Goal: Task Accomplishment & Management: Manage account settings

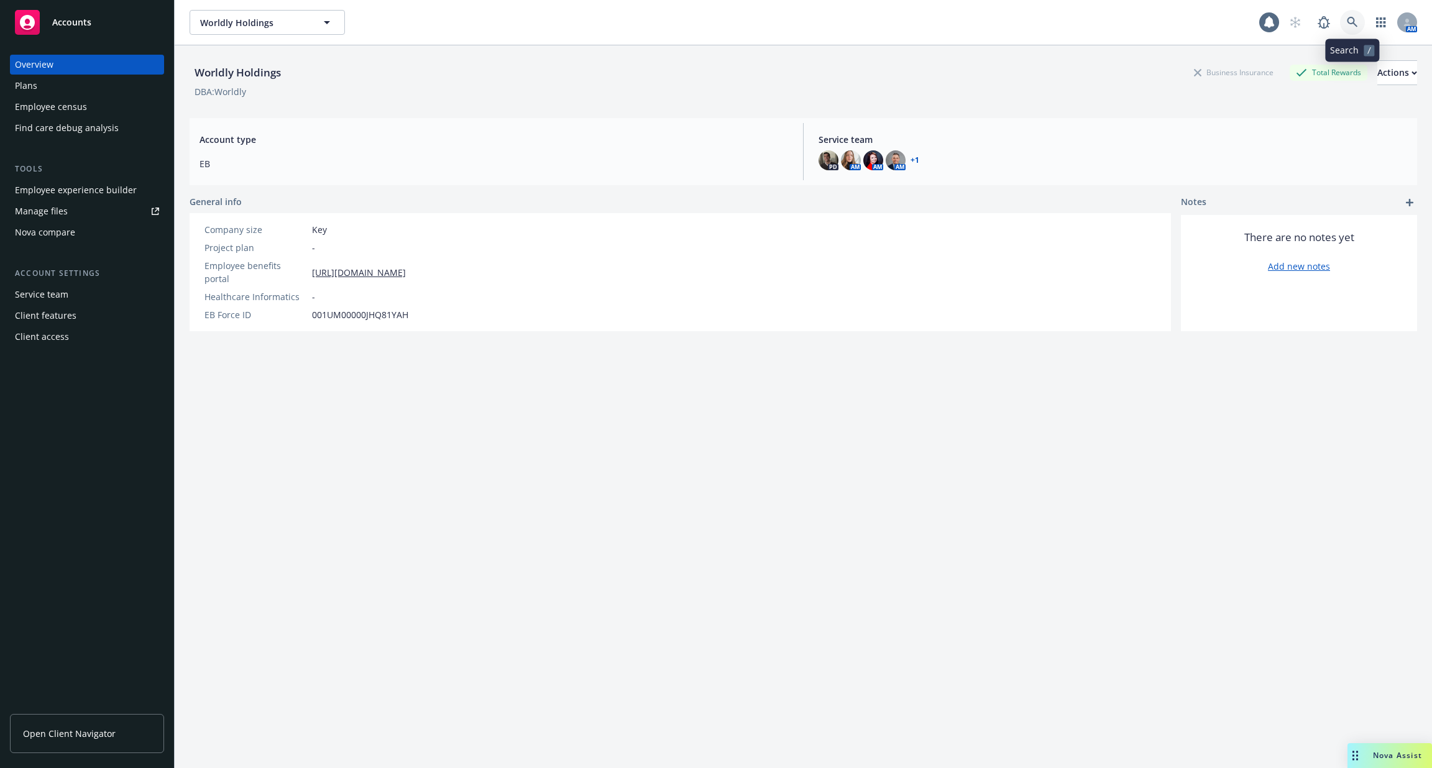
click at [1346, 19] on link at bounding box center [1352, 22] width 25 height 25
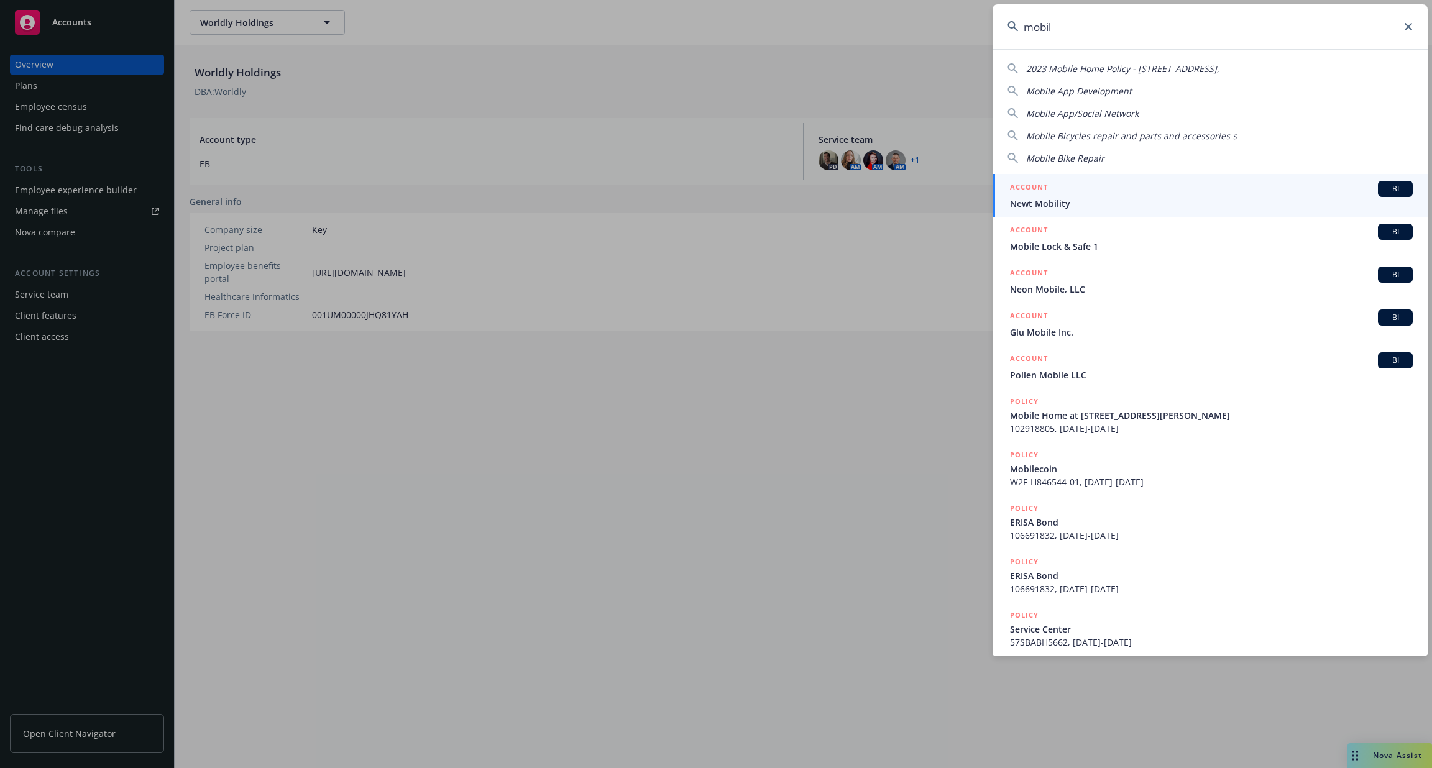
click at [1190, 32] on input "mobil" at bounding box center [1210, 26] width 435 height 45
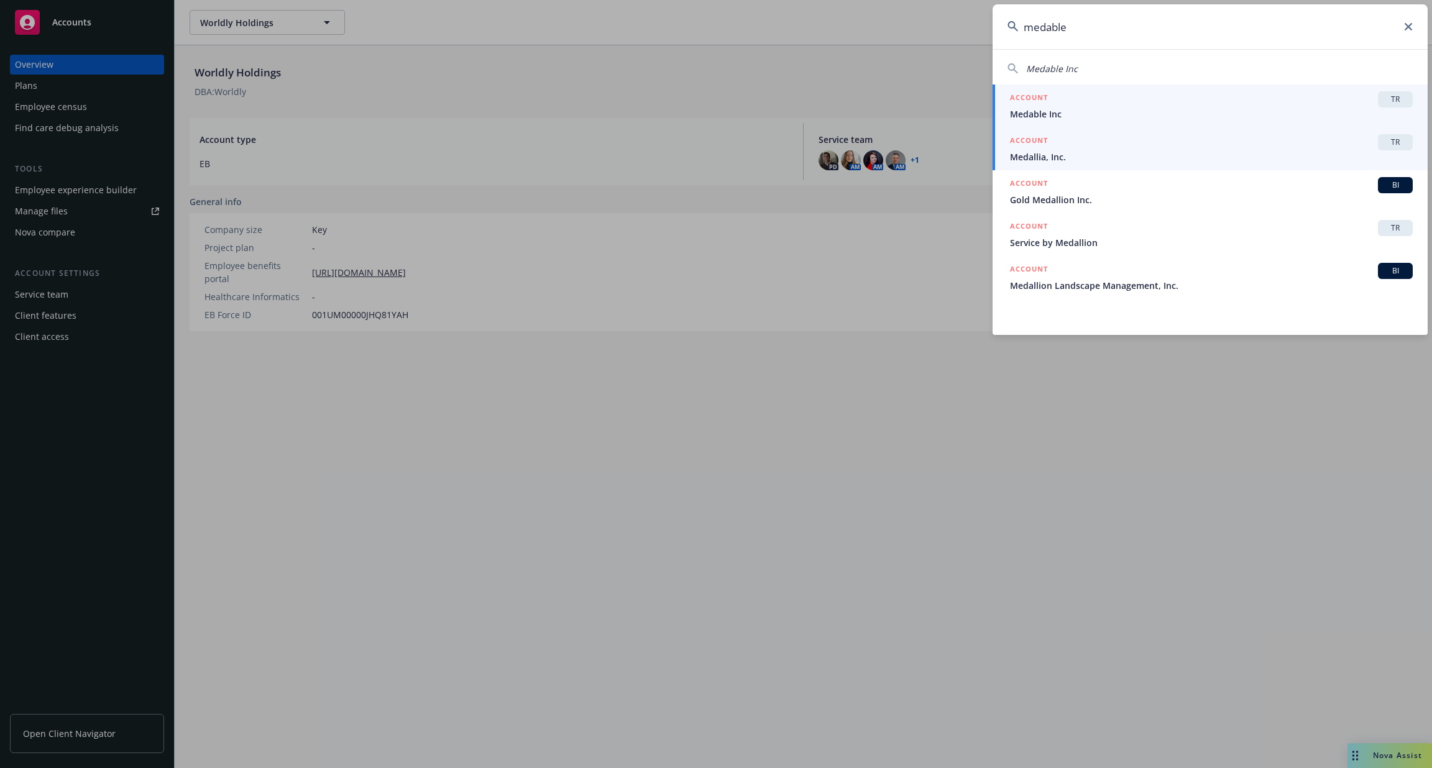
type input "medable"
click at [1062, 114] on span "Medable Inc" at bounding box center [1211, 114] width 403 height 13
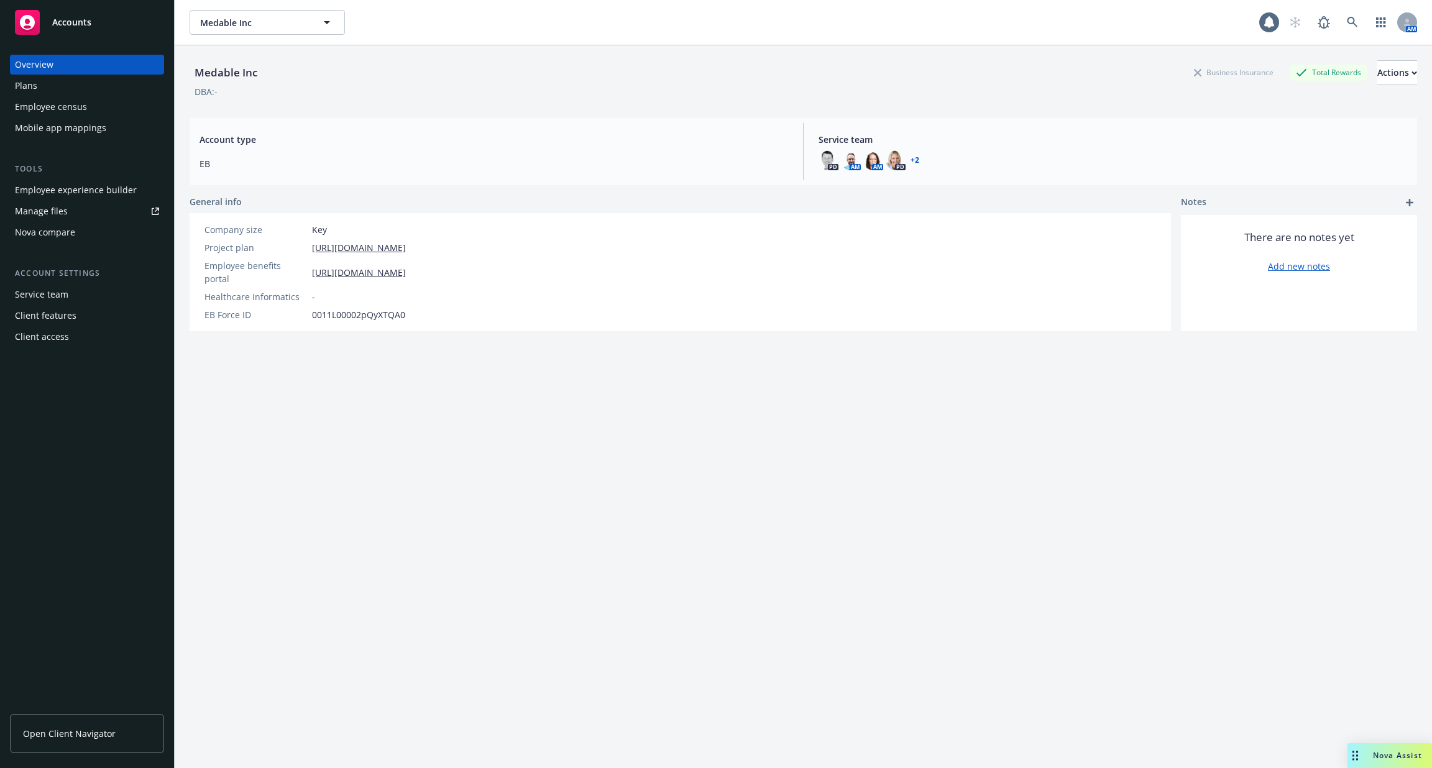
click at [93, 194] on div "Employee experience builder" at bounding box center [76, 190] width 122 height 20
click at [93, 108] on div "Employee census" at bounding box center [87, 107] width 144 height 20
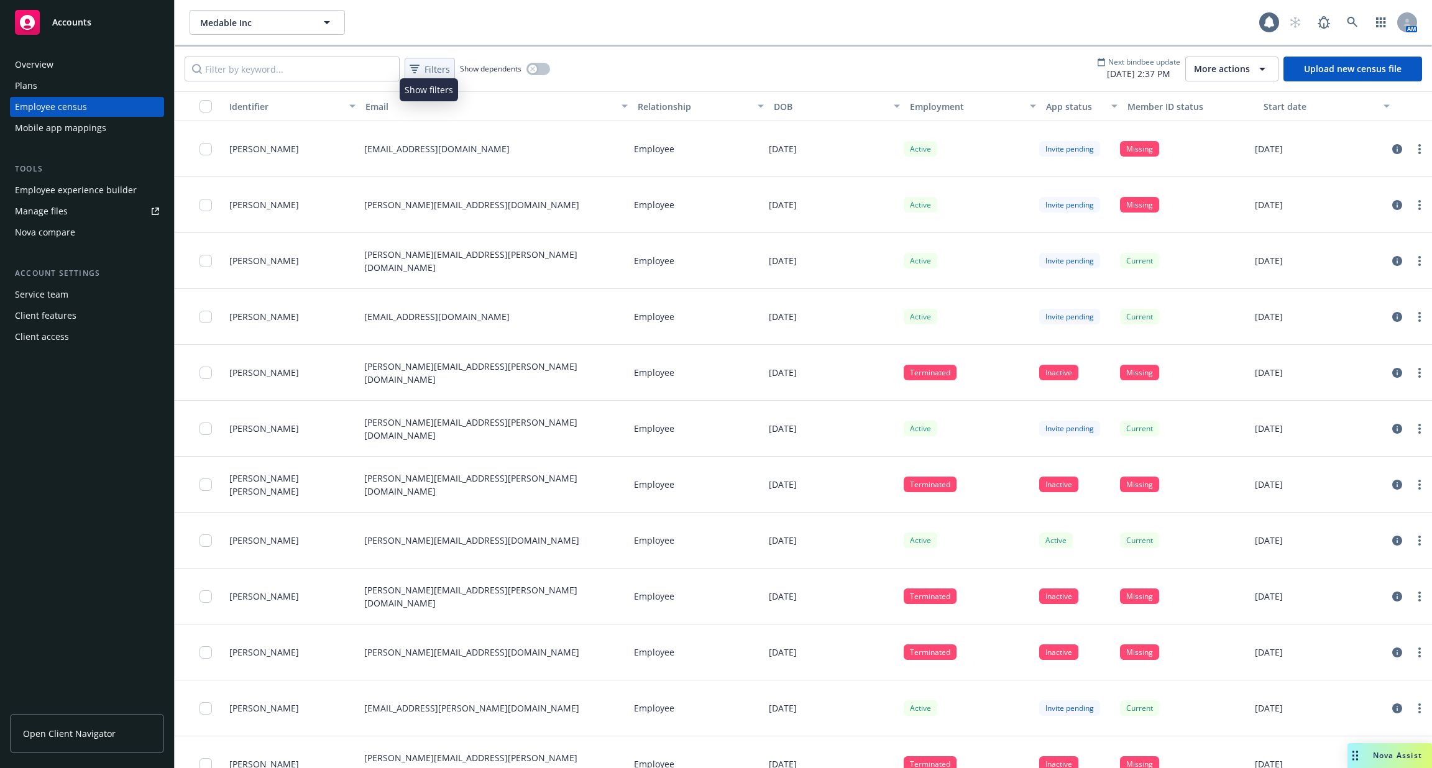
click at [435, 68] on span "Filters" at bounding box center [437, 69] width 25 height 13
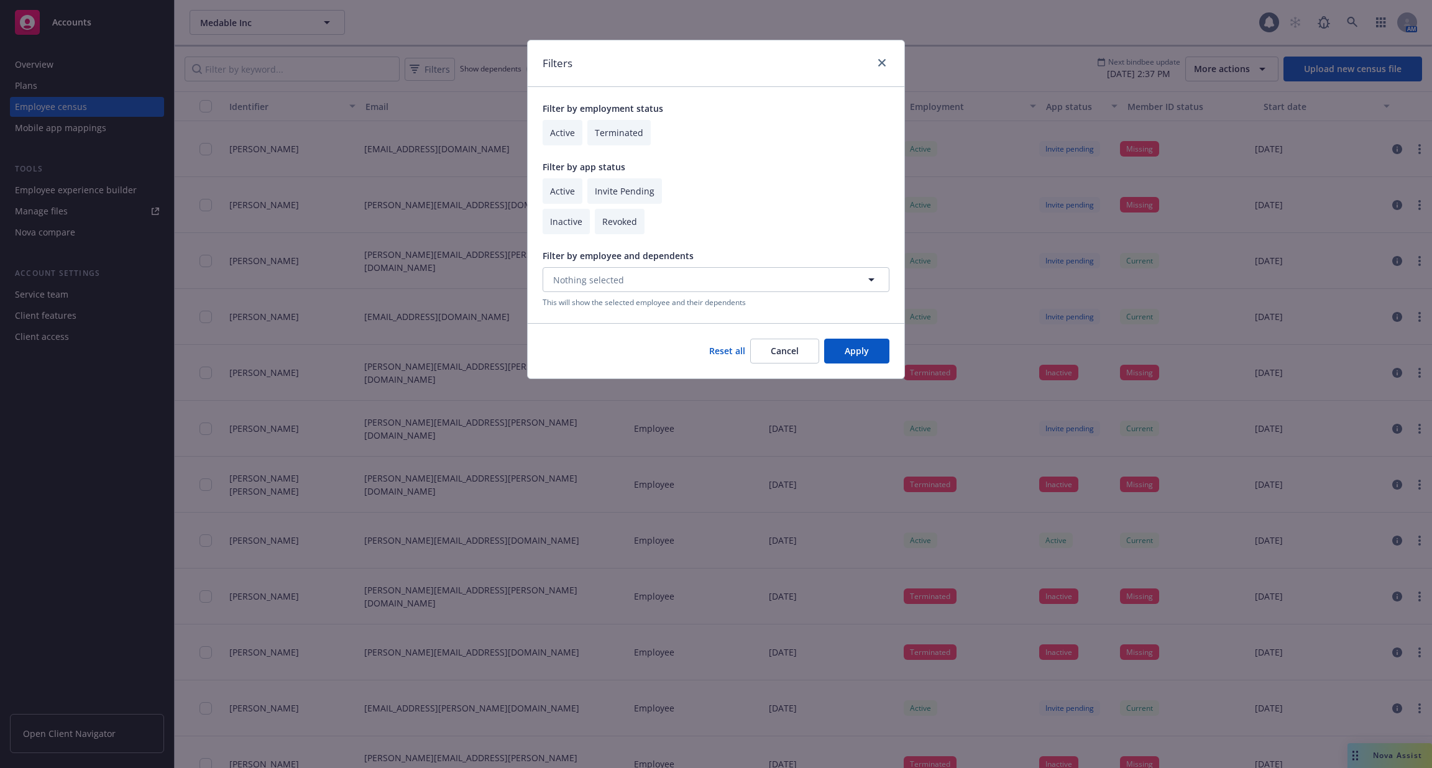
click at [569, 219] on input "checkbox" at bounding box center [566, 221] width 47 height 25
checkbox input "true"
click at [852, 354] on button "Apply" at bounding box center [856, 351] width 65 height 25
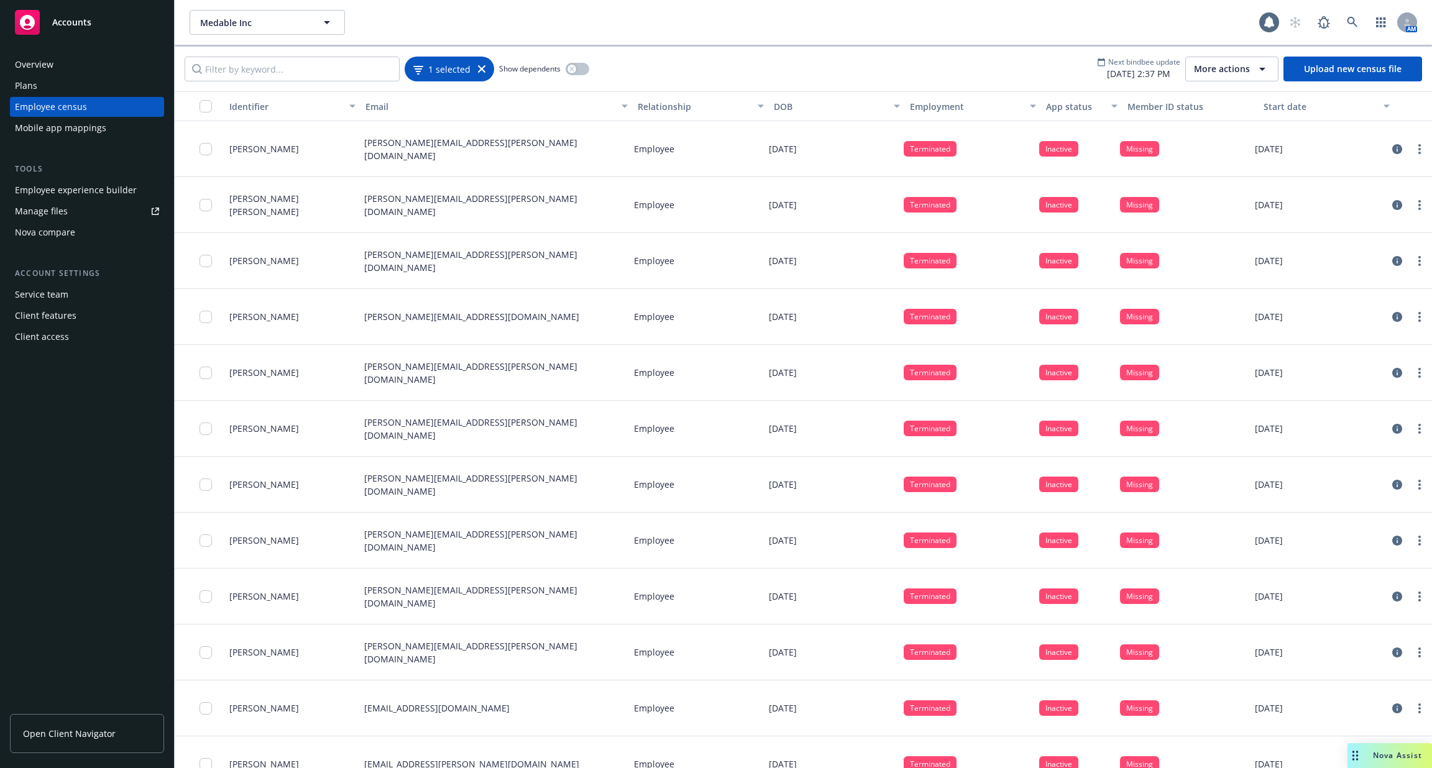
click at [481, 70] on icon at bounding box center [481, 68] width 7 height 7
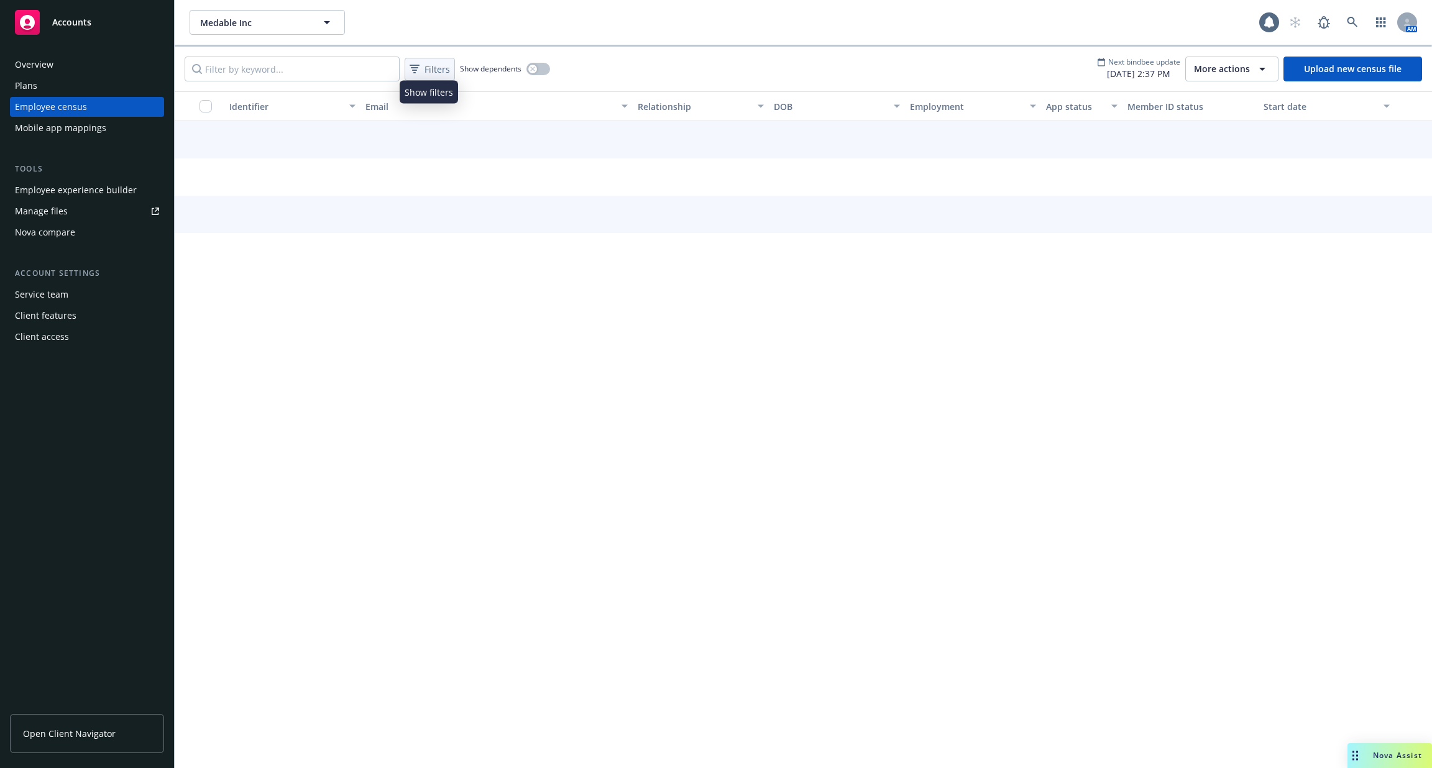
click at [427, 69] on span "Filters" at bounding box center [437, 69] width 25 height 13
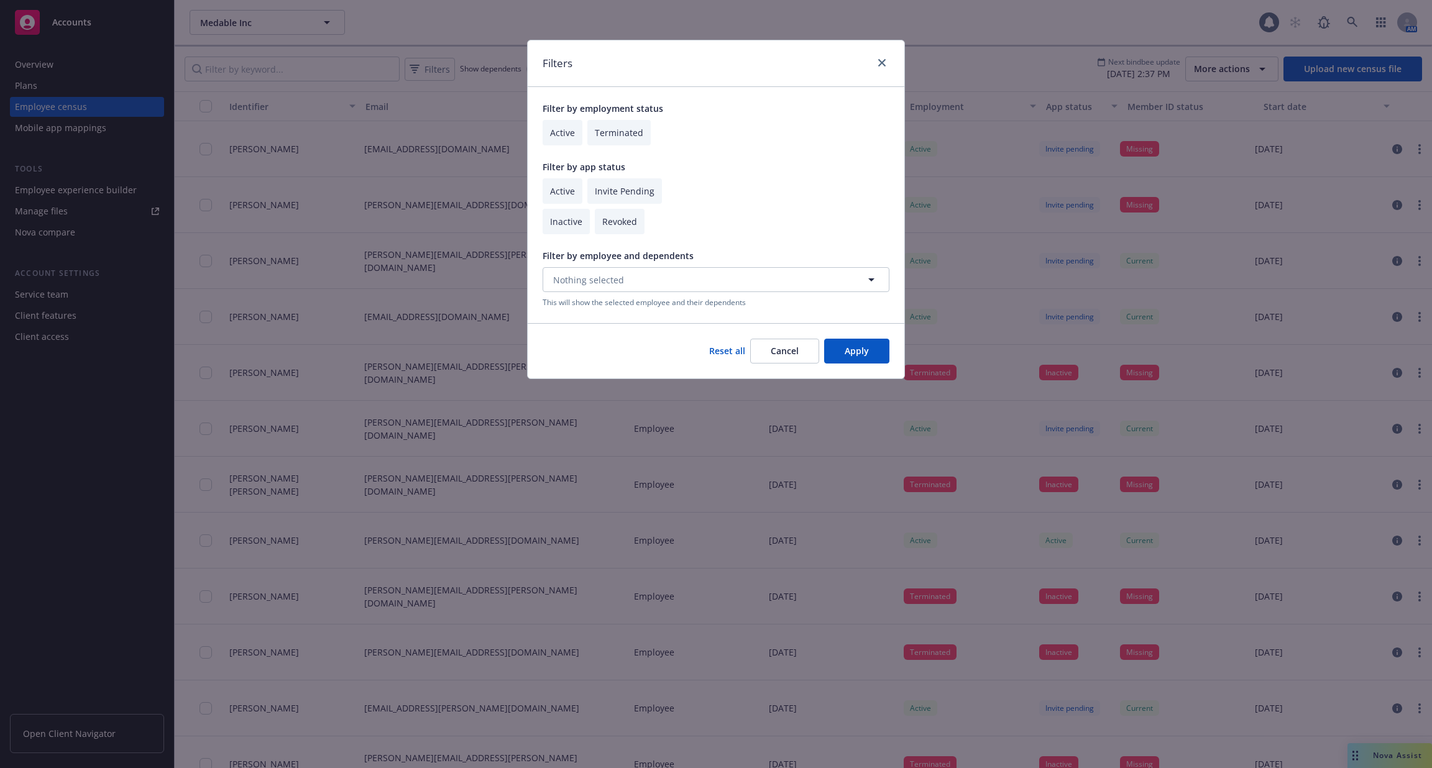
click at [586, 196] on div "Active Invite Pending" at bounding box center [716, 190] width 347 height 25
click at [603, 195] on input "checkbox" at bounding box center [624, 190] width 75 height 25
checkbox input "true"
click at [564, 195] on input "checkbox" at bounding box center [563, 190] width 40 height 25
checkbox input "true"
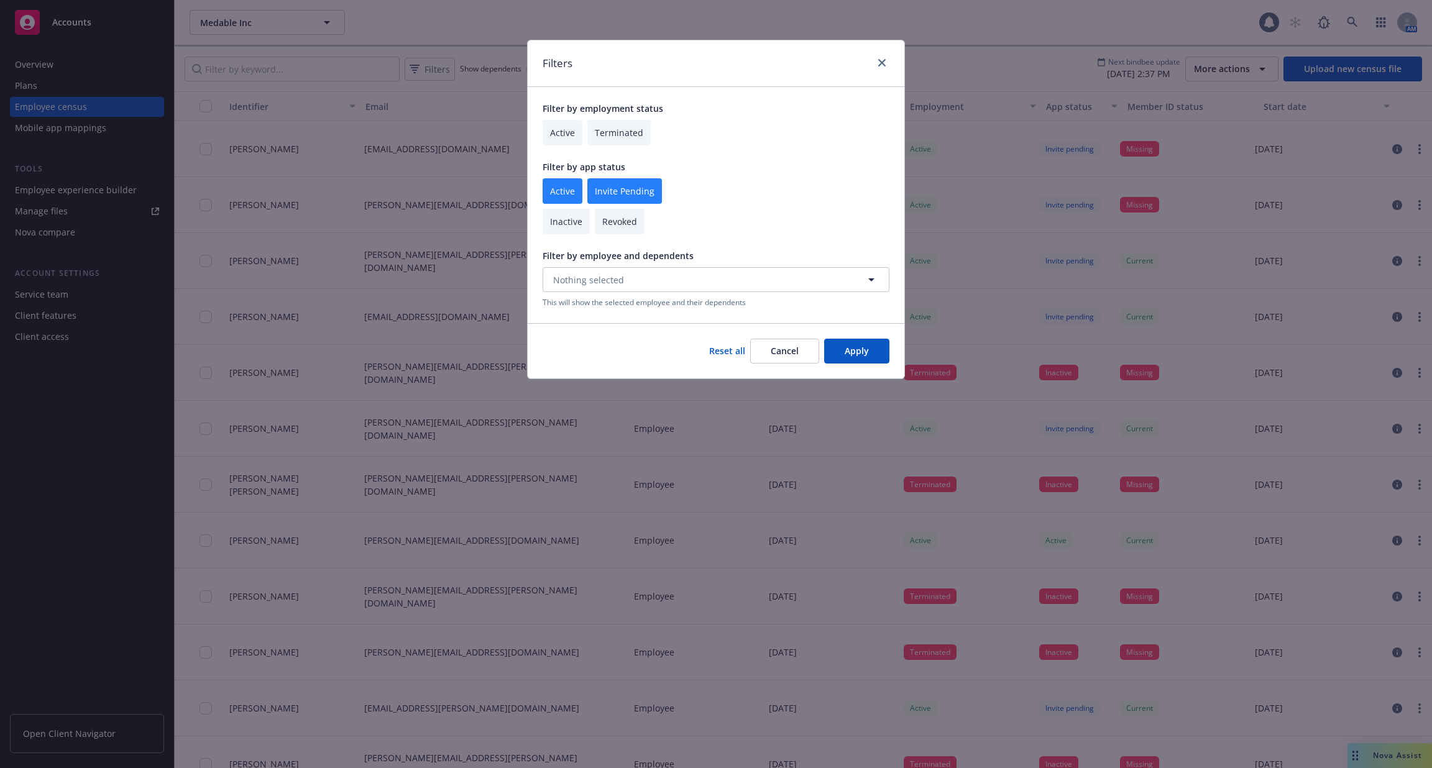
click at [564, 129] on input "checkbox" at bounding box center [563, 132] width 40 height 25
checkbox input "true"
click at [845, 343] on button "Apply" at bounding box center [856, 351] width 65 height 25
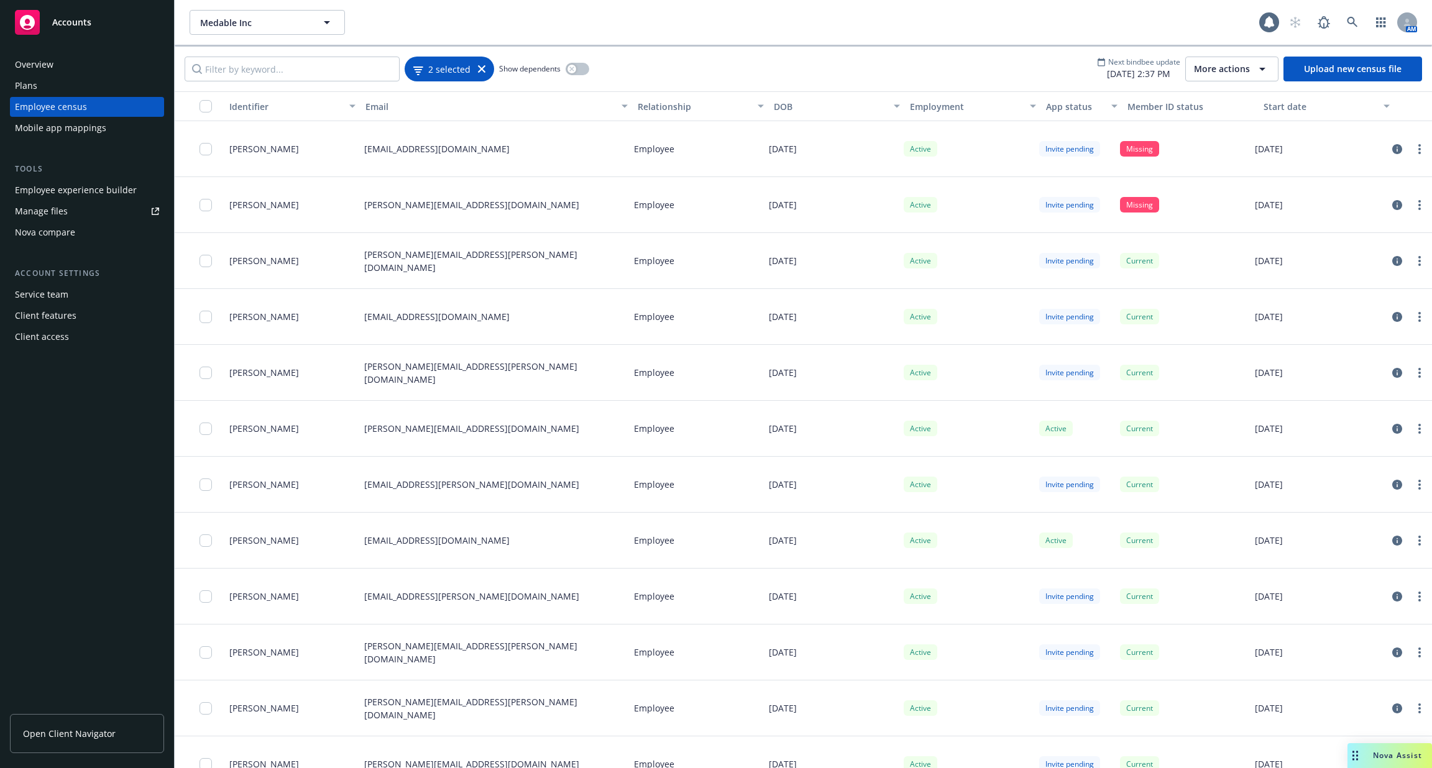
click at [454, 70] on span "2 selected" at bounding box center [449, 68] width 42 height 13
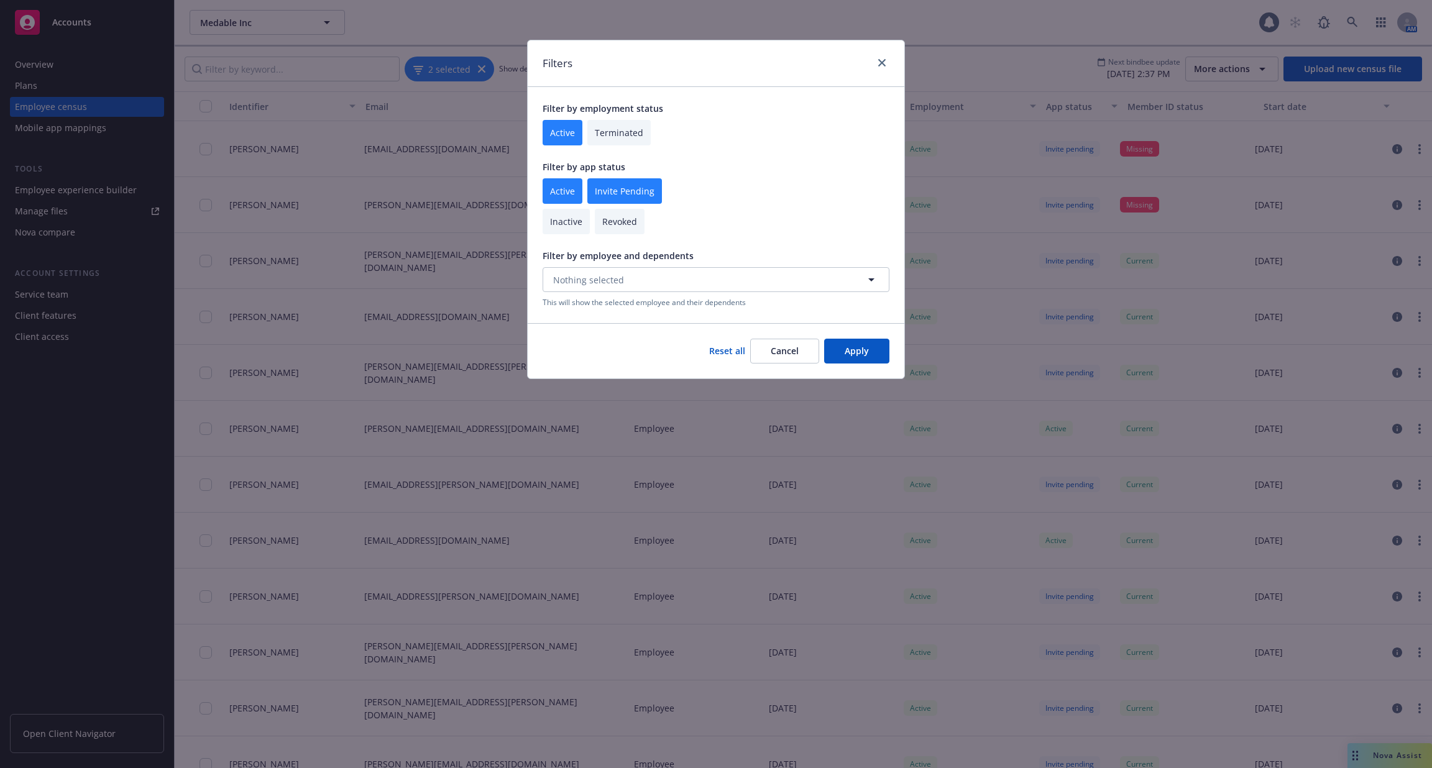
click at [604, 189] on input "checkbox" at bounding box center [624, 190] width 75 height 25
checkbox input "false"
click at [859, 358] on button "Apply" at bounding box center [856, 351] width 65 height 25
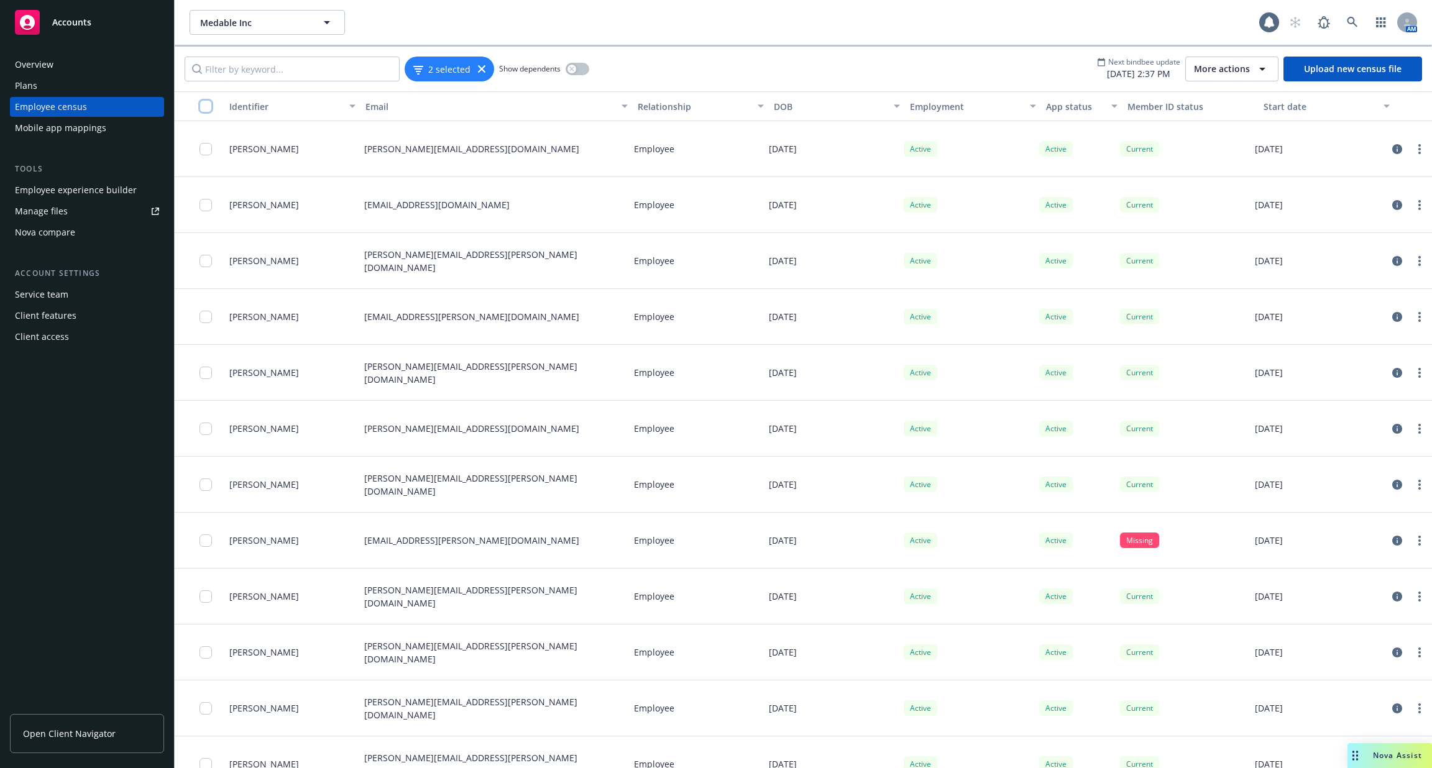
click at [208, 111] on input "checkbox" at bounding box center [206, 106] width 12 height 12
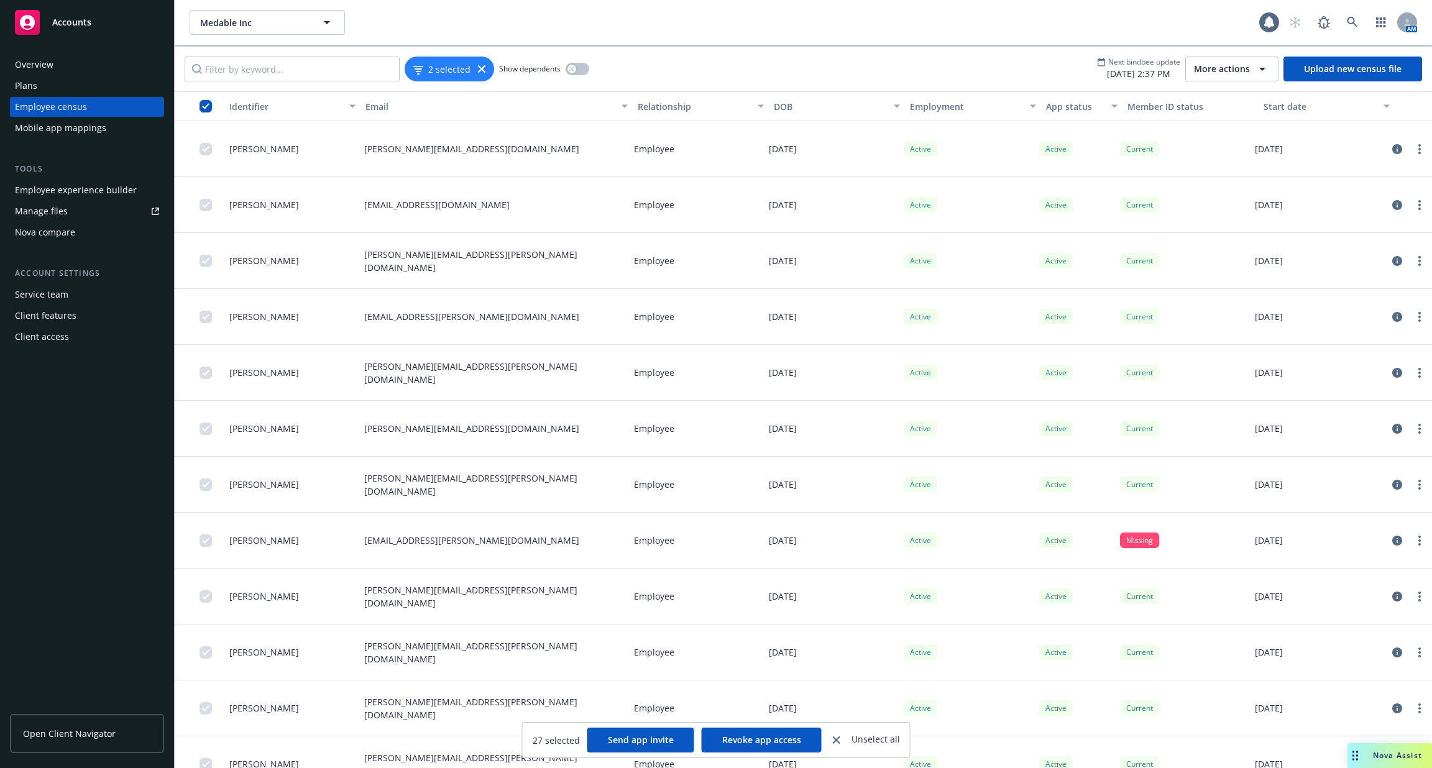
scroll to position [863, 0]
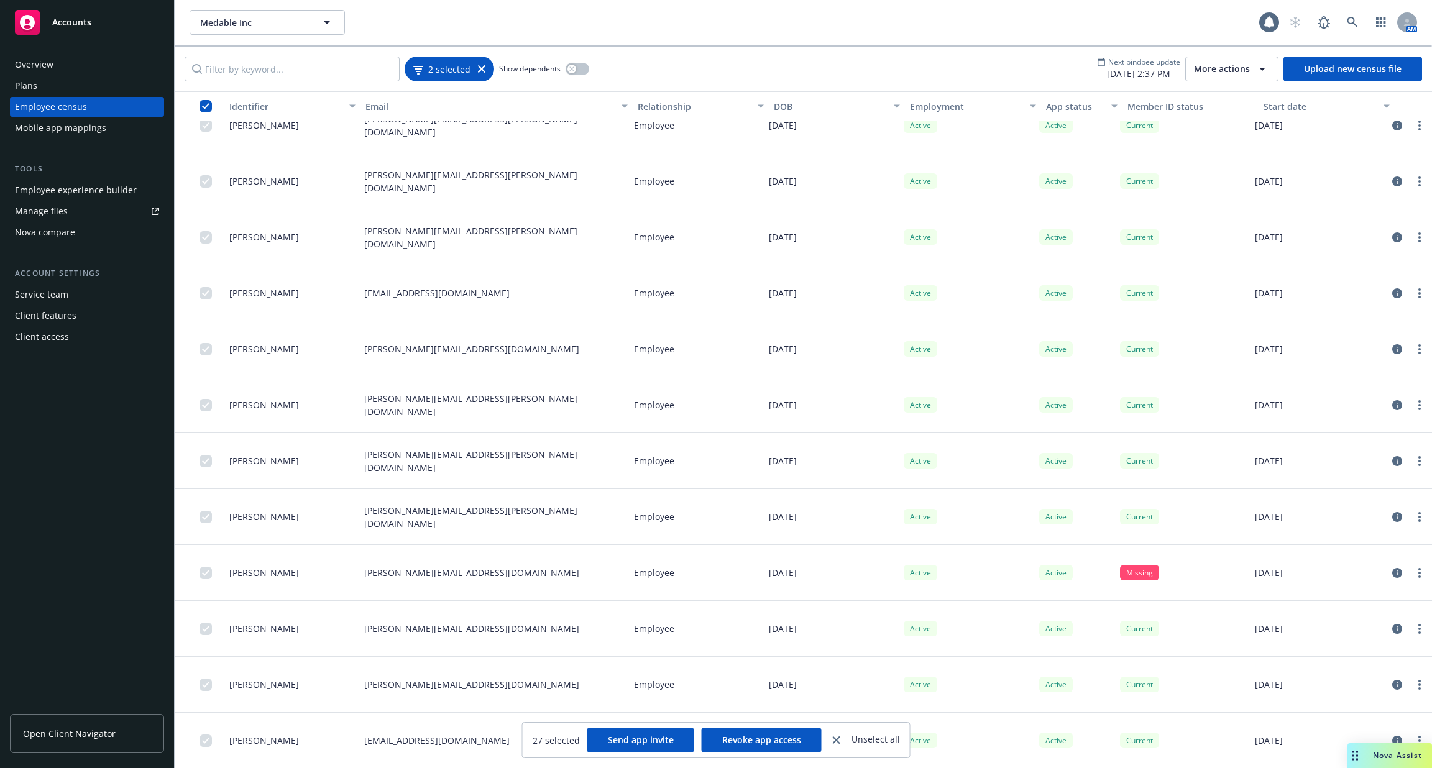
click at [484, 71] on icon at bounding box center [481, 68] width 7 height 7
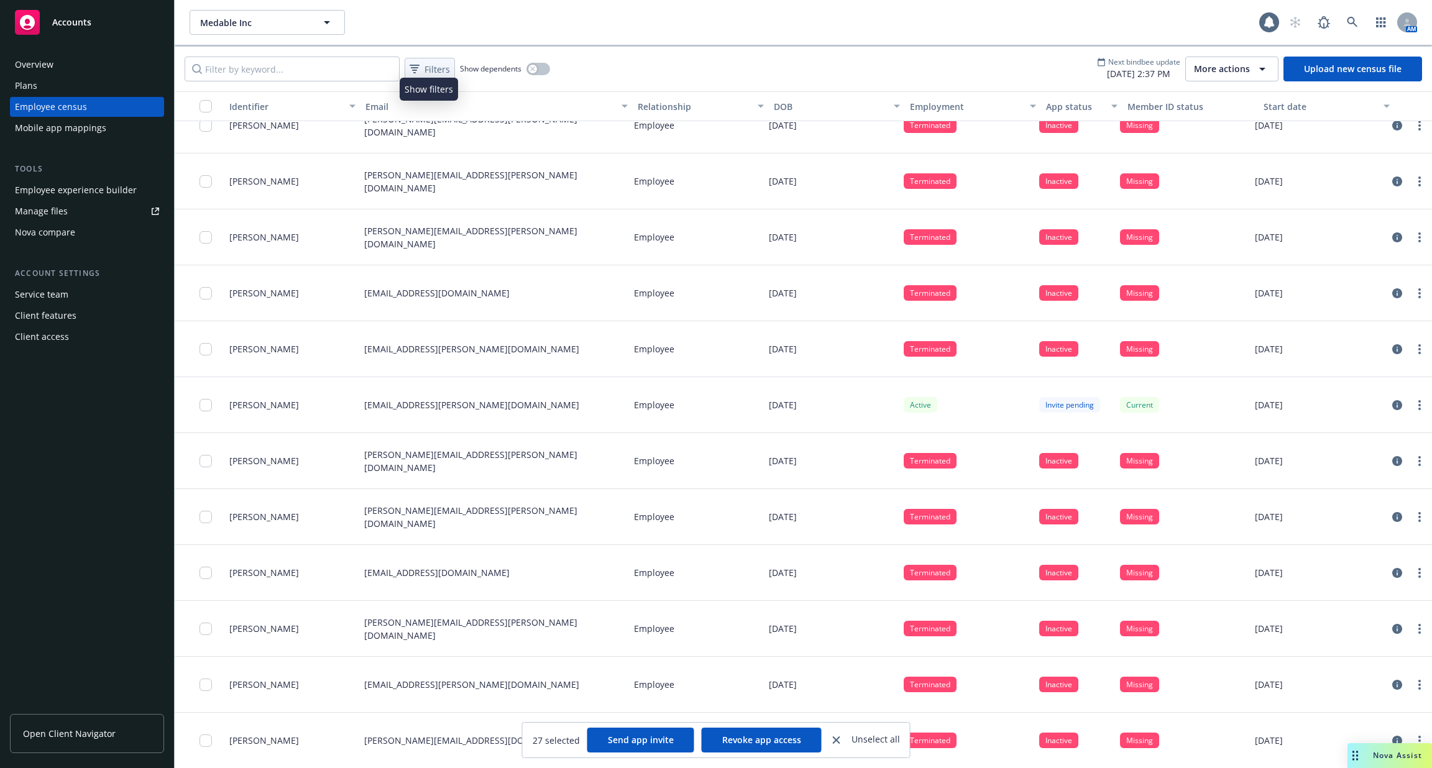
click at [438, 73] on span "Filters" at bounding box center [437, 69] width 25 height 13
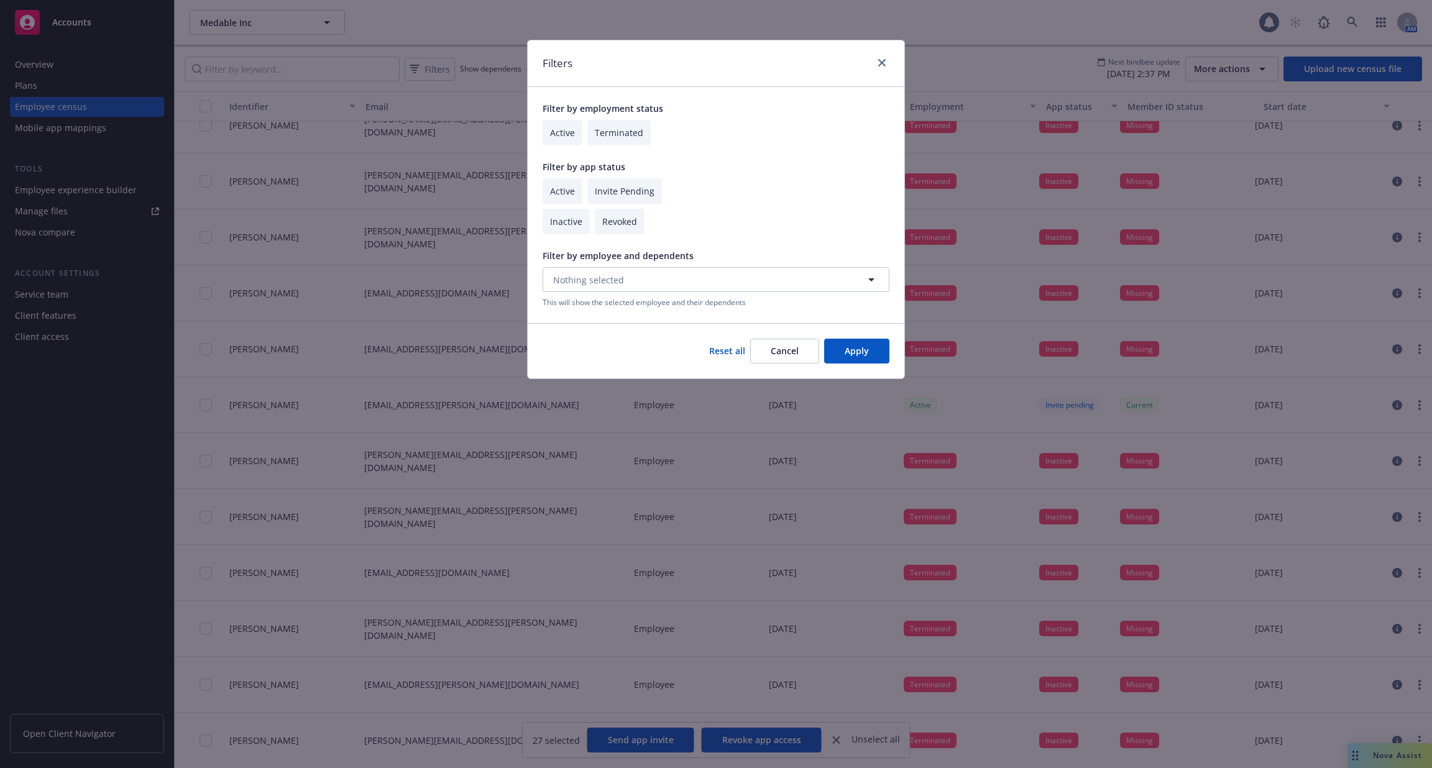
click at [557, 196] on input "checkbox" at bounding box center [563, 190] width 40 height 25
checkbox input "true"
click at [627, 194] on input "checkbox" at bounding box center [624, 190] width 75 height 25
checkbox input "true"
click at [863, 362] on div "Reset all Cancel Apply" at bounding box center [716, 350] width 377 height 55
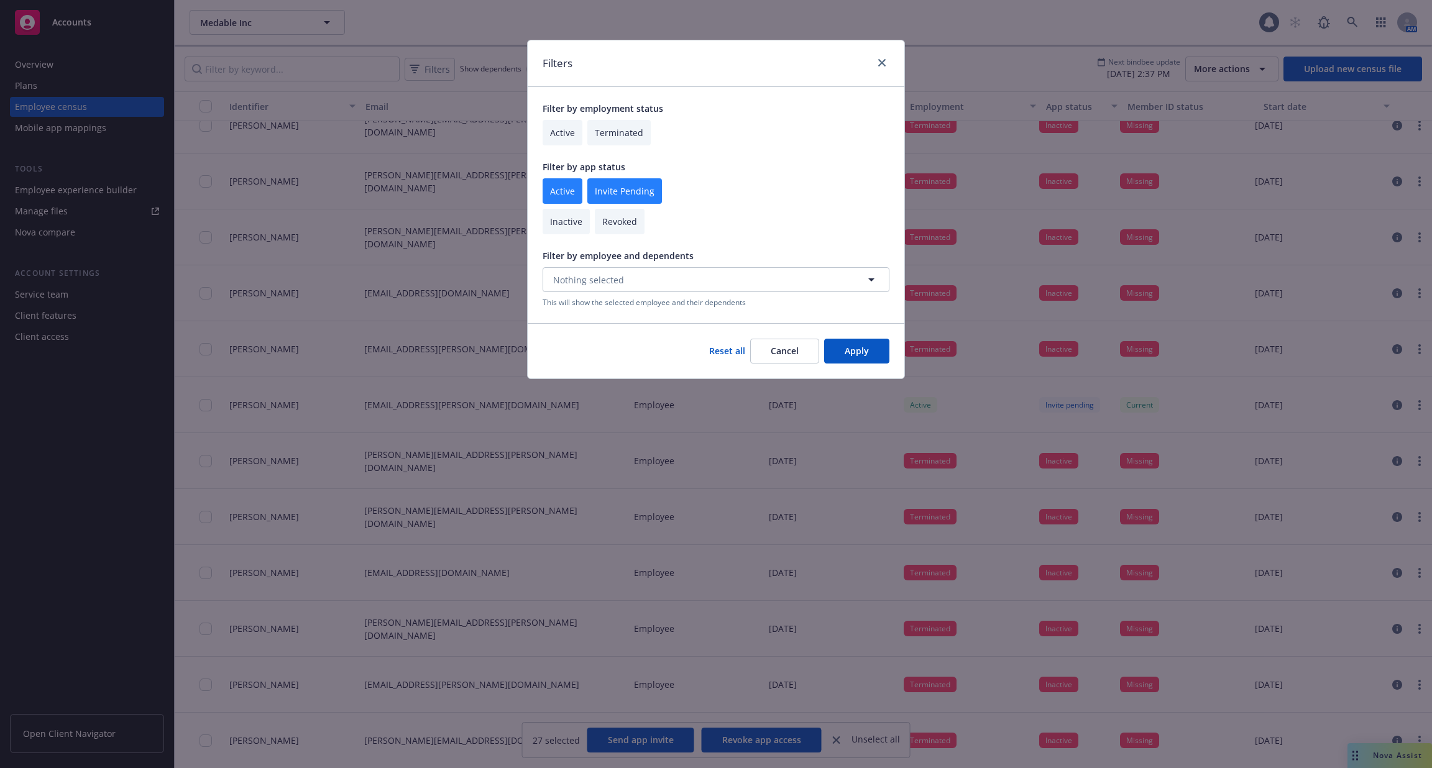
click at [863, 352] on button "Apply" at bounding box center [856, 351] width 65 height 25
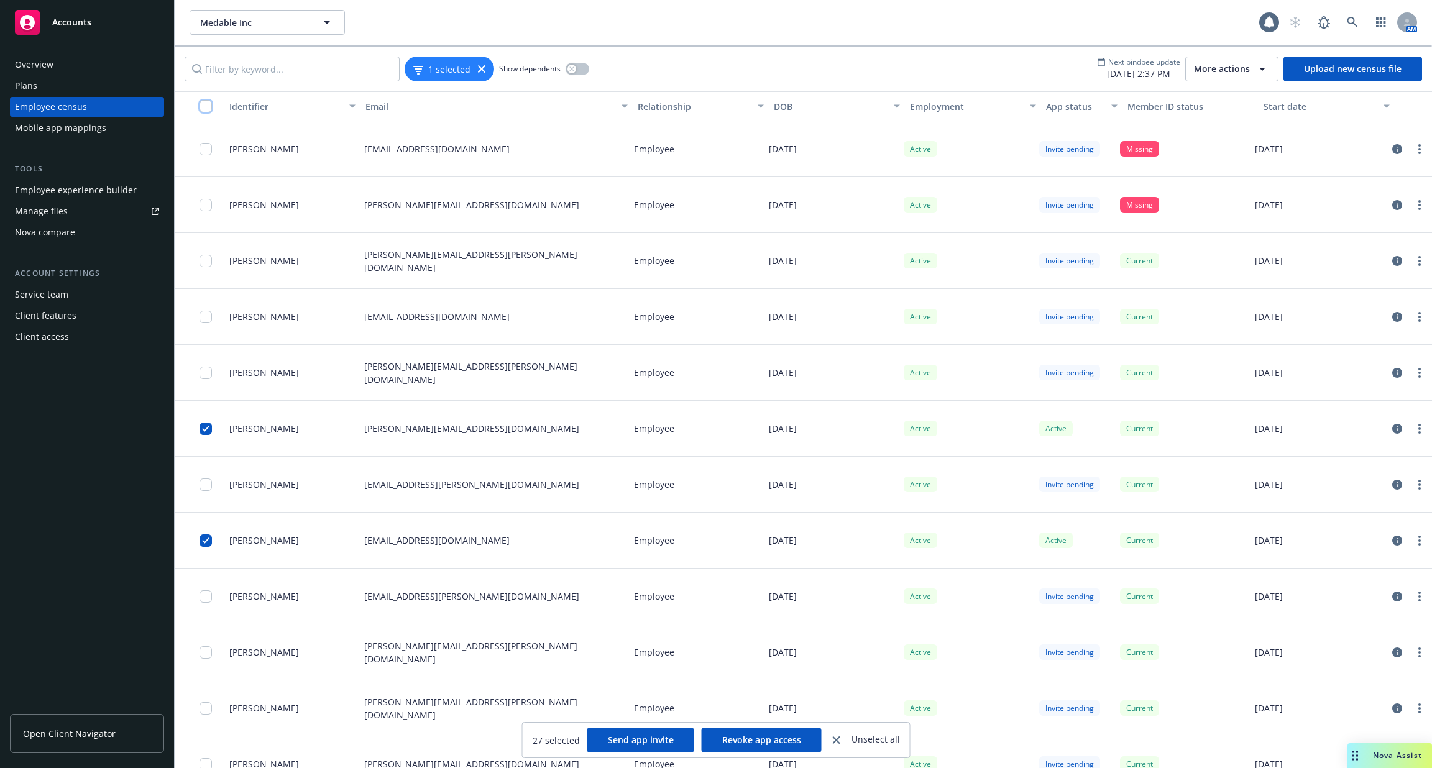
click at [201, 102] on input "checkbox" at bounding box center [206, 106] width 12 height 12
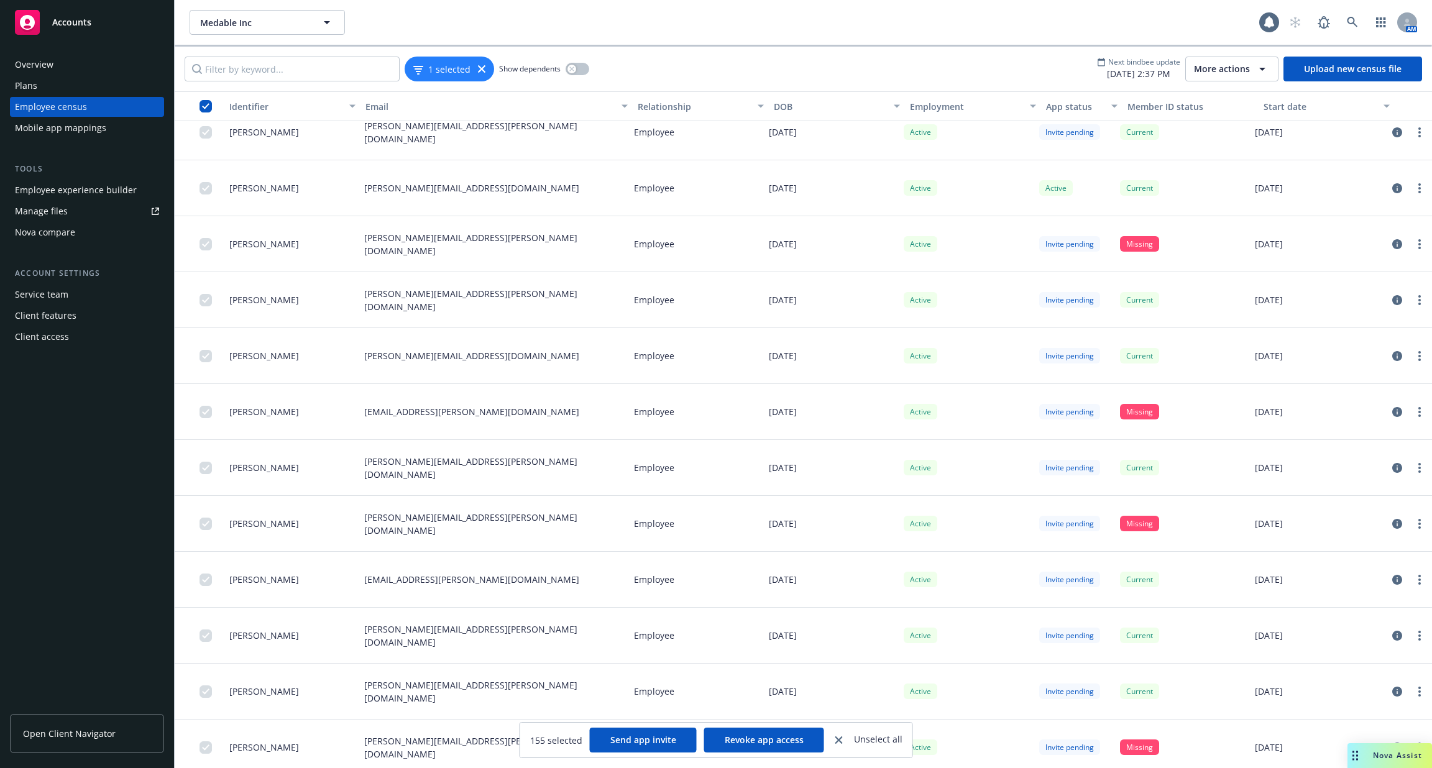
scroll to position [8024, 0]
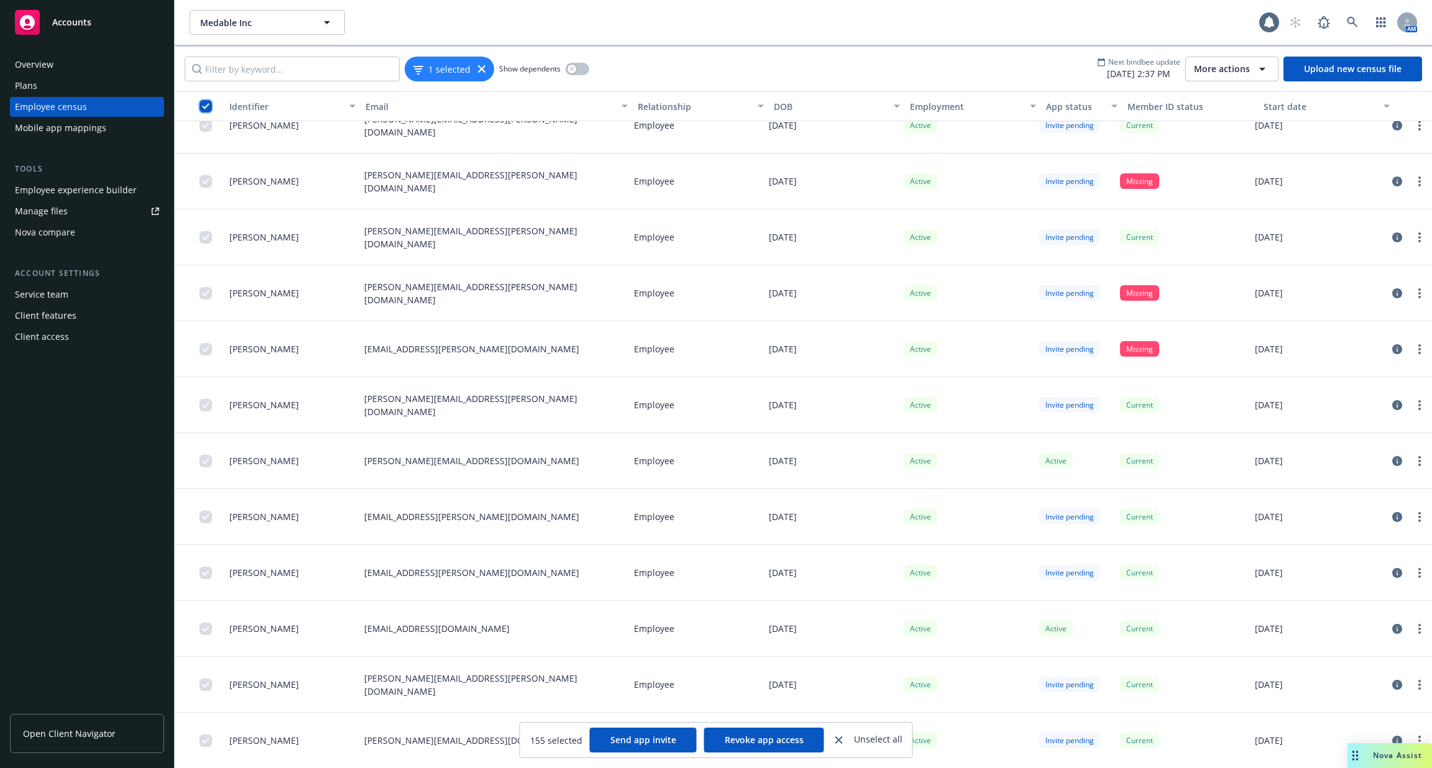
click at [205, 103] on input "checkbox" at bounding box center [206, 106] width 12 height 12
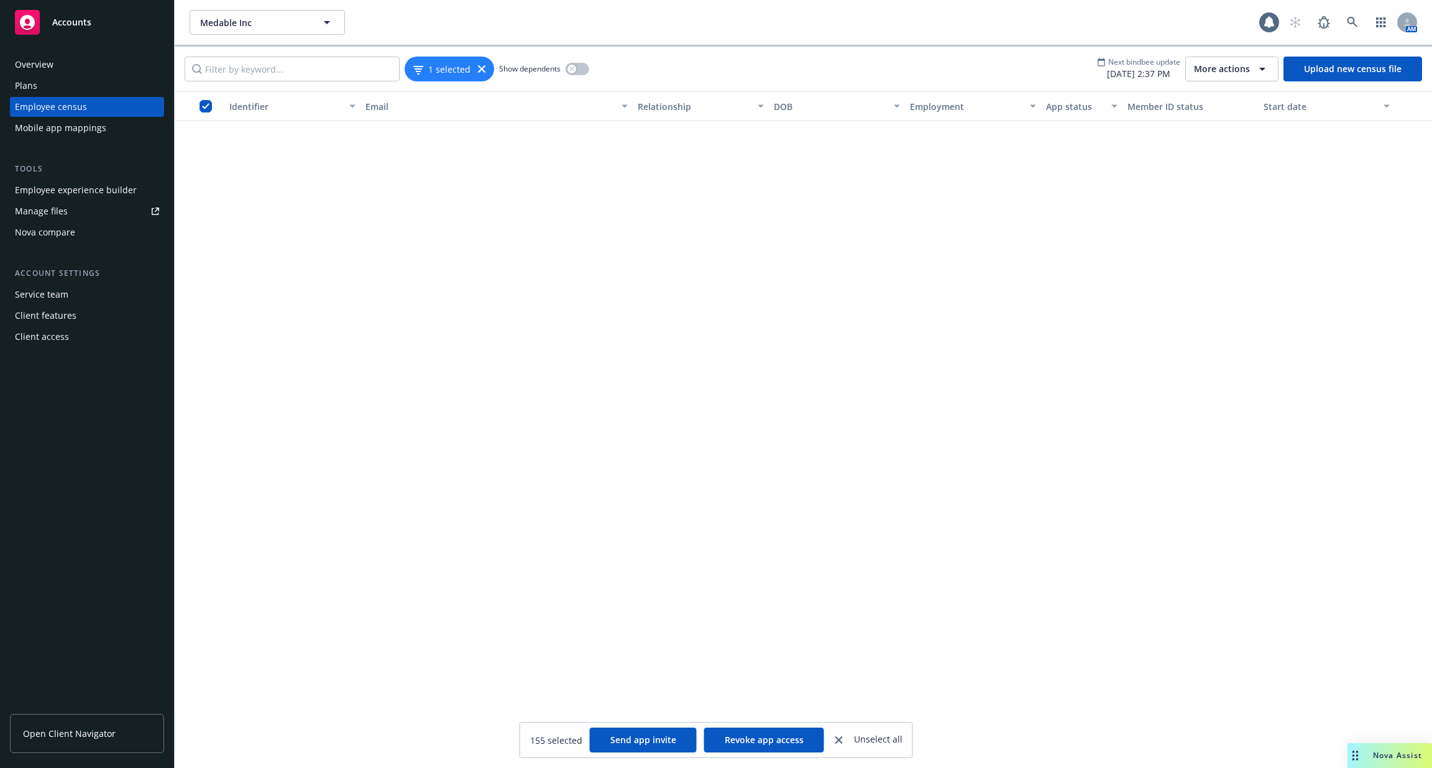
scroll to position [0, 0]
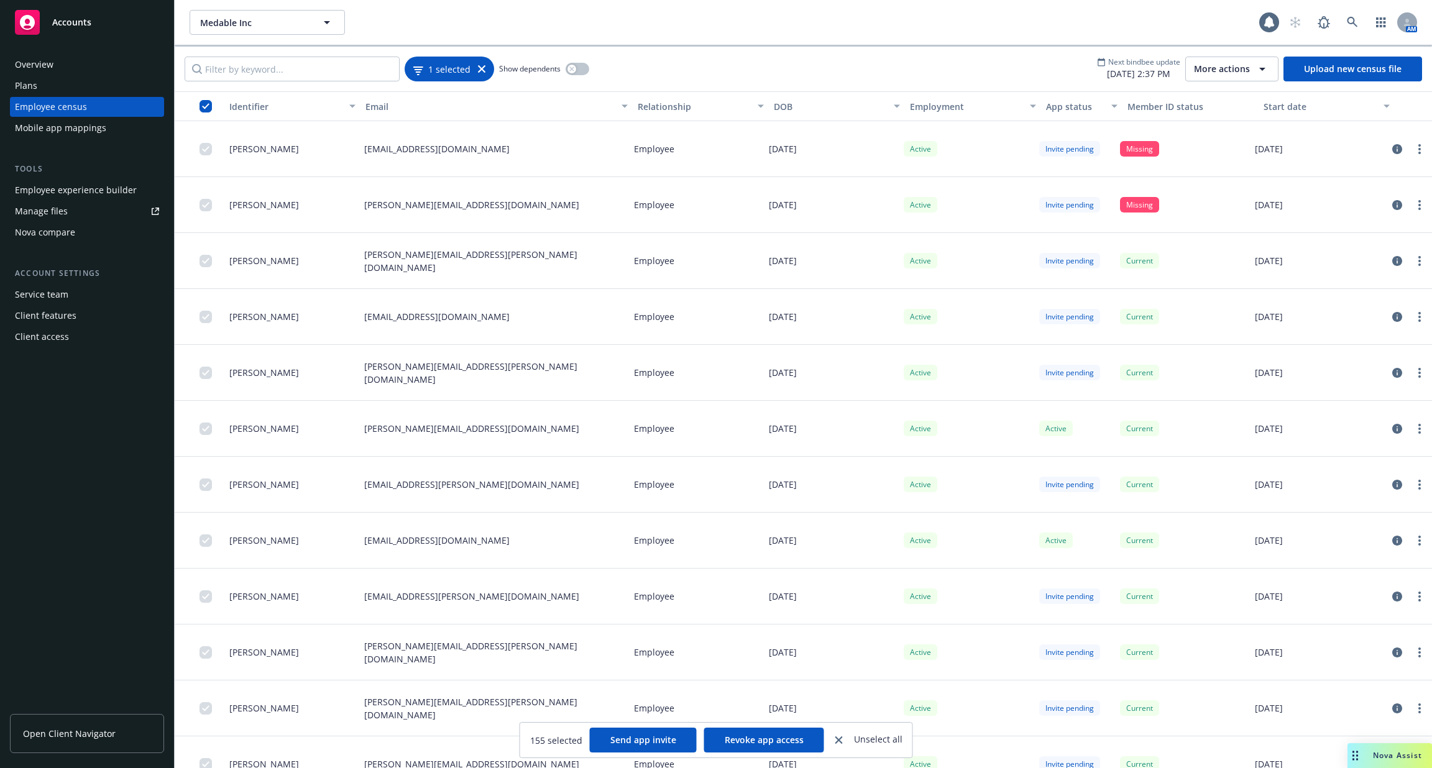
click at [449, 69] on span "1 selected" at bounding box center [449, 68] width 42 height 13
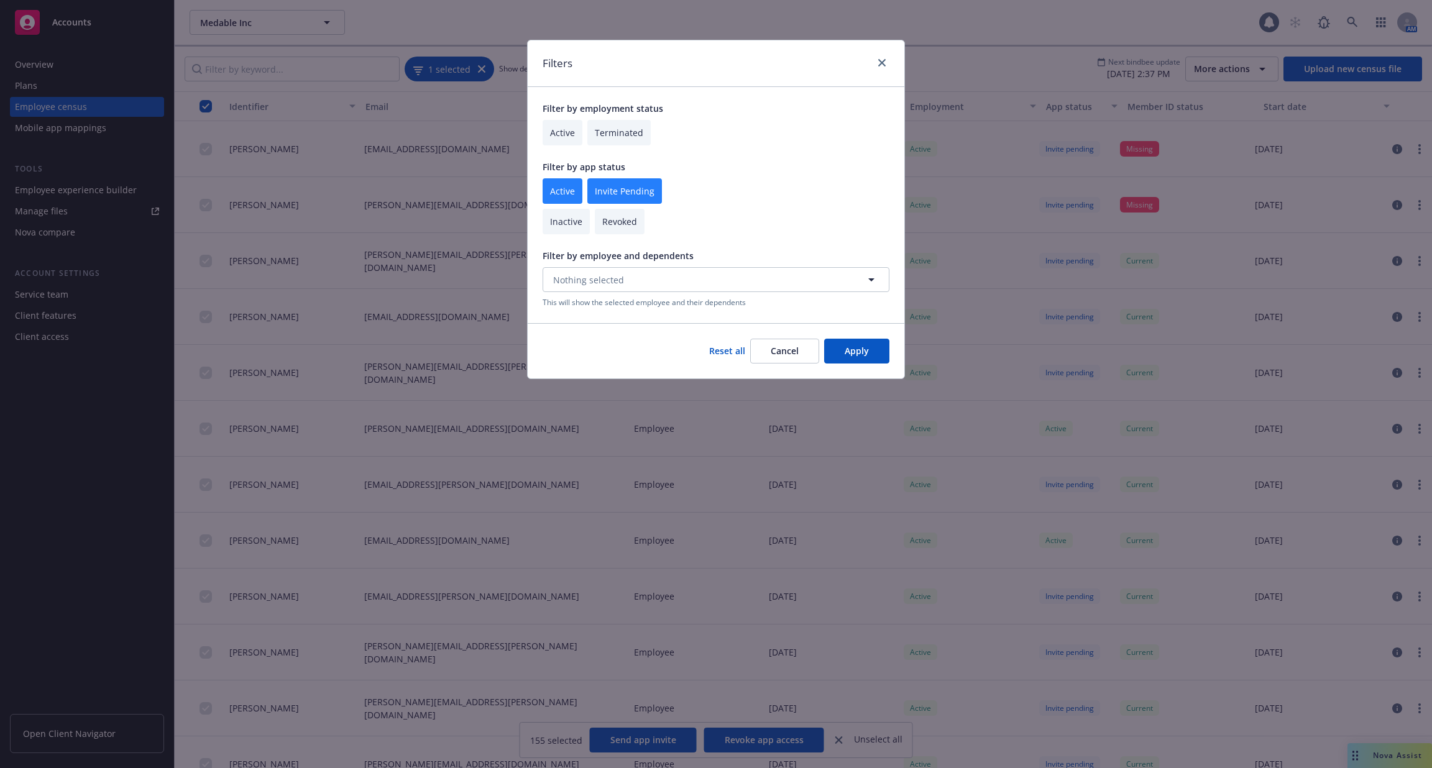
click at [449, 69] on div "Filters Filter by employment status Active Terminated Filter by app status Acti…" at bounding box center [716, 384] width 1432 height 768
click at [569, 190] on input "checkbox" at bounding box center [563, 190] width 40 height 25
checkbox input "false"
click at [610, 191] on input "checkbox" at bounding box center [624, 190] width 75 height 25
checkbox input "false"
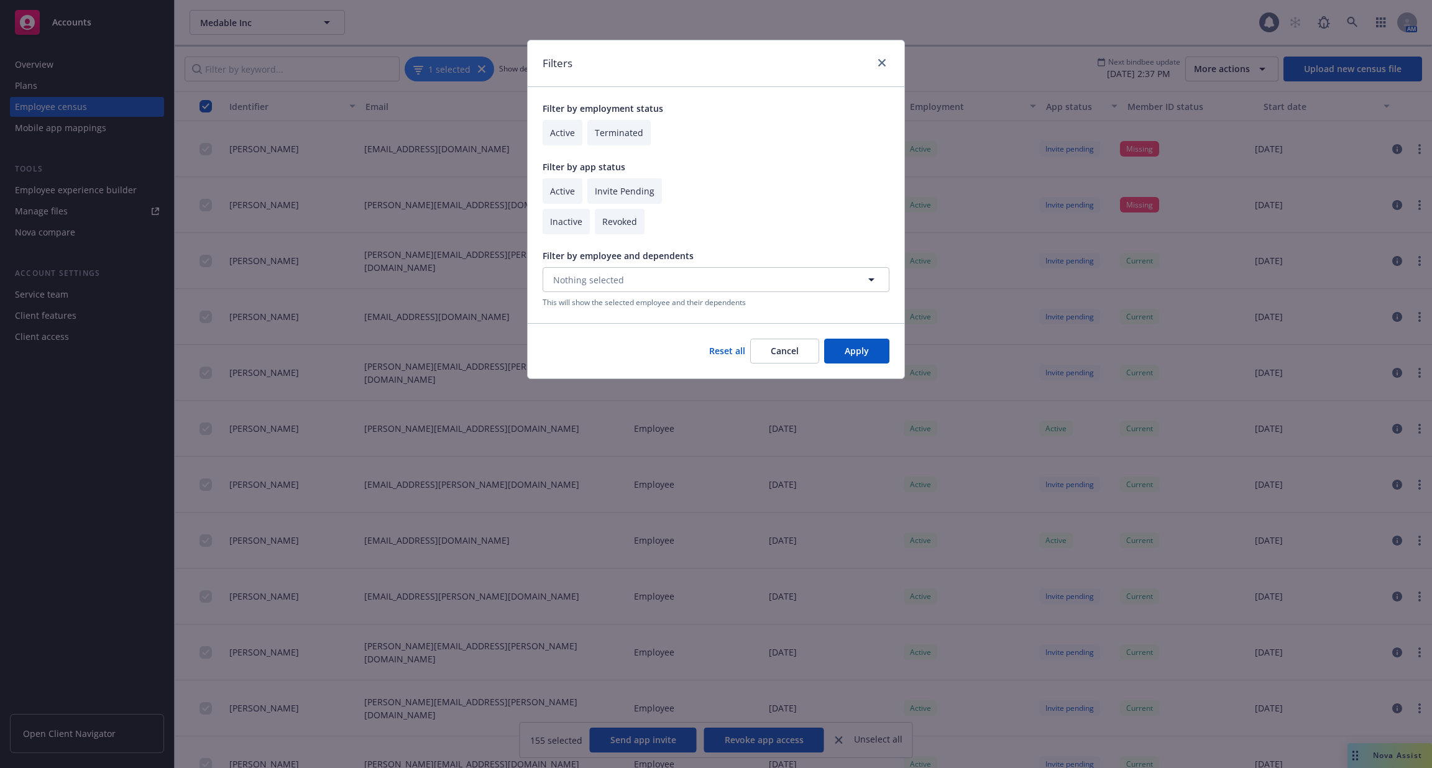
click at [564, 136] on input "checkbox" at bounding box center [563, 132] width 40 height 25
checkbox input "true"
click at [564, 198] on input "checkbox" at bounding box center [563, 190] width 40 height 25
checkbox input "true"
click at [618, 196] on input "checkbox" at bounding box center [624, 190] width 75 height 25
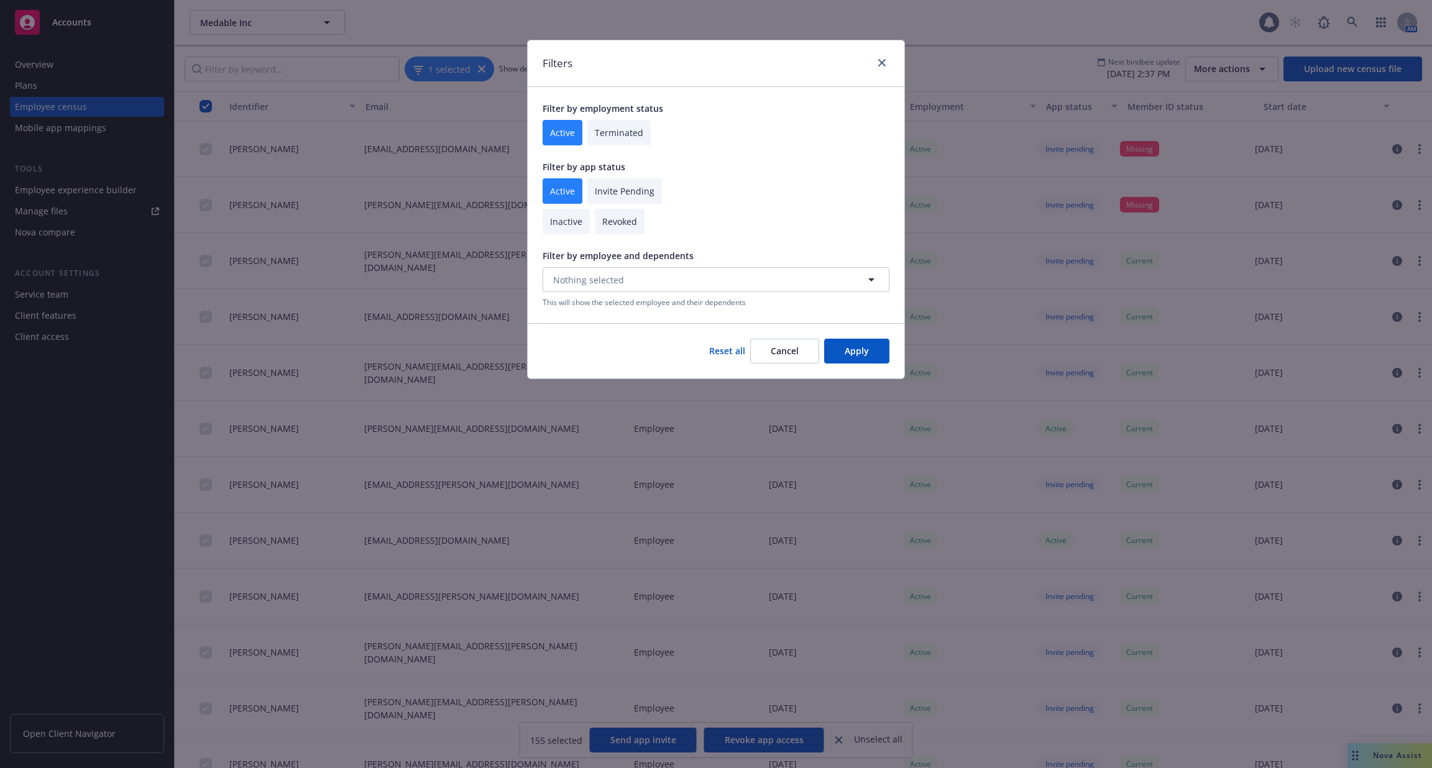
checkbox input "true"
click at [847, 356] on button "Apply" at bounding box center [856, 351] width 65 height 25
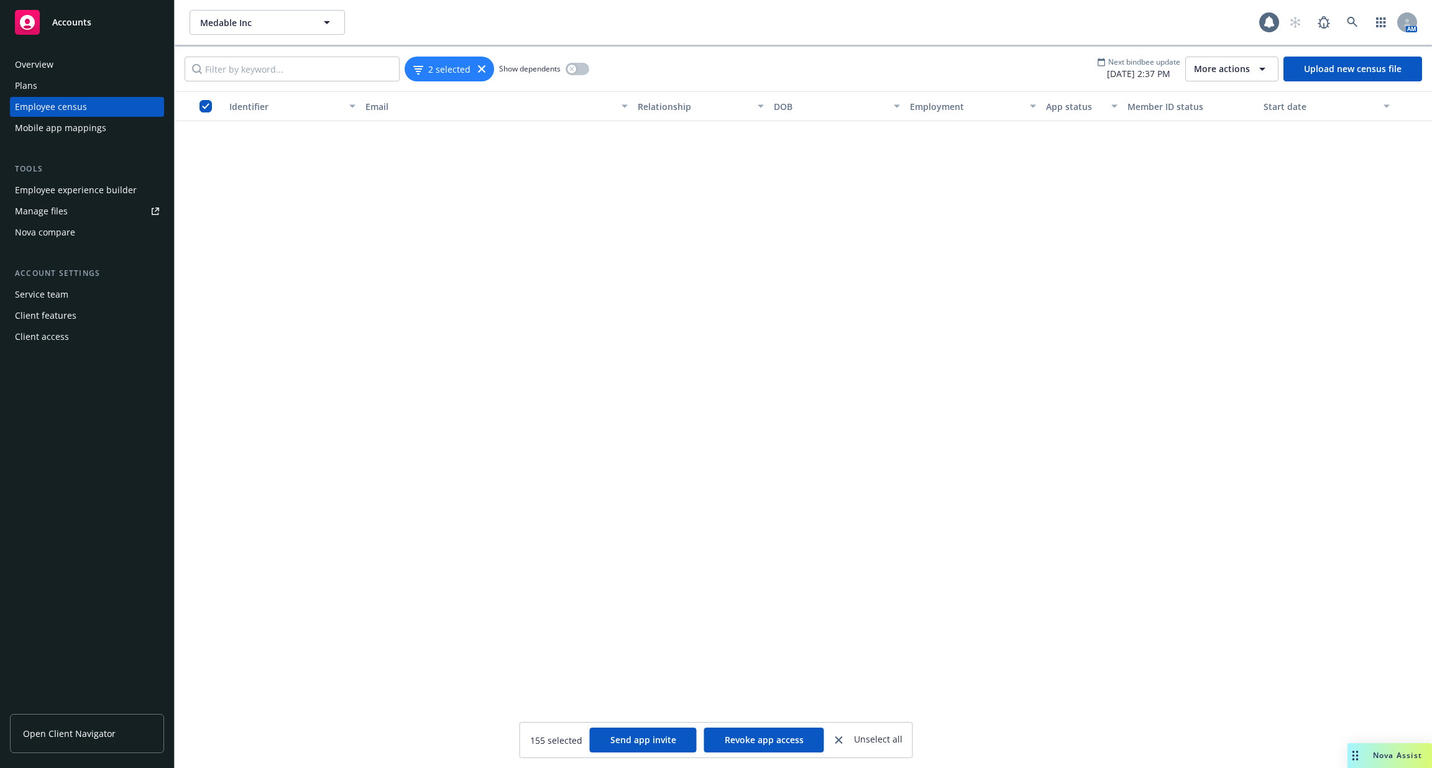
scroll to position [1922, 0]
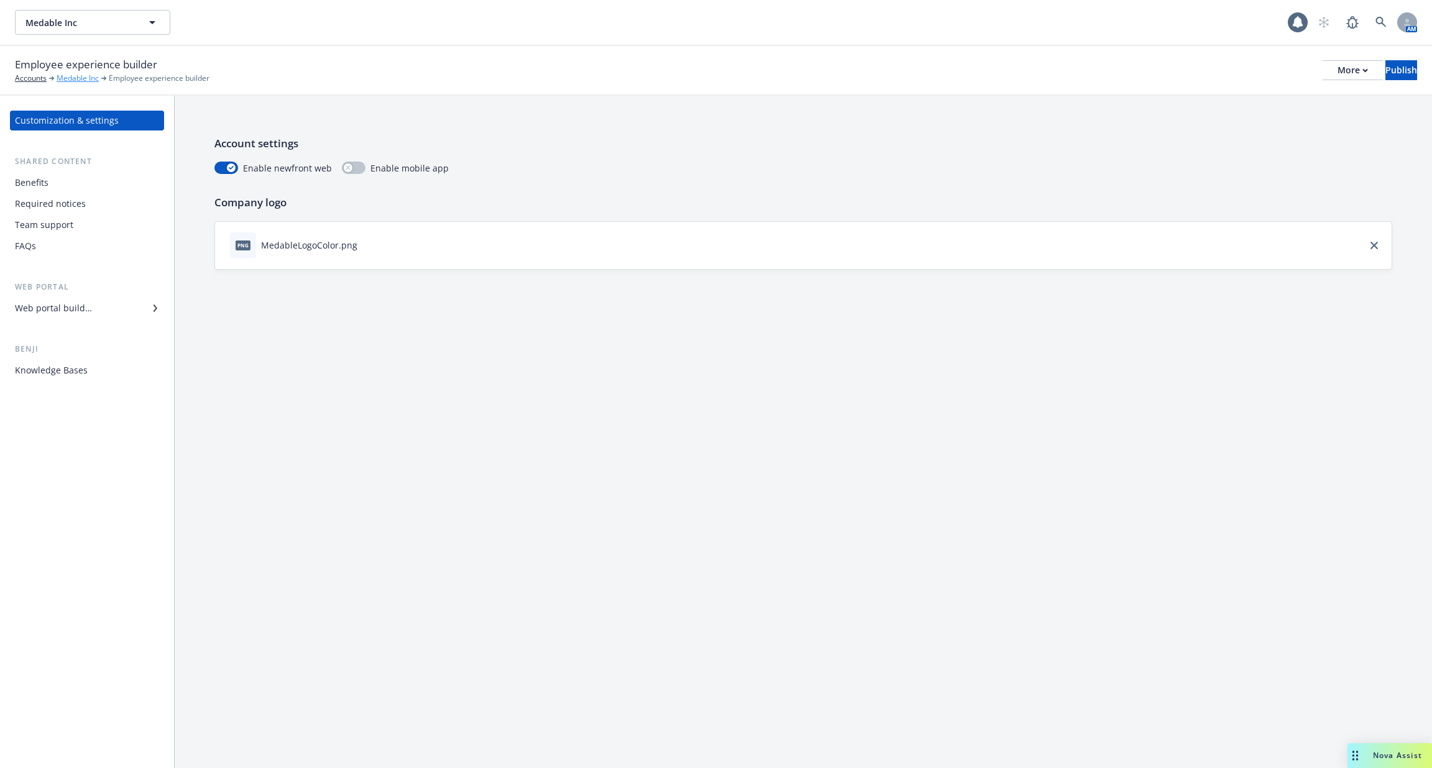
click at [76, 78] on link "Medable Inc" at bounding box center [78, 78] width 42 height 11
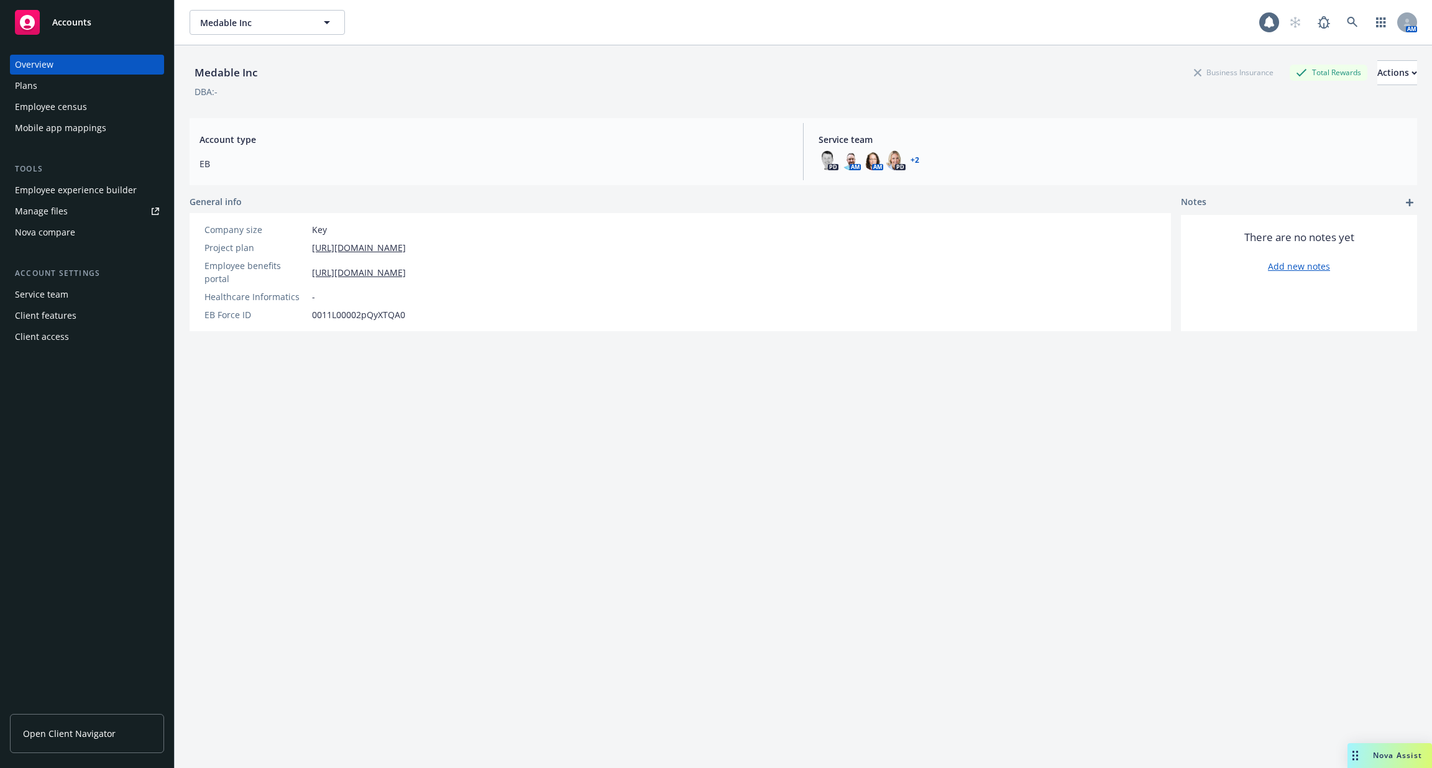
click at [78, 98] on div "Employee census" at bounding box center [51, 107] width 72 height 20
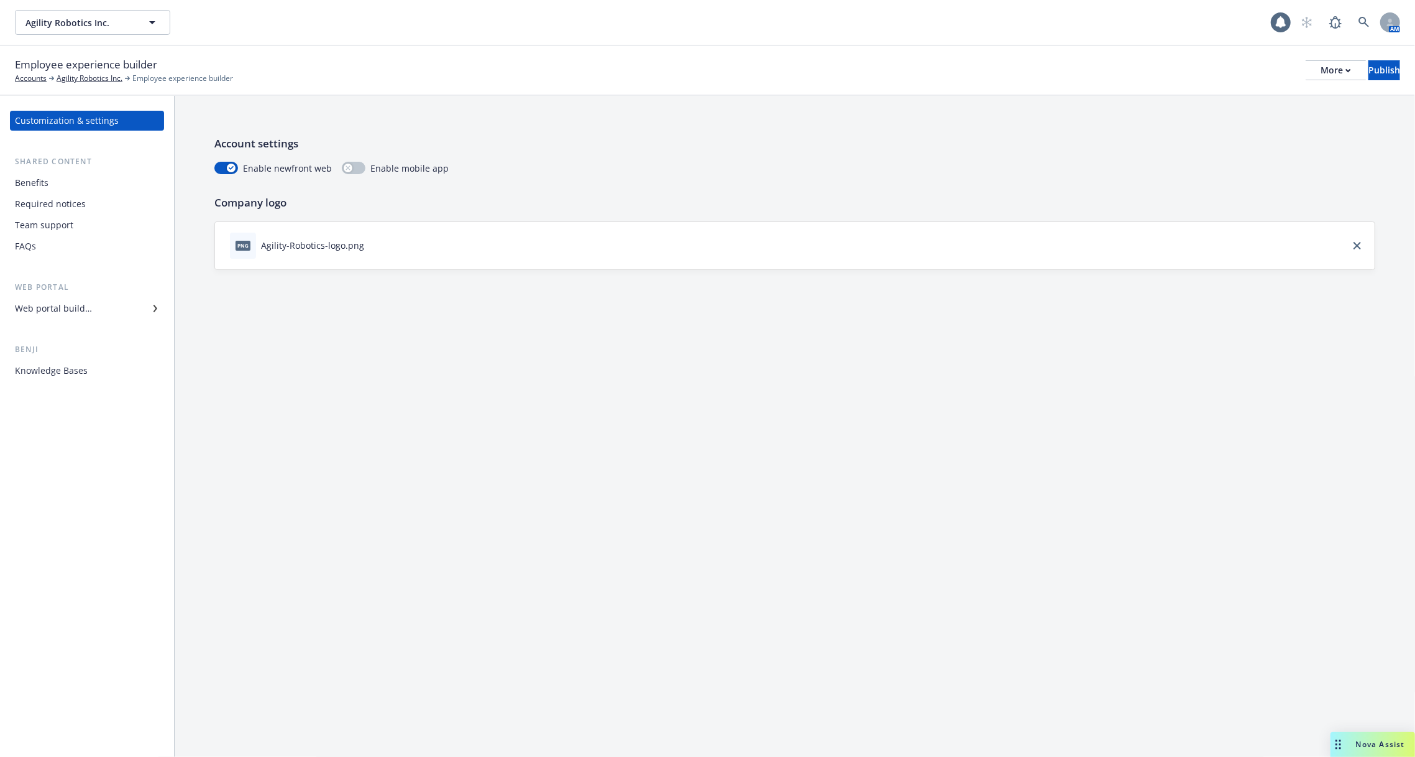
click at [95, 181] on div "Benefits" at bounding box center [87, 183] width 144 height 20
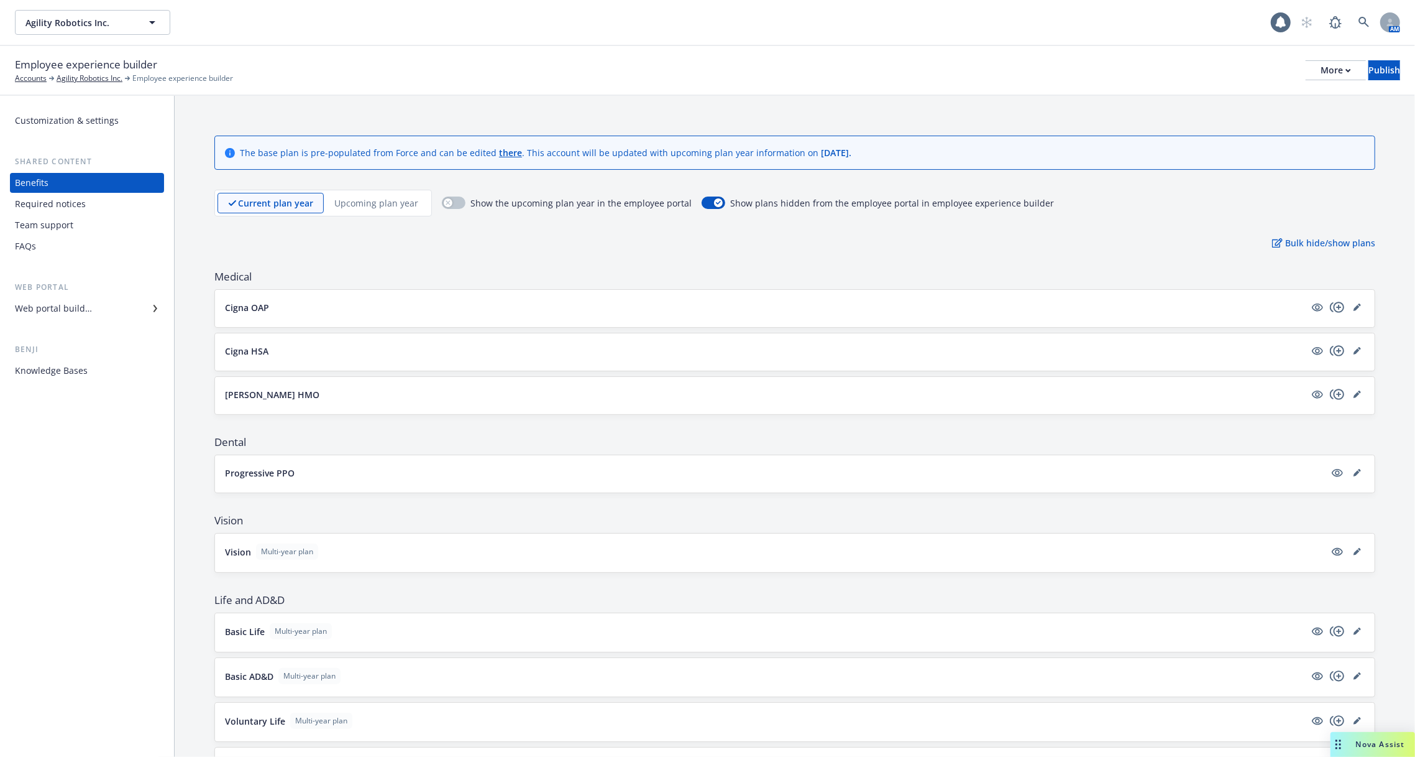
click at [94, 207] on div "Required notices" at bounding box center [87, 204] width 144 height 20
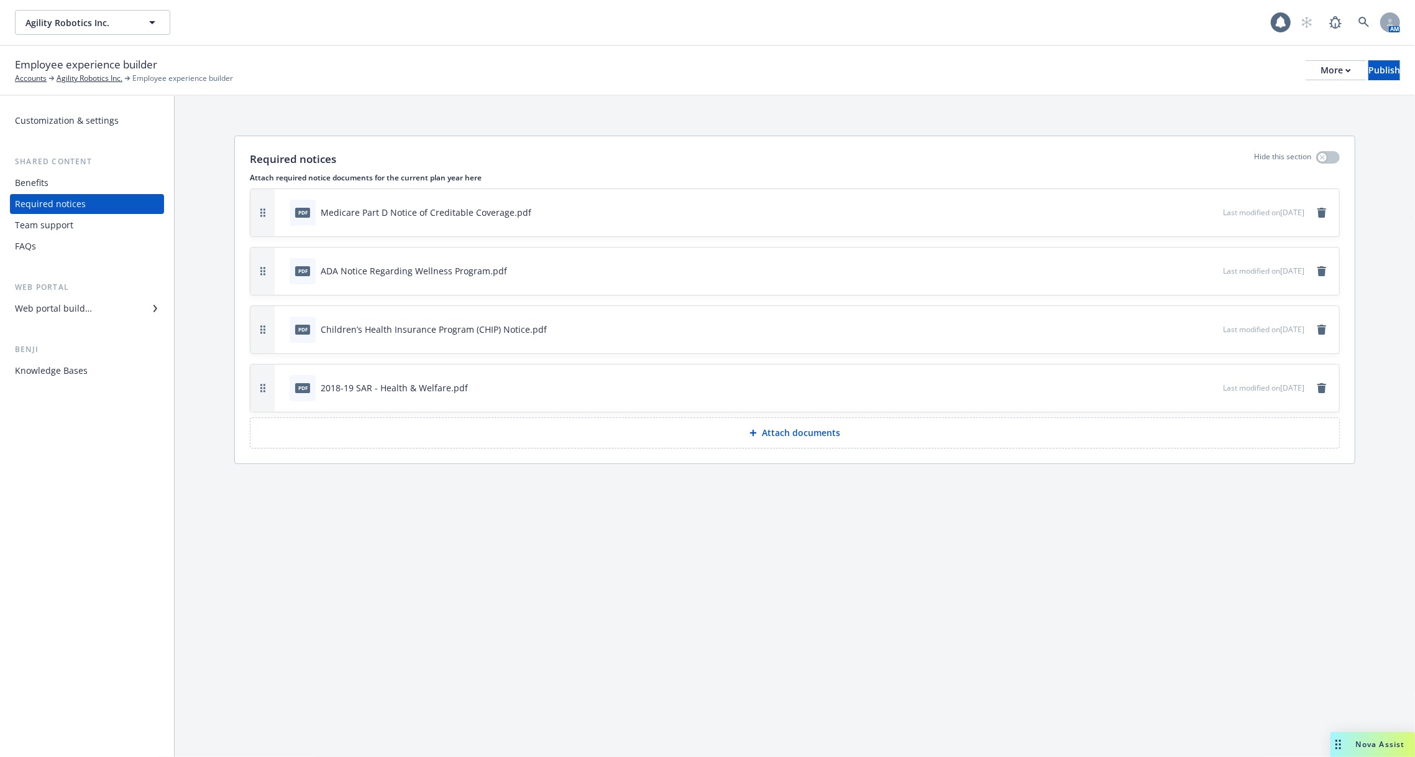
click at [89, 229] on div "Team support" at bounding box center [87, 225] width 144 height 20
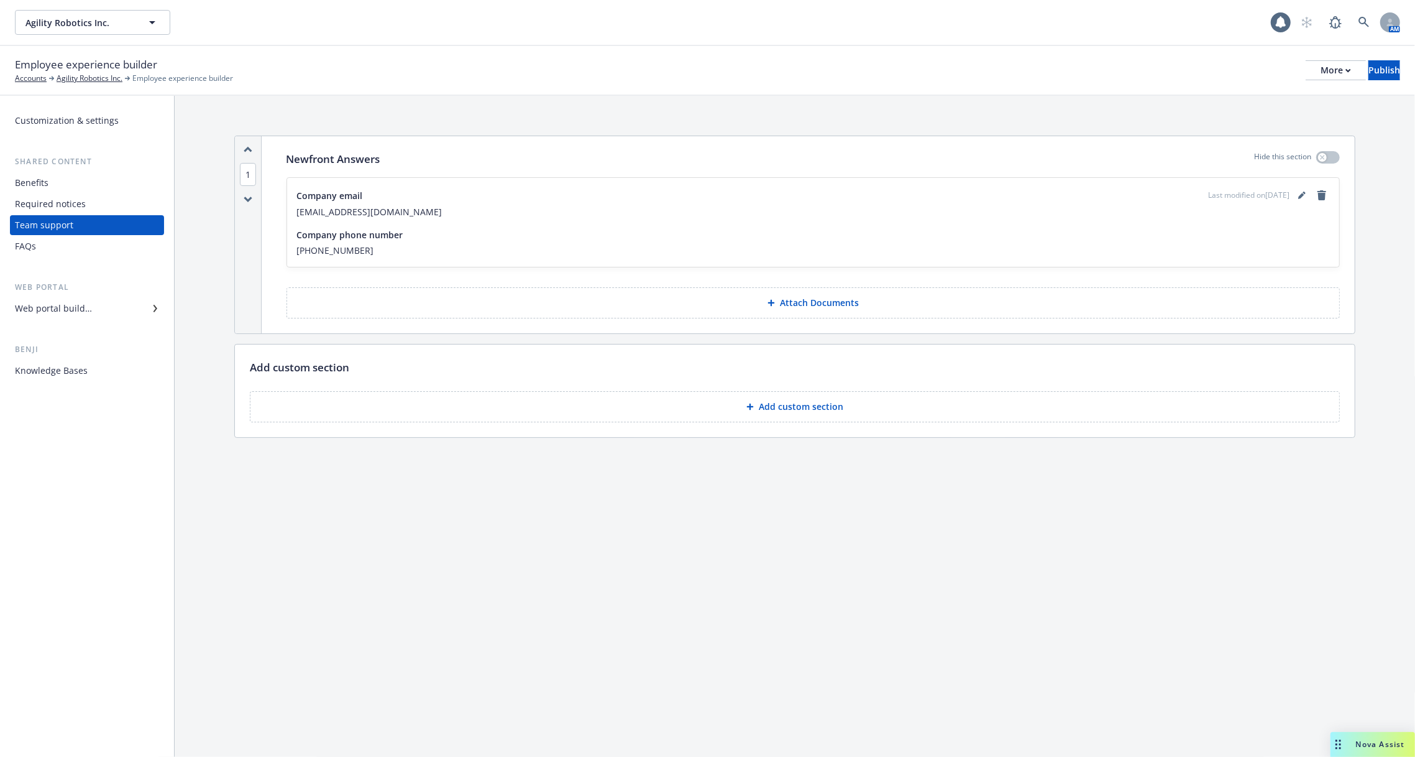
click at [88, 247] on div "FAQs" at bounding box center [87, 246] width 144 height 20
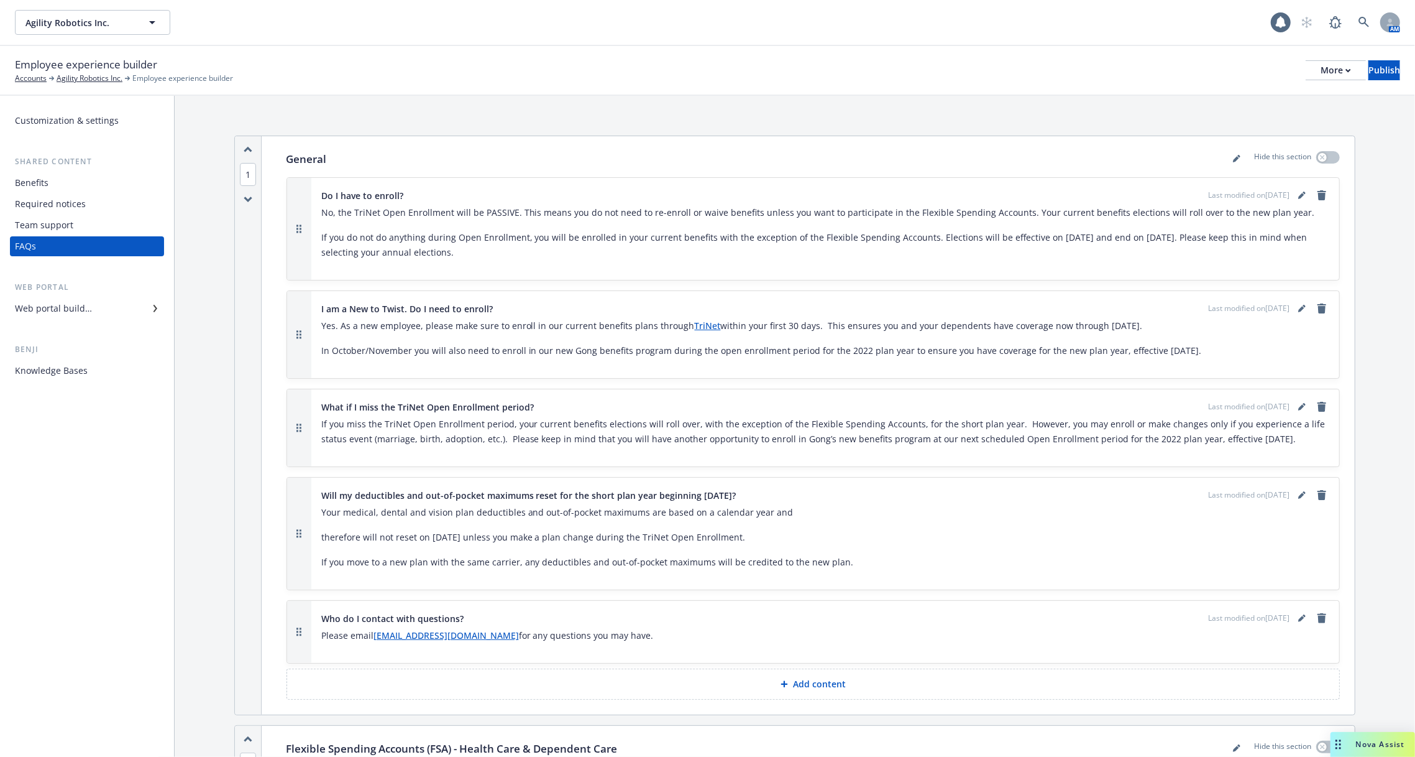
click at [67, 222] on div "Team support" at bounding box center [44, 225] width 58 height 20
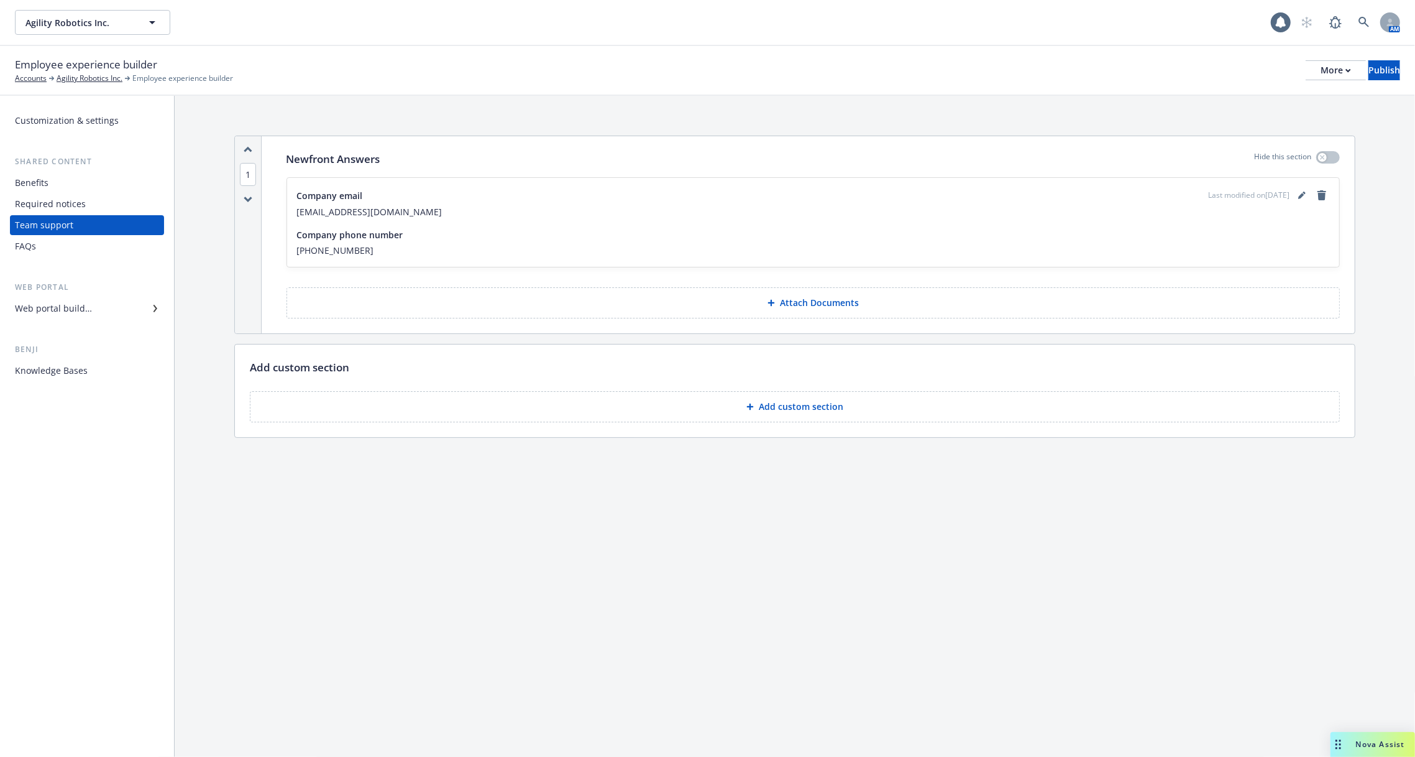
click at [84, 182] on div "Benefits" at bounding box center [87, 183] width 144 height 20
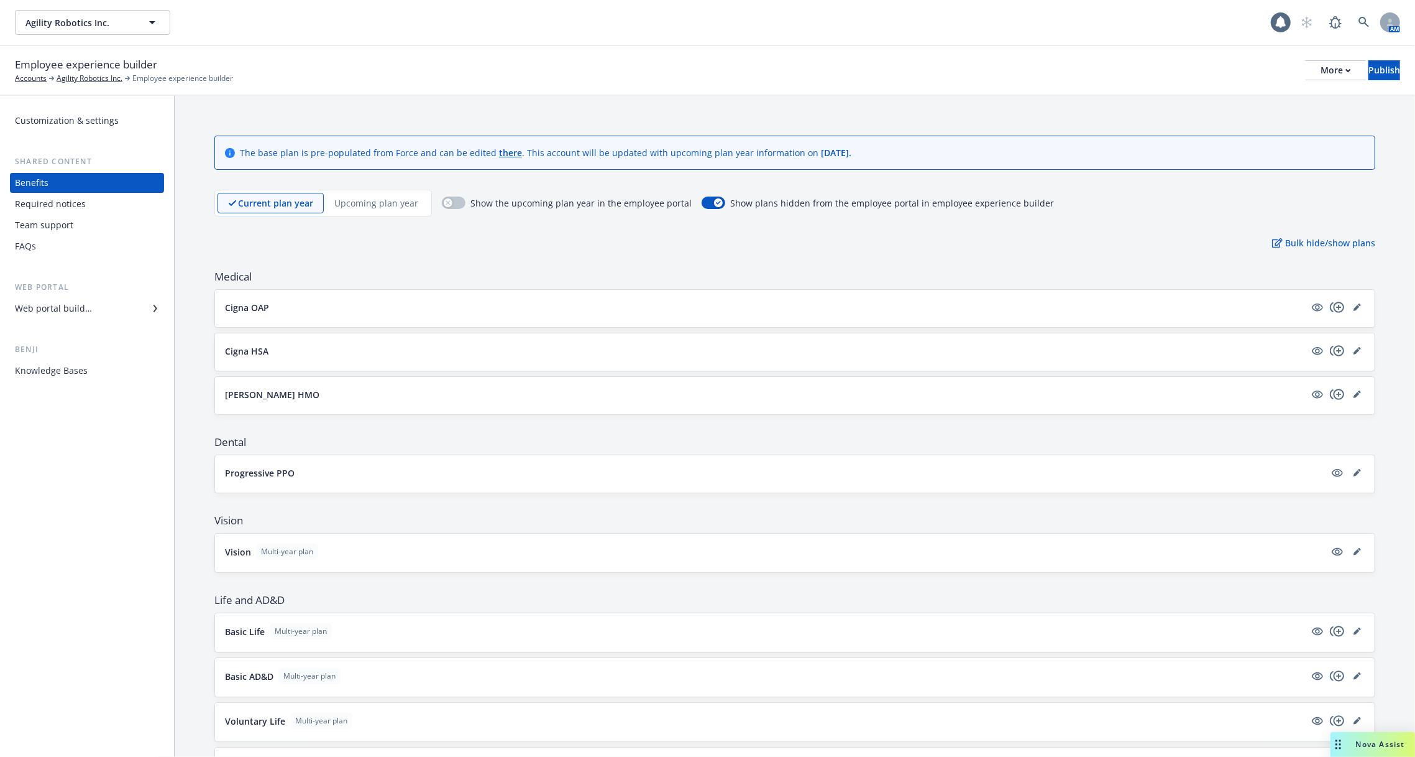
click at [85, 196] on div "Required notices" at bounding box center [87, 204] width 144 height 20
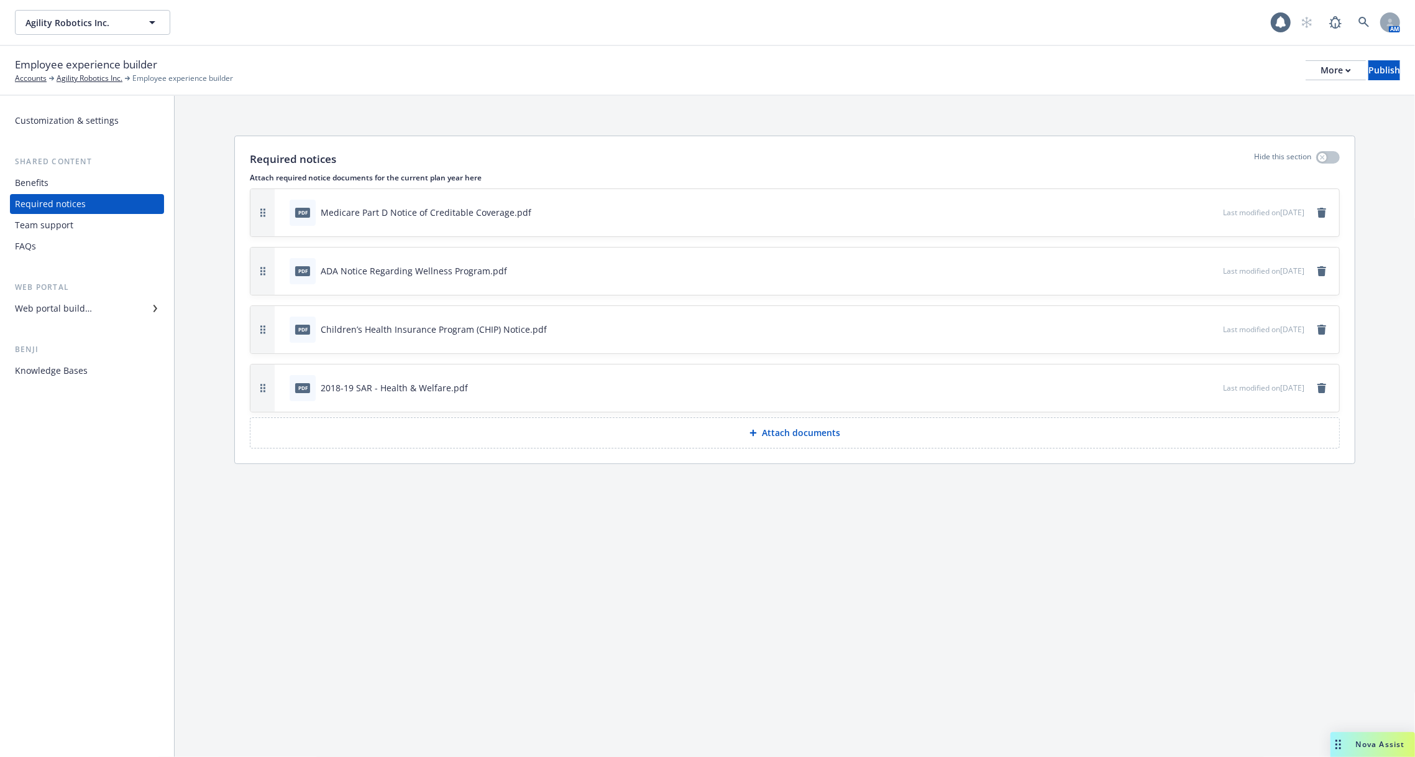
click at [107, 187] on div "Benefits" at bounding box center [87, 183] width 144 height 20
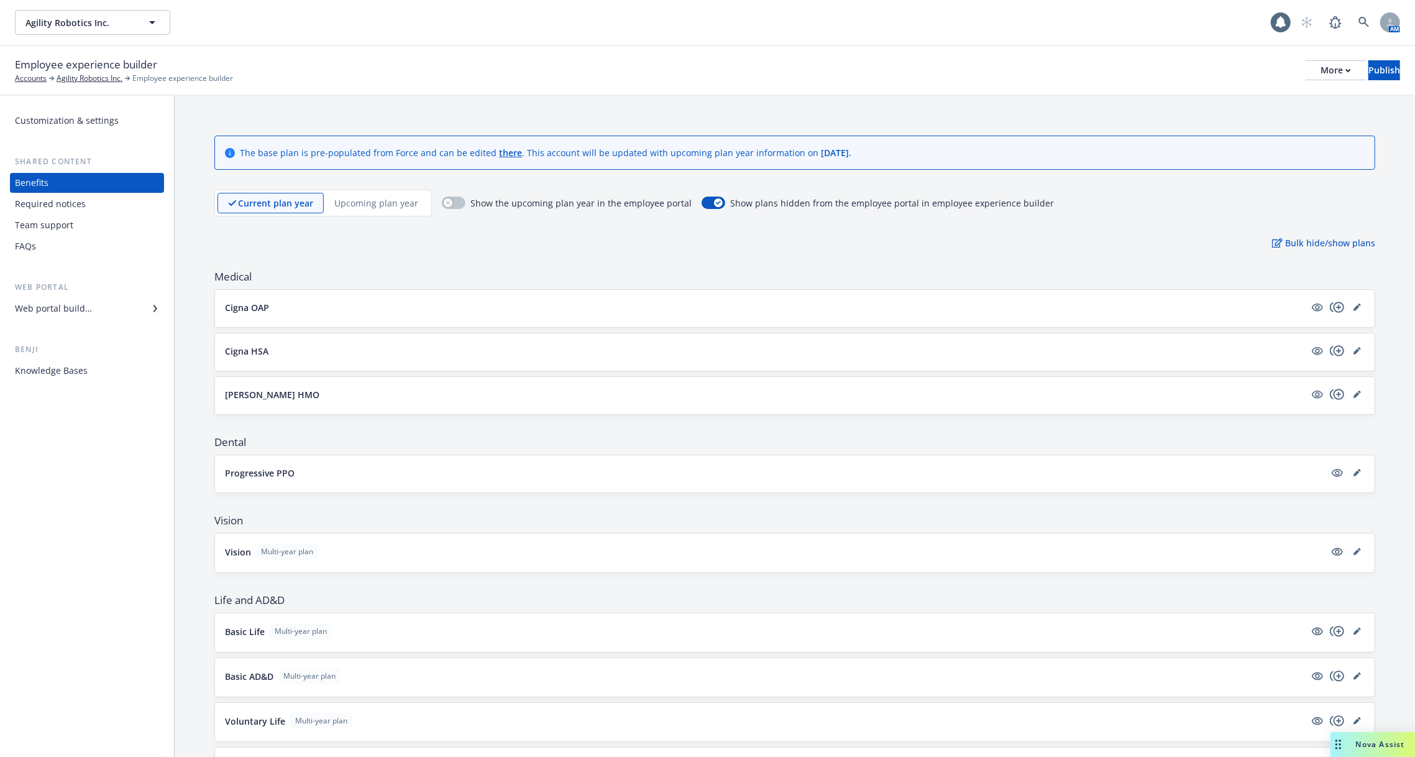
click at [106, 301] on div "Web portal builder" at bounding box center [87, 308] width 144 height 20
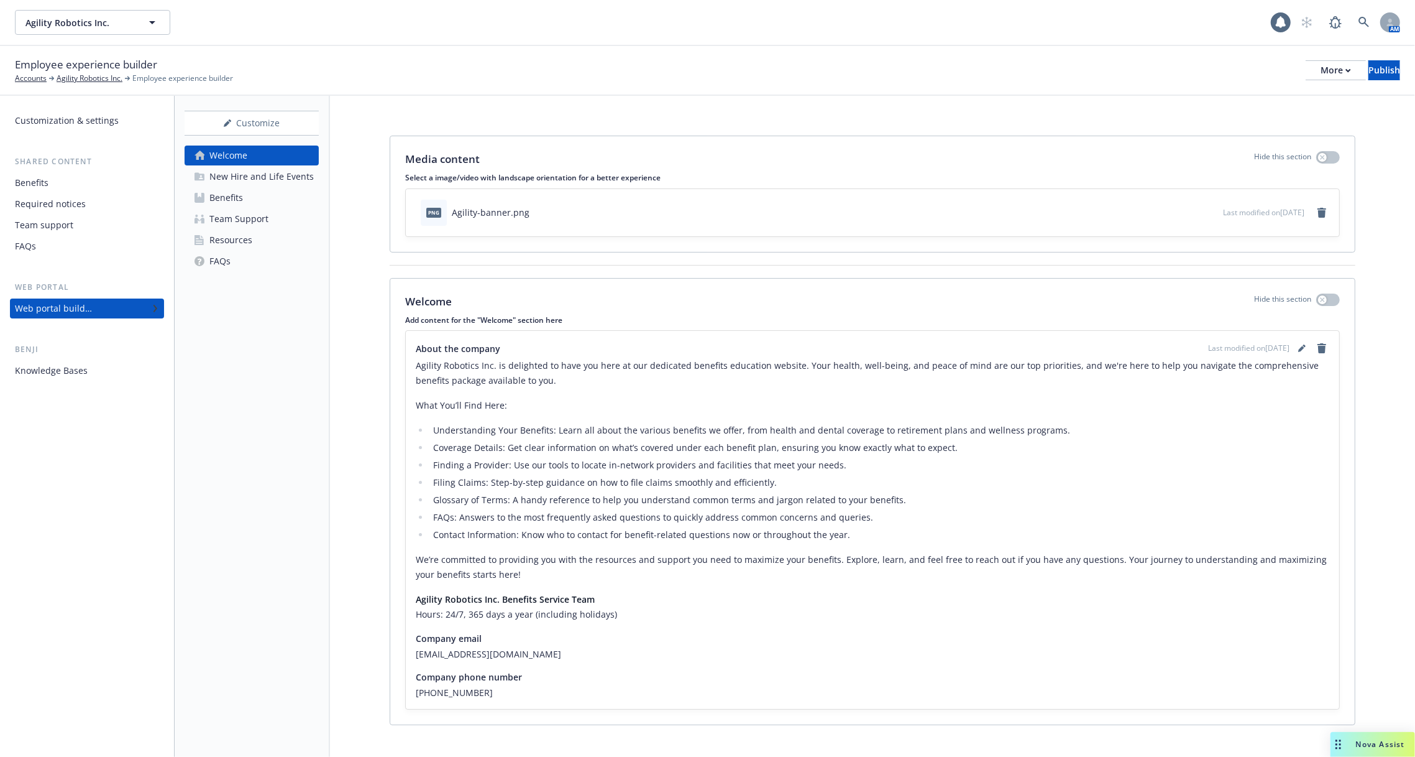
click at [103, 196] on div "Required notices" at bounding box center [87, 204] width 144 height 20
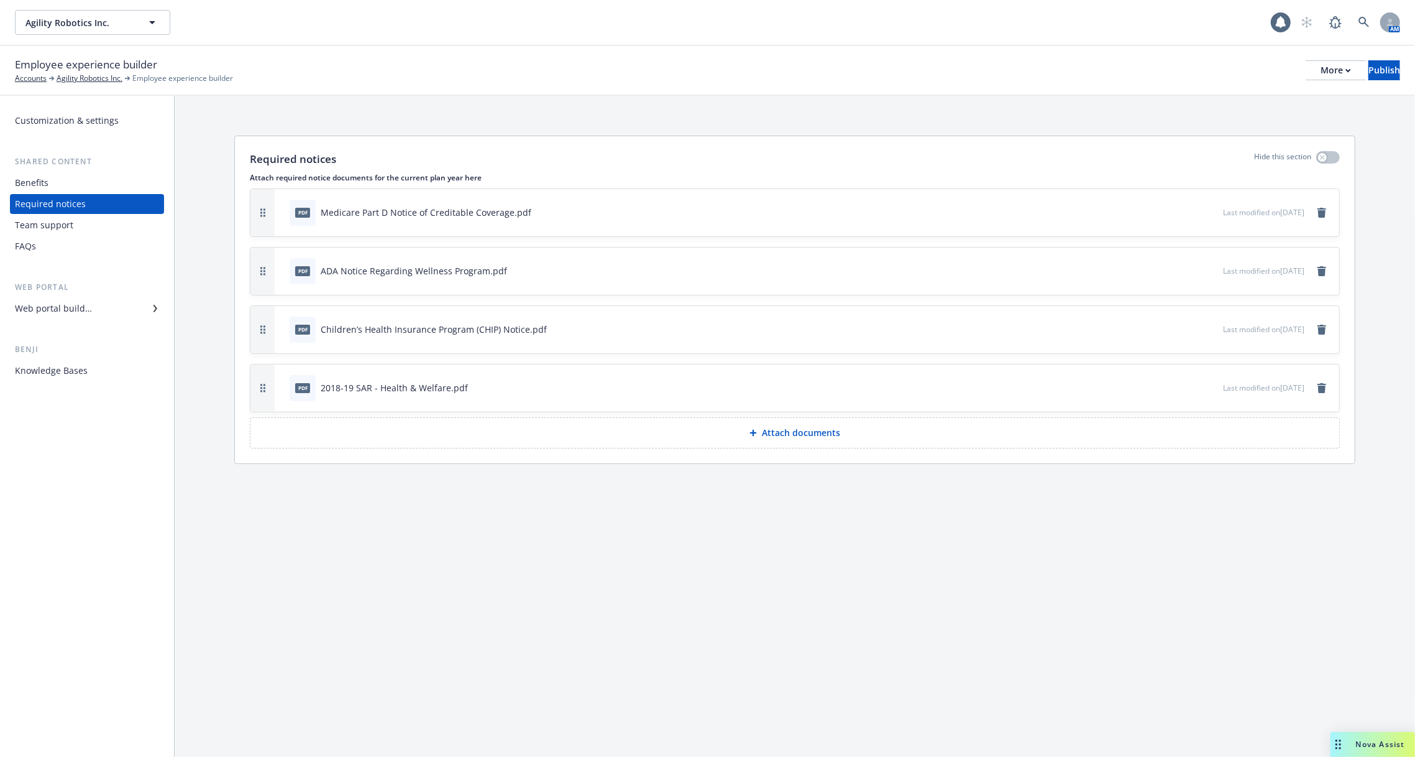
click at [97, 297] on div "Web portal Web portal builder" at bounding box center [87, 299] width 154 height 37
click at [106, 308] on div "Web portal builder" at bounding box center [87, 308] width 144 height 20
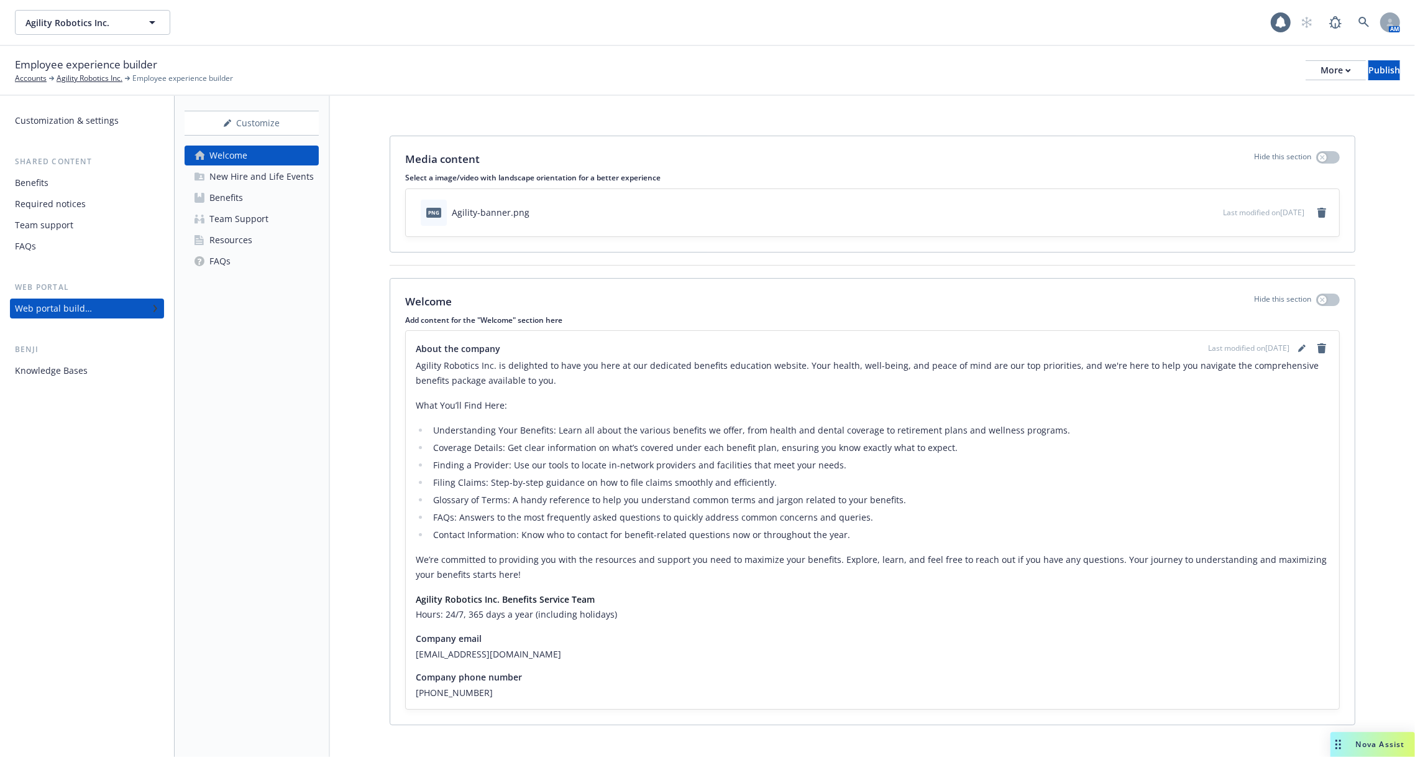
click at [259, 185] on div "New Hire and Life Events" at bounding box center [261, 177] width 104 height 20
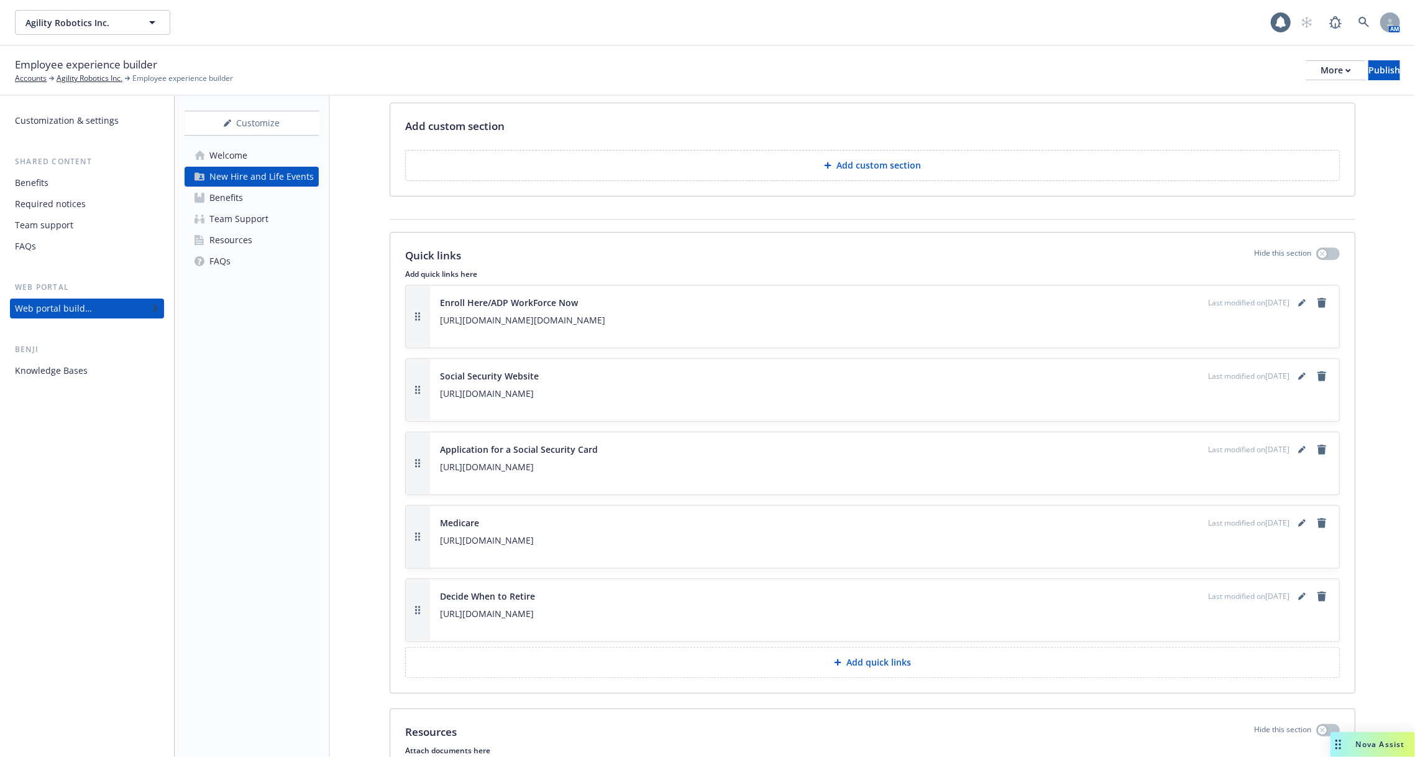
scroll to position [4706, 0]
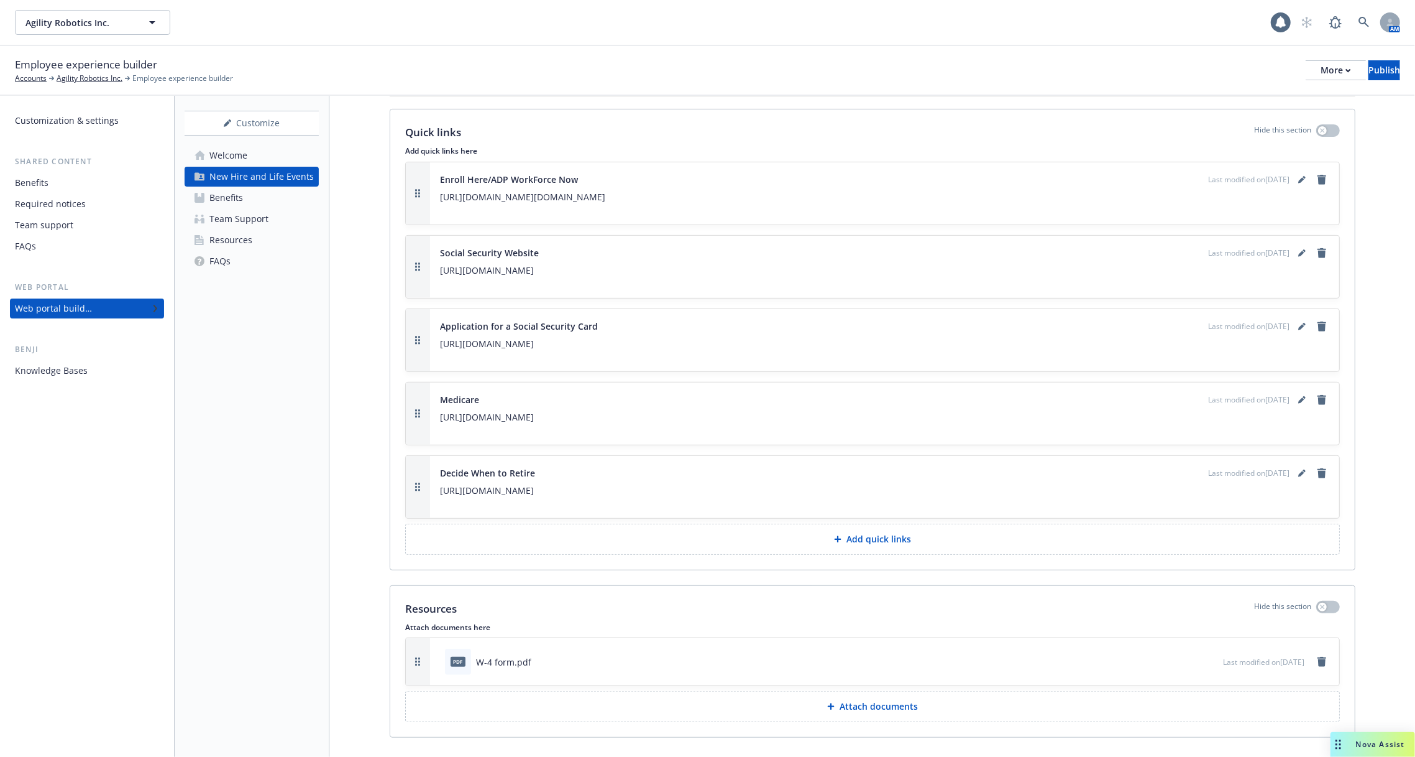
click at [895, 700] on p "Attach documents" at bounding box center [879, 706] width 78 height 12
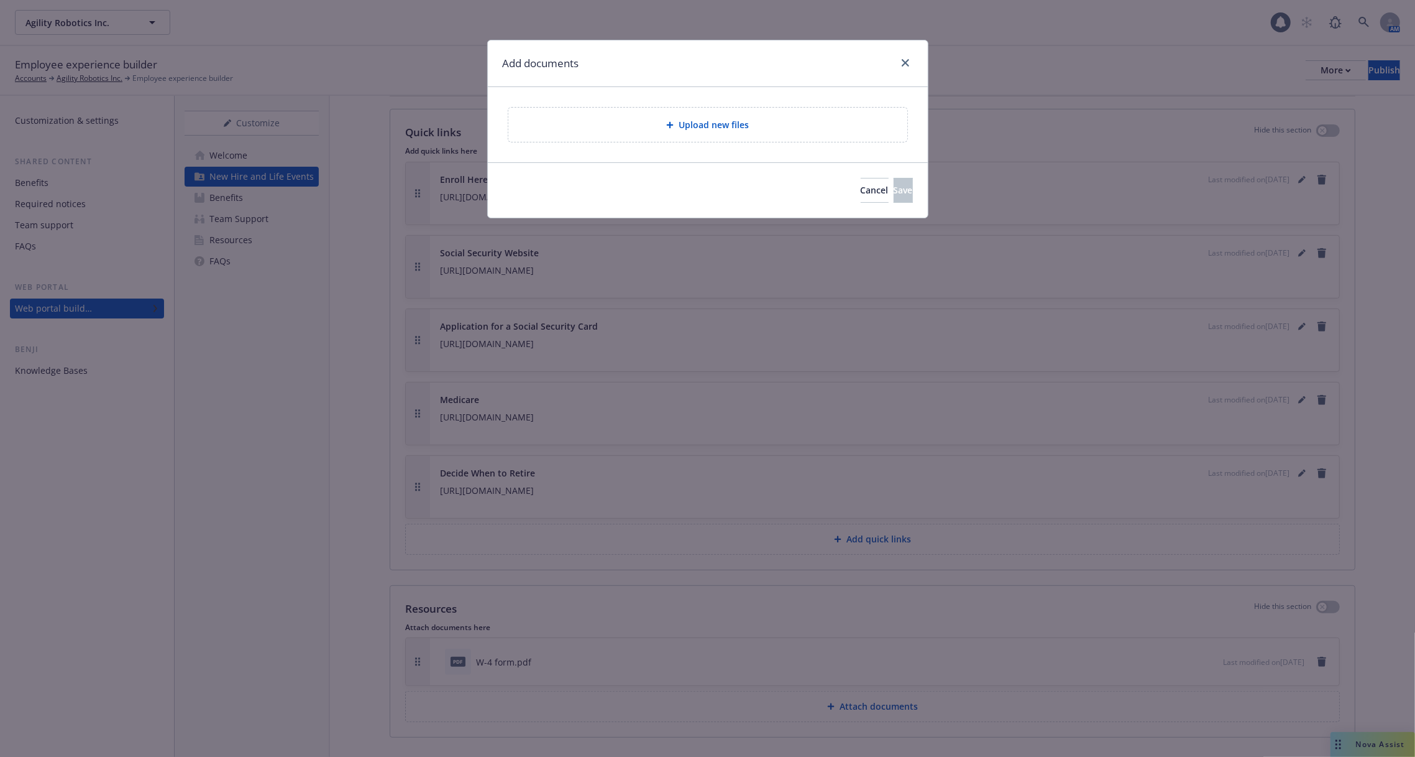
click at [684, 109] on div "Upload new files" at bounding box center [707, 125] width 399 height 34
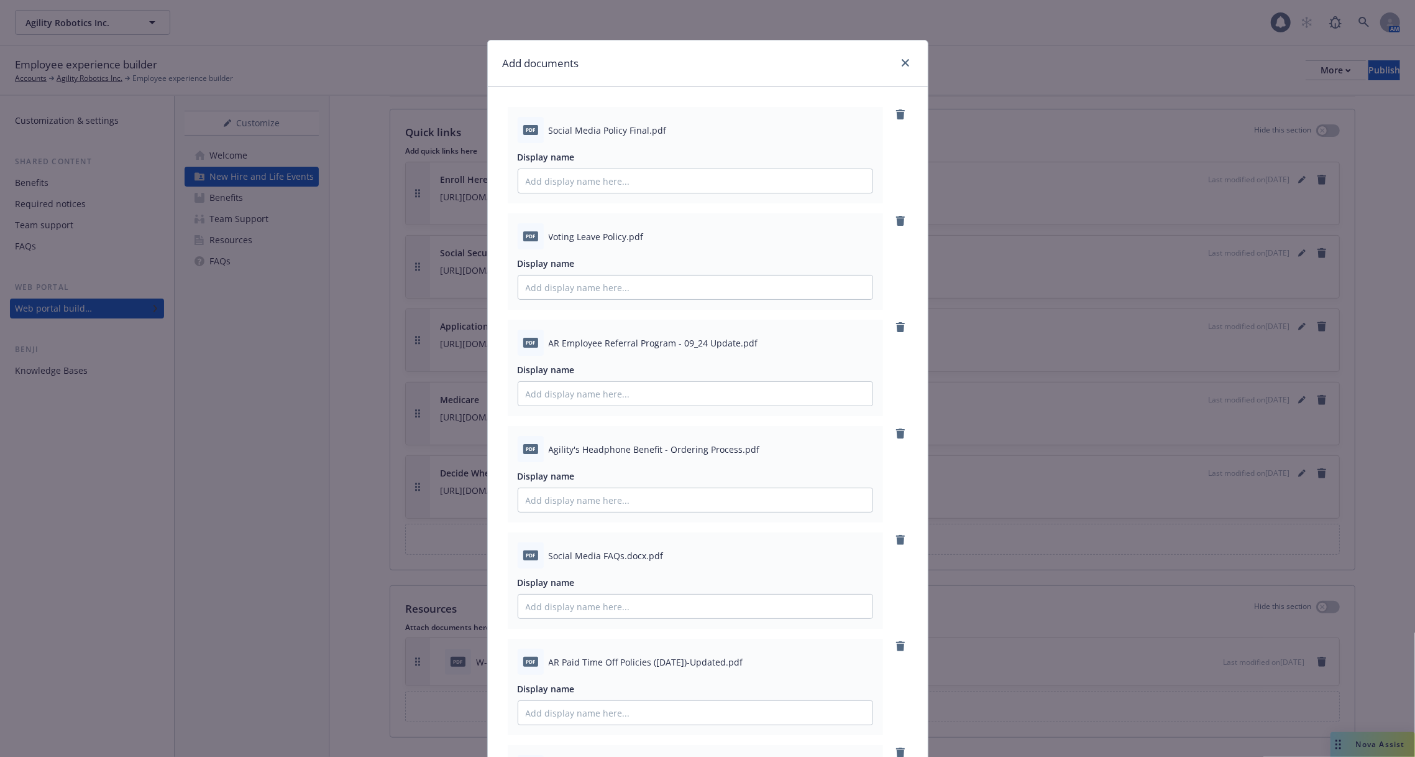
scroll to position [563, 0]
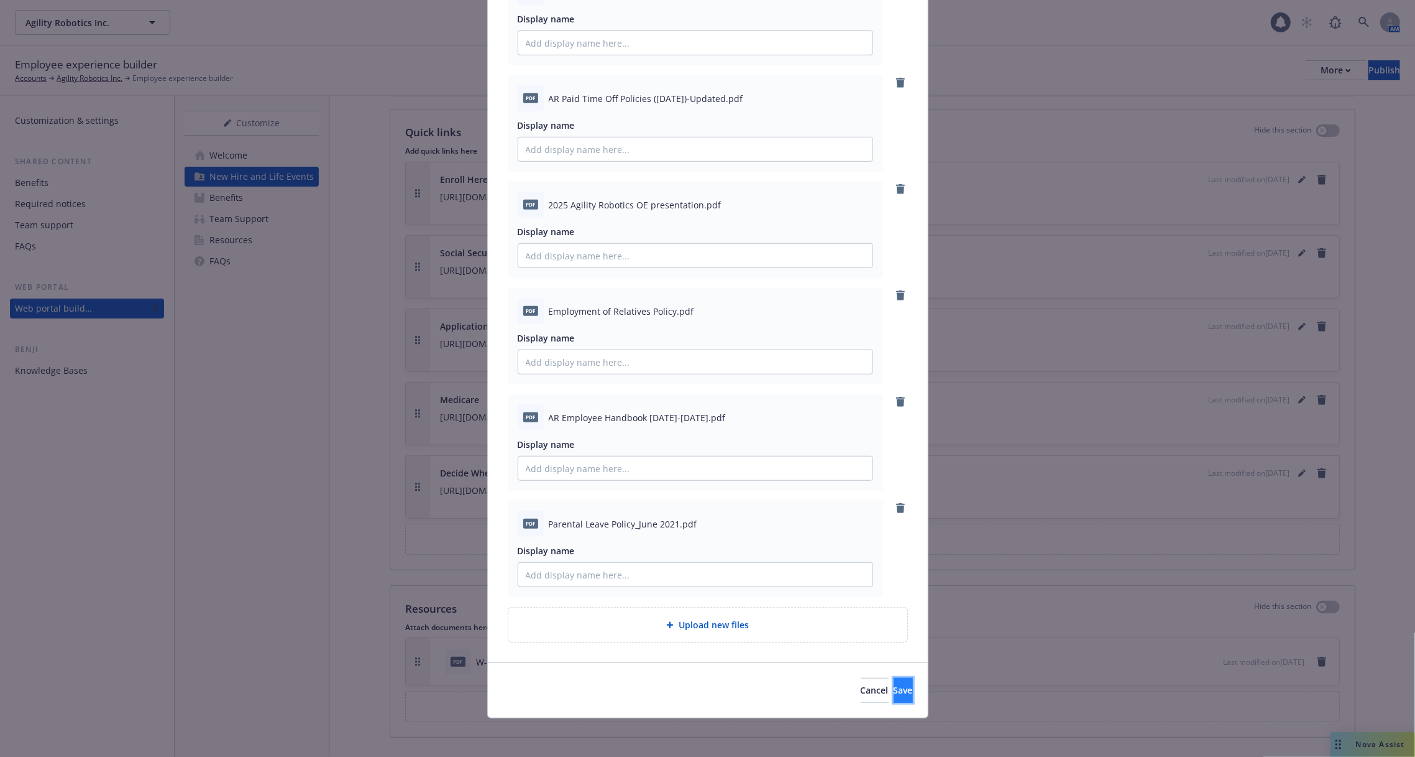
click at [894, 684] on span "Save" at bounding box center [903, 690] width 19 height 12
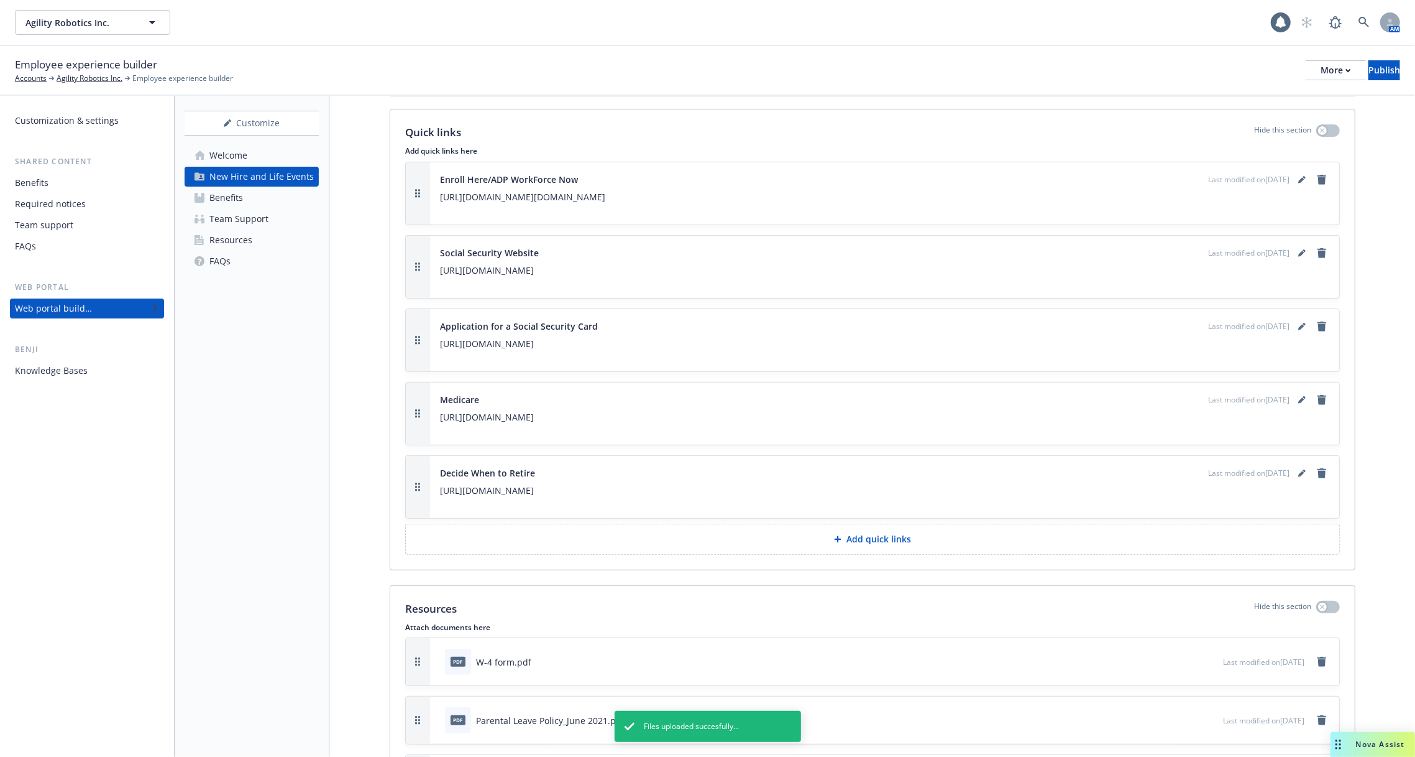
scroll to position [5286, 0]
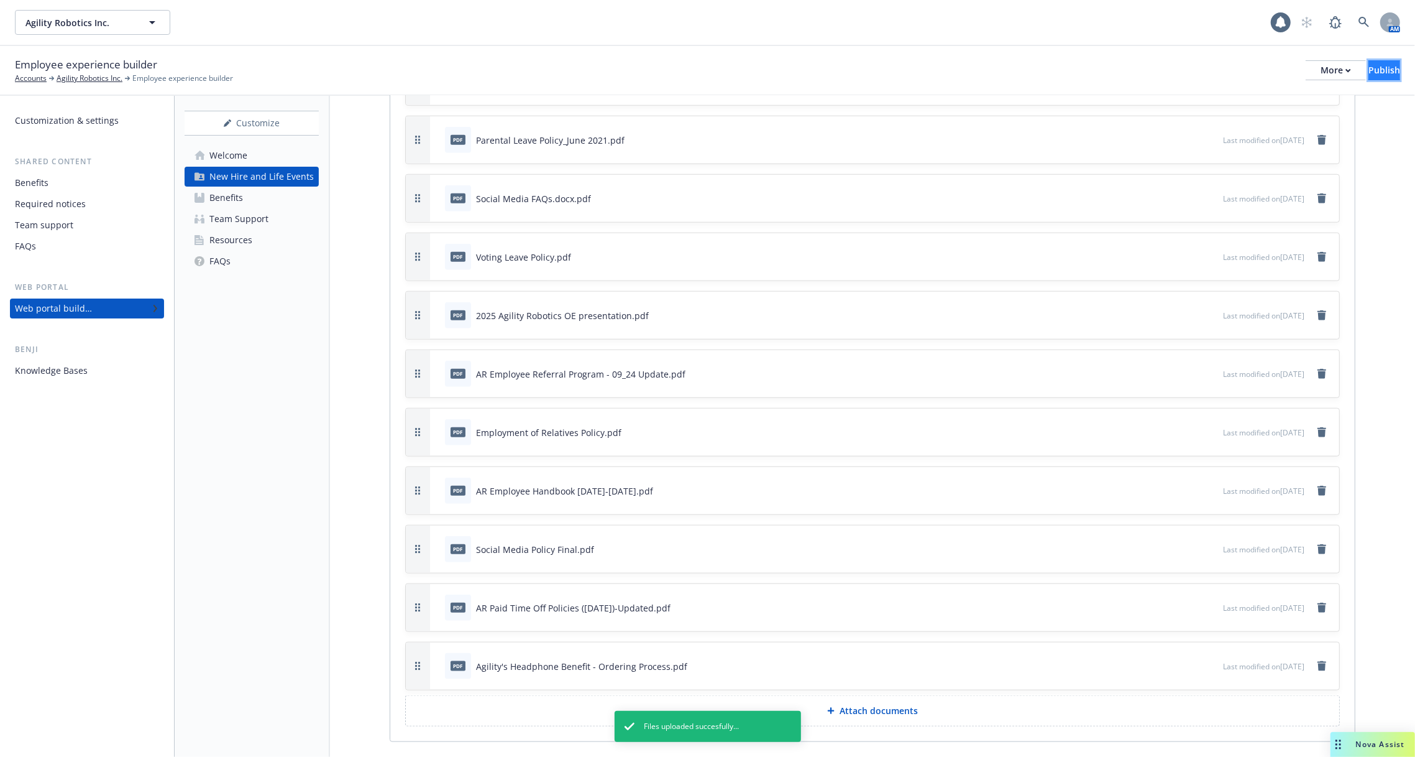
click at [1369, 73] on div "Publish" at bounding box center [1385, 70] width 32 height 19
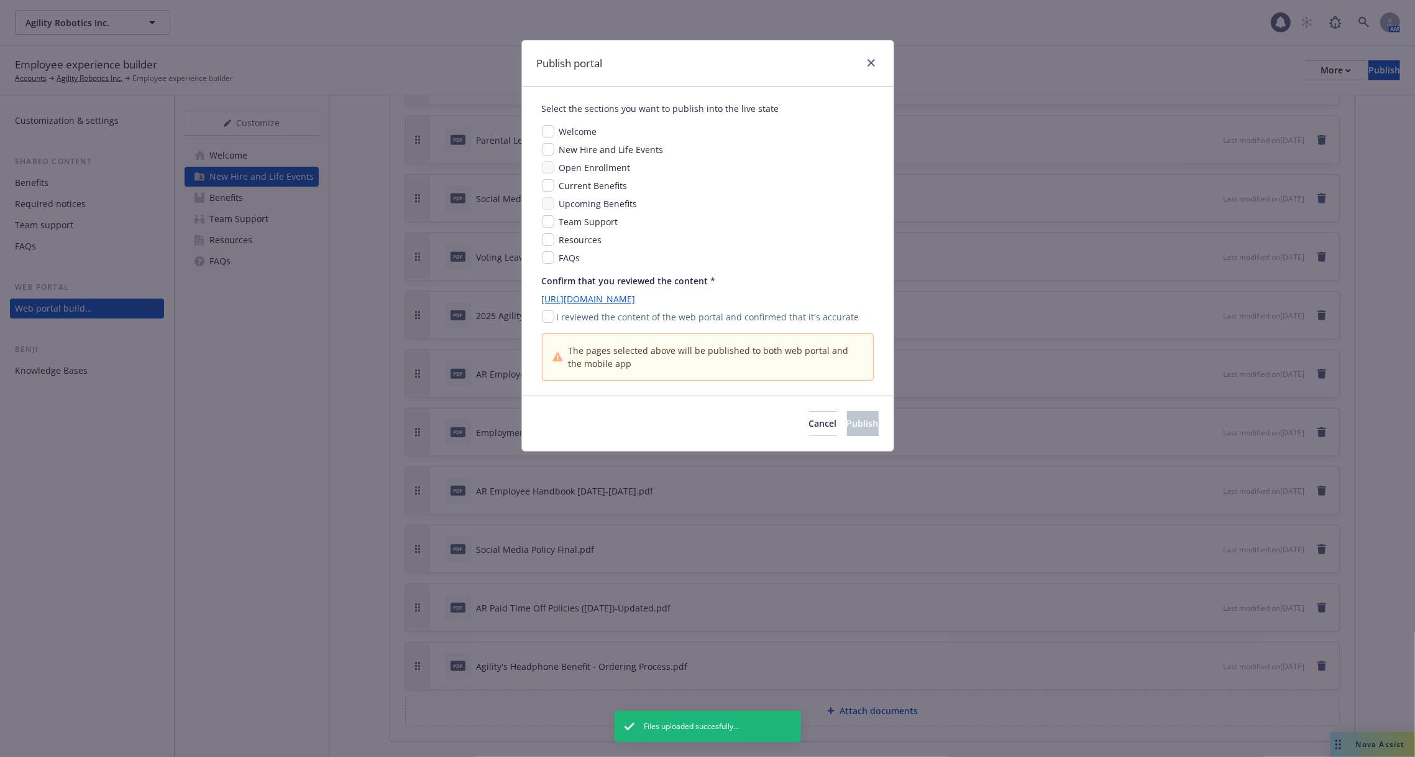
click at [671, 319] on p "I reviewed the content of the web portal and confirmed that it's accurate" at bounding box center [708, 316] width 303 height 13
click at [551, 318] on input "checkbox" at bounding box center [548, 316] width 12 height 12
checkbox input "true"
drag, startPoint x: 835, startPoint y: 423, endPoint x: 694, endPoint y: 193, distance: 269.3
click at [695, 194] on div "Publish portal Select the sections you want to publish into the live state Welc…" at bounding box center [708, 246] width 373 height 412
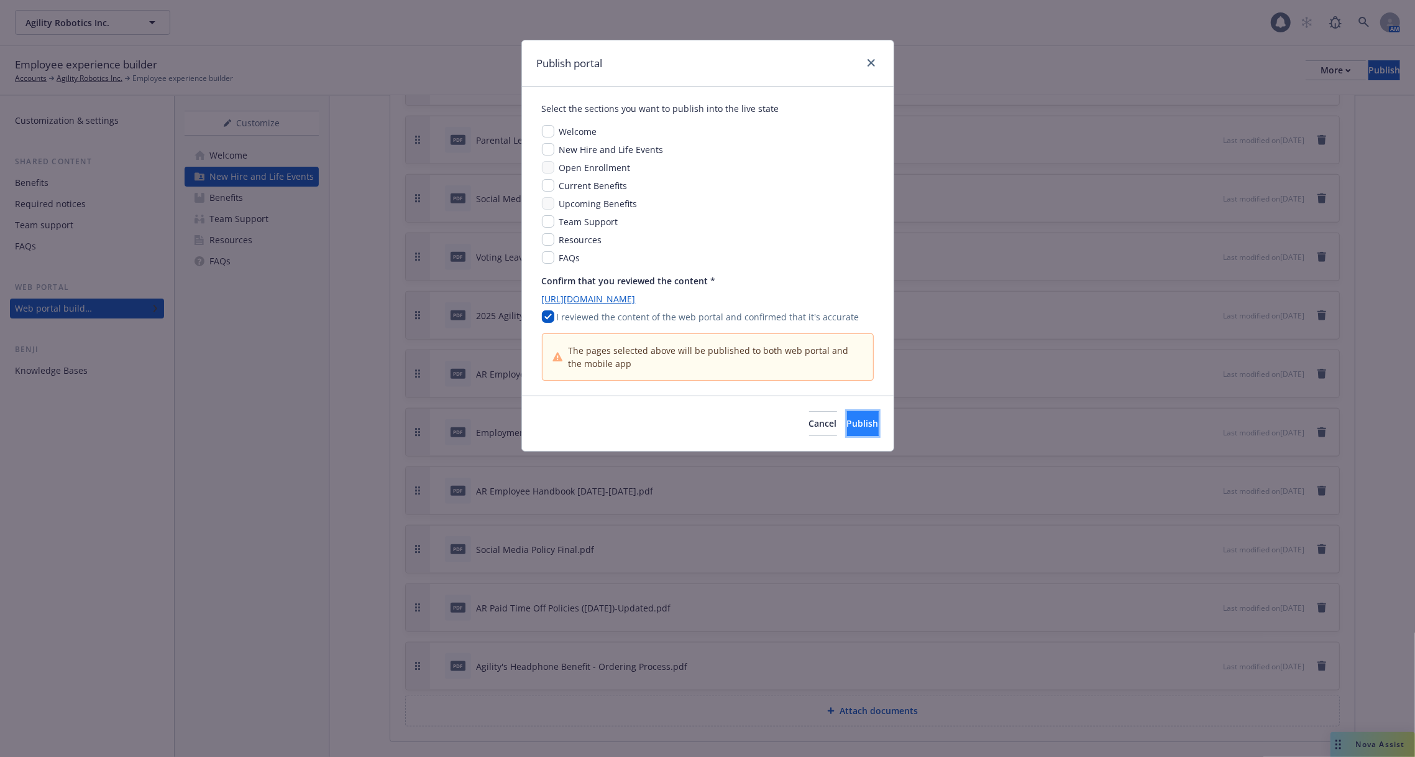
click at [847, 422] on span "Publish" at bounding box center [863, 423] width 32 height 12
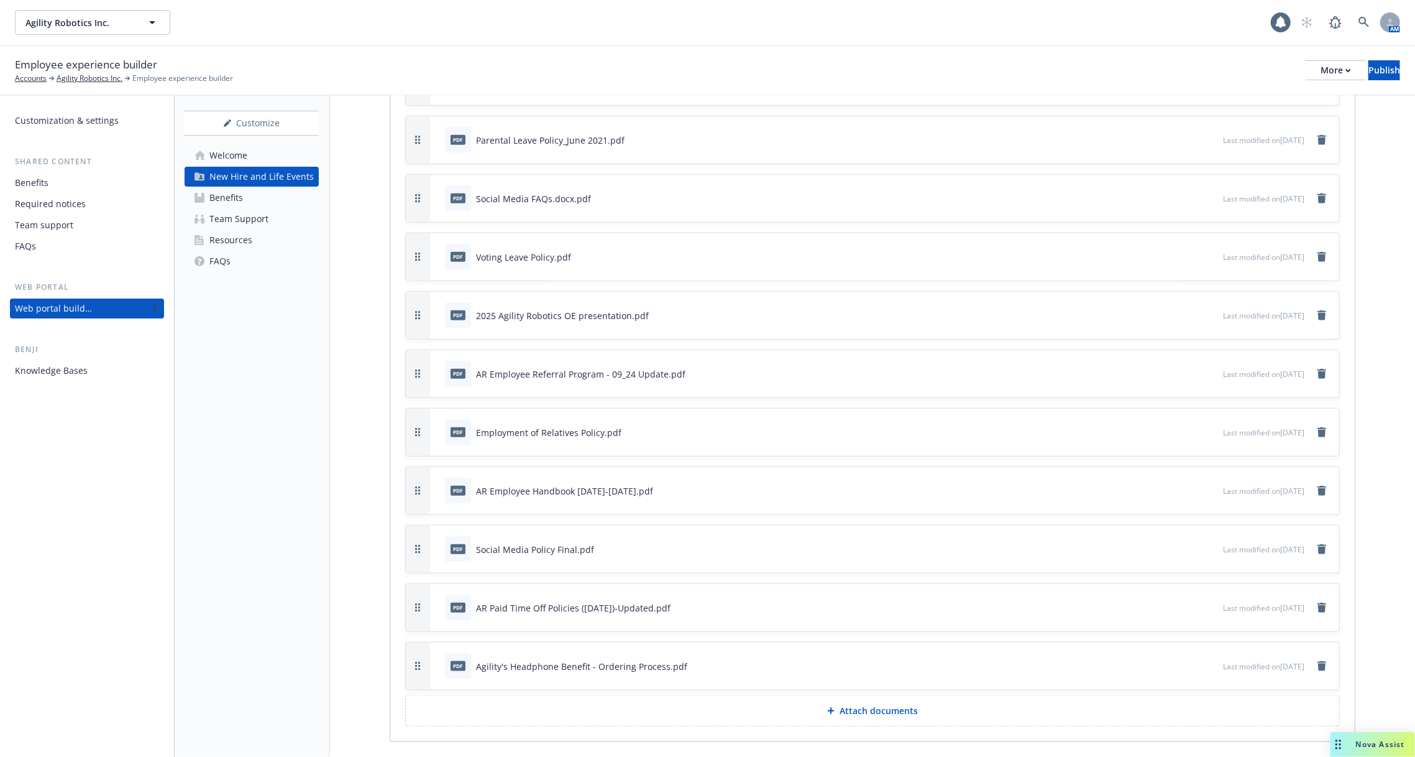
click at [81, 392] on div "Customization & settings Shared content Benefits Required notices Team support …" at bounding box center [87, 426] width 174 height 661
click at [83, 382] on div "Customization & settings Shared content Benefits Required notices Team support …" at bounding box center [87, 426] width 174 height 661
click at [80, 380] on div "Knowledge Bases" at bounding box center [51, 371] width 73 height 20
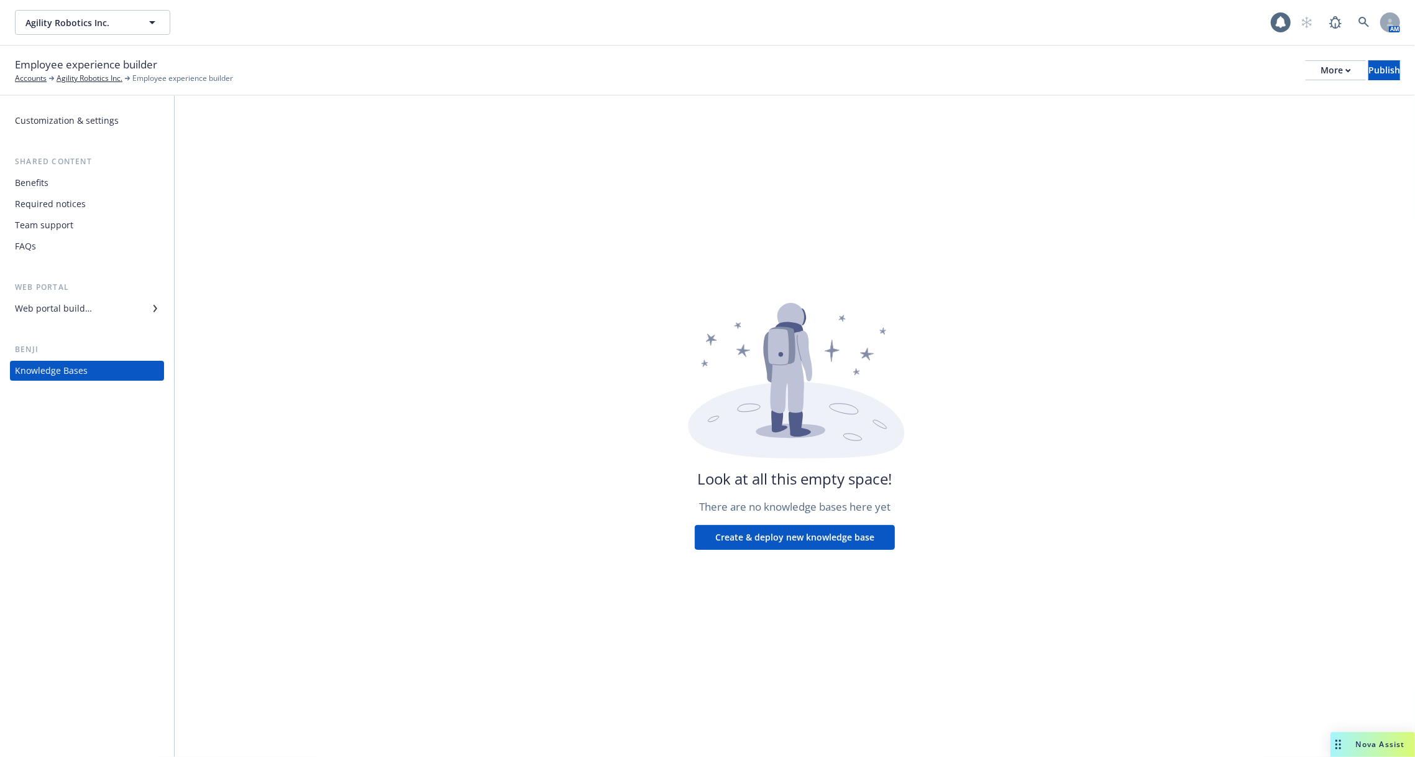
click at [737, 536] on button "Create & deploy new knowledge base" at bounding box center [795, 537] width 200 height 25
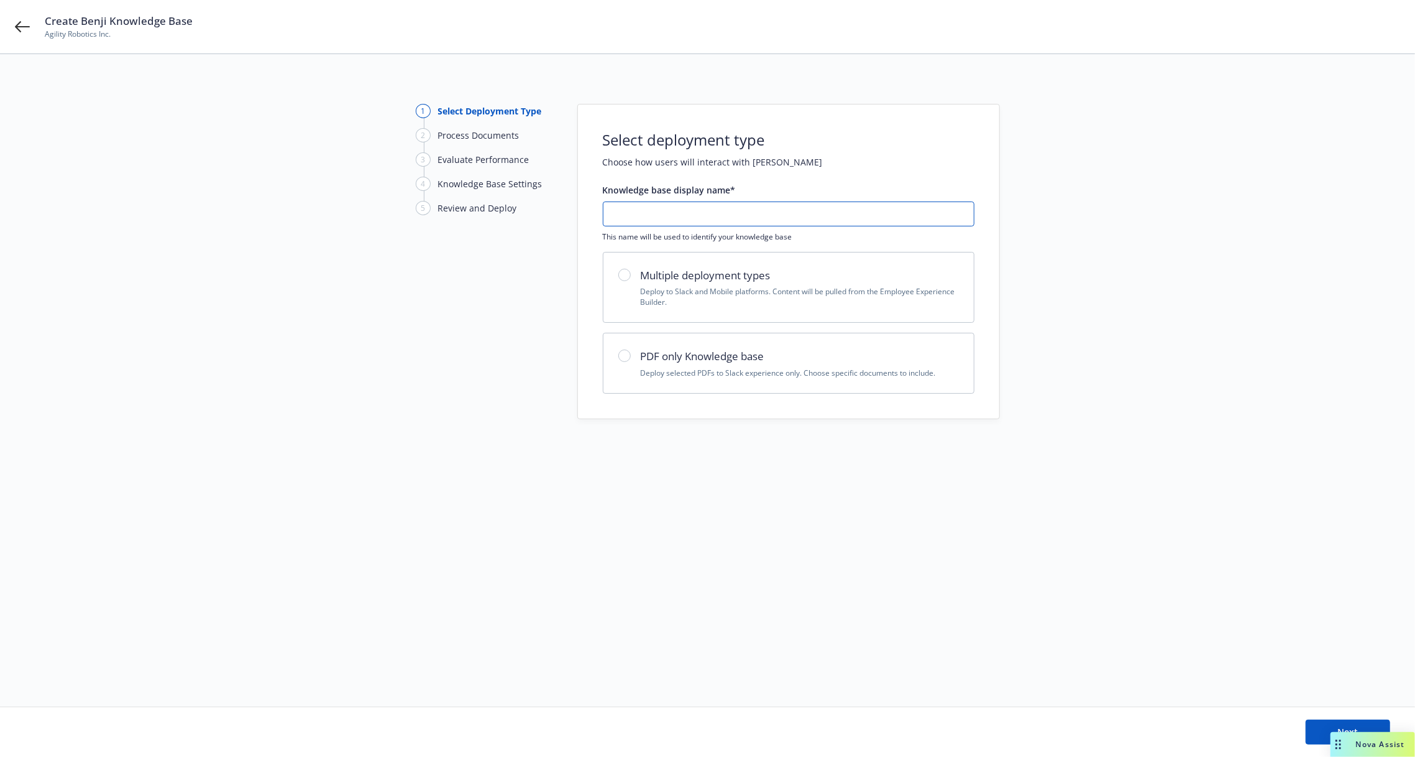
click at [740, 208] on input "text" at bounding box center [789, 214] width 370 height 24
type input "0"
type input "2025.09.17"
click at [714, 348] on h2 "PDF only Knowledge base" at bounding box center [800, 356] width 318 height 16
radio input "true"
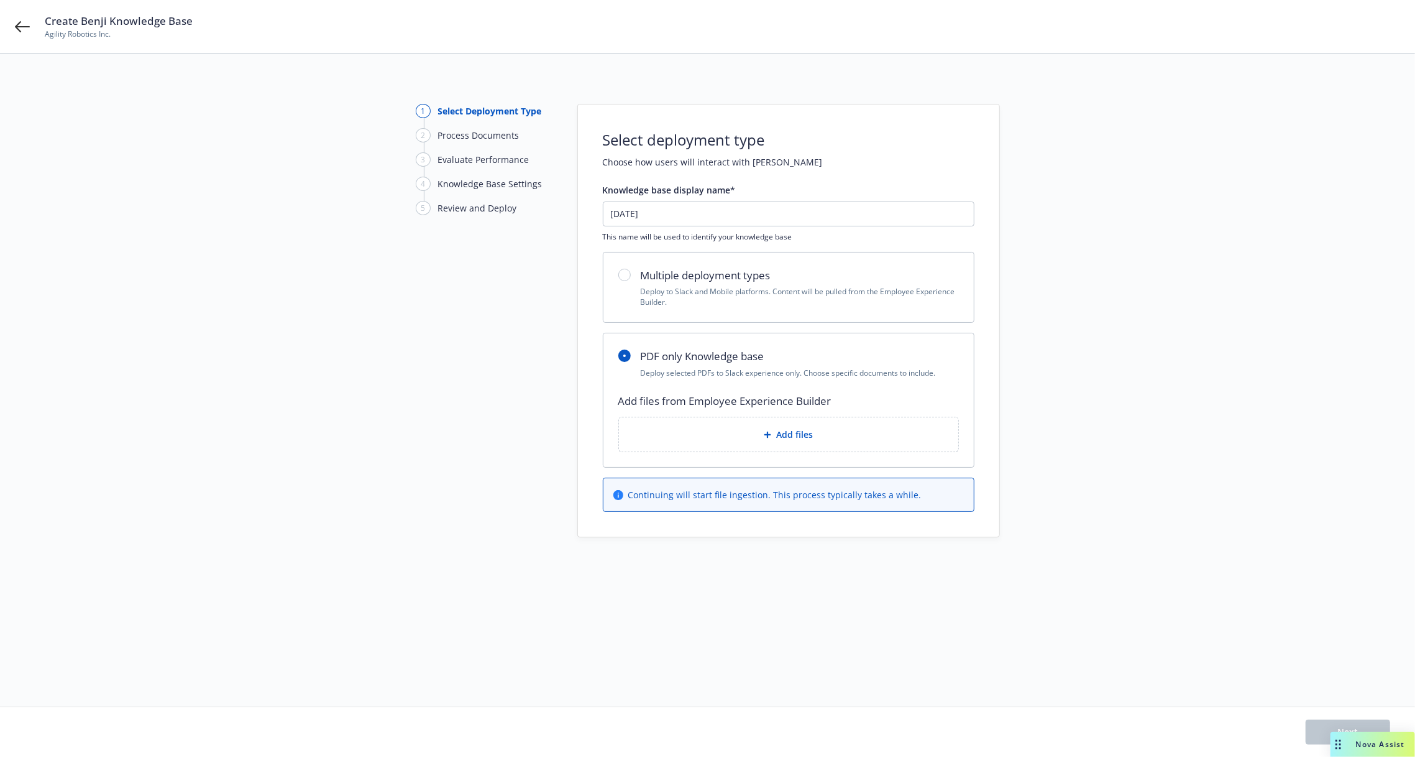
click at [735, 422] on div "Add files" at bounding box center [788, 434] width 339 height 34
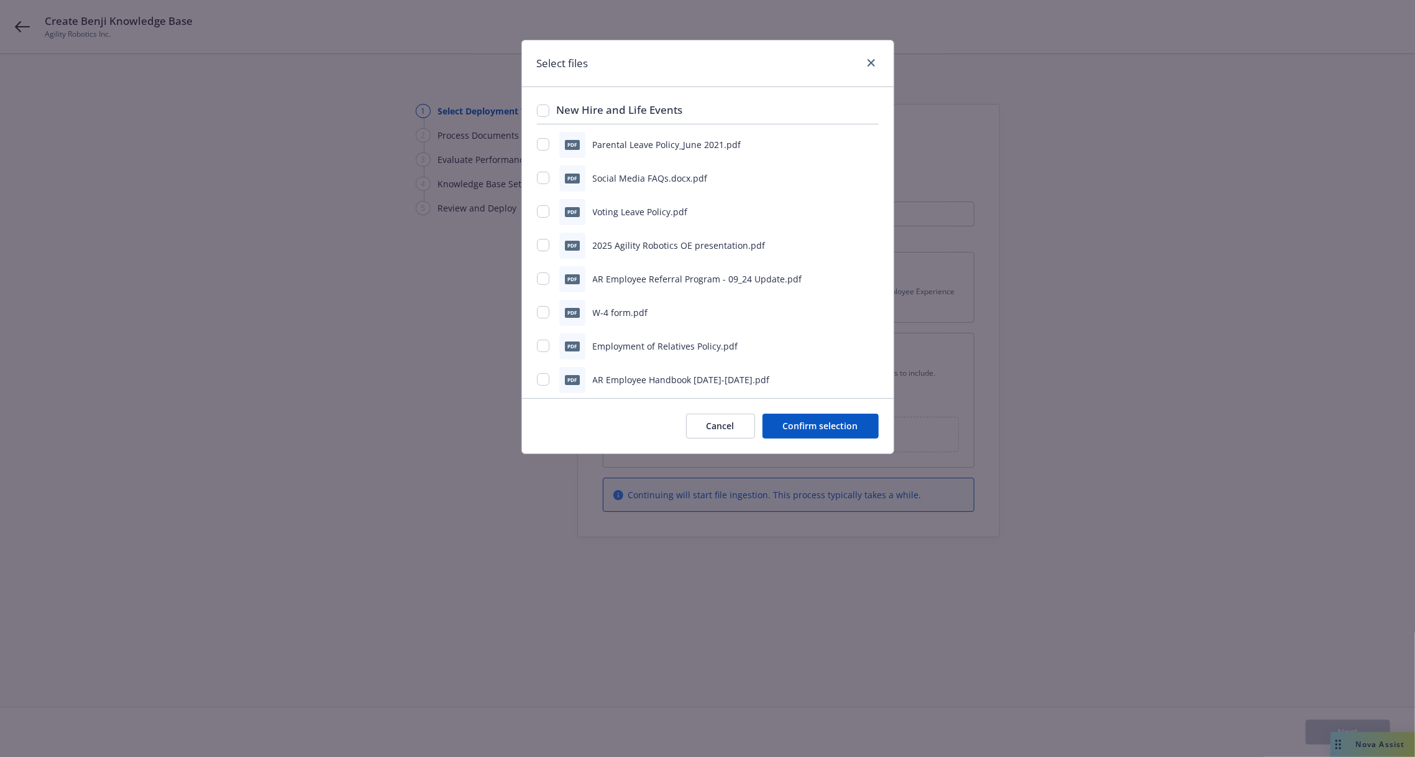
click at [536, 96] on div "New Hire and Life Events pdf Parental Leave Policy_June 2021.pdf pdf Social Med…" at bounding box center [708, 242] width 372 height 311
click at [538, 109] on input "checkbox" at bounding box center [543, 110] width 12 height 12
checkbox input "true"
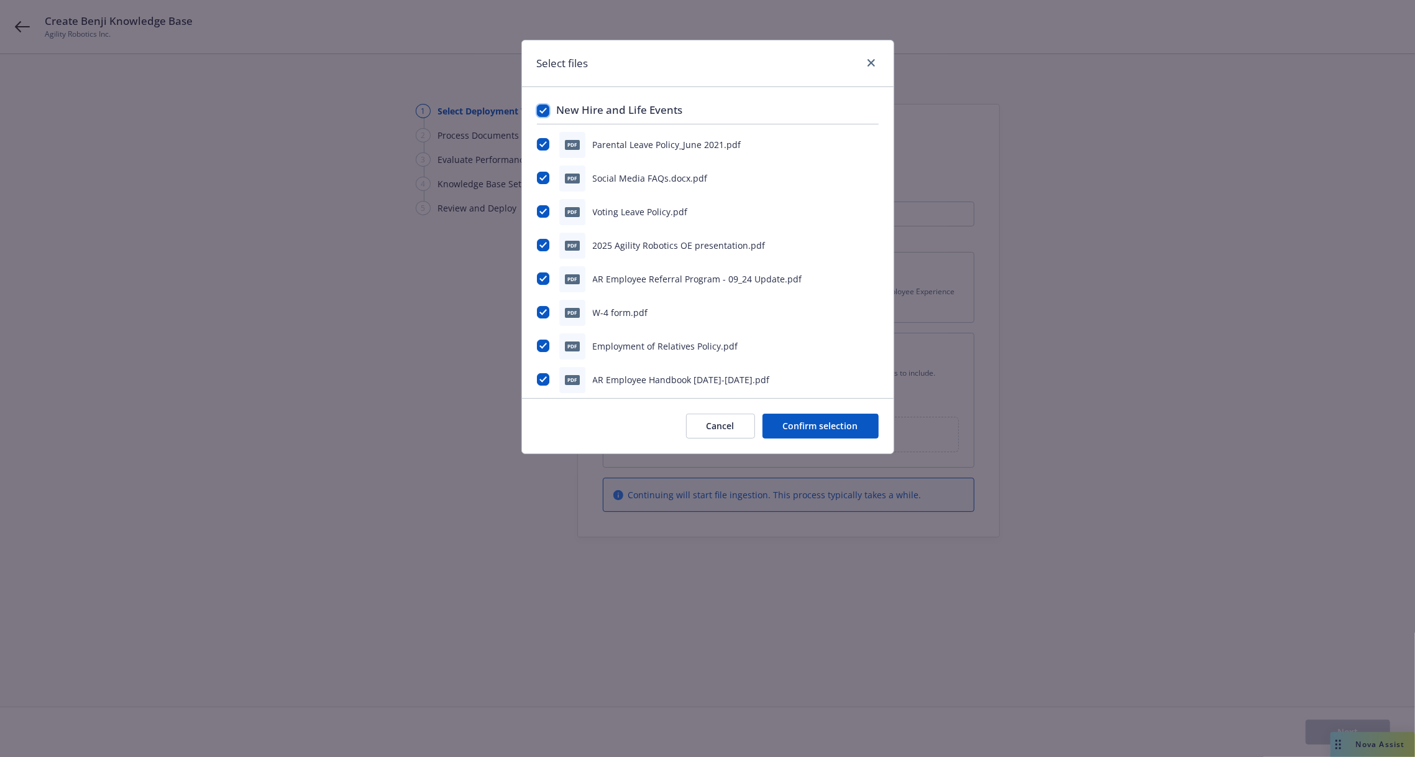
checkbox input "true"
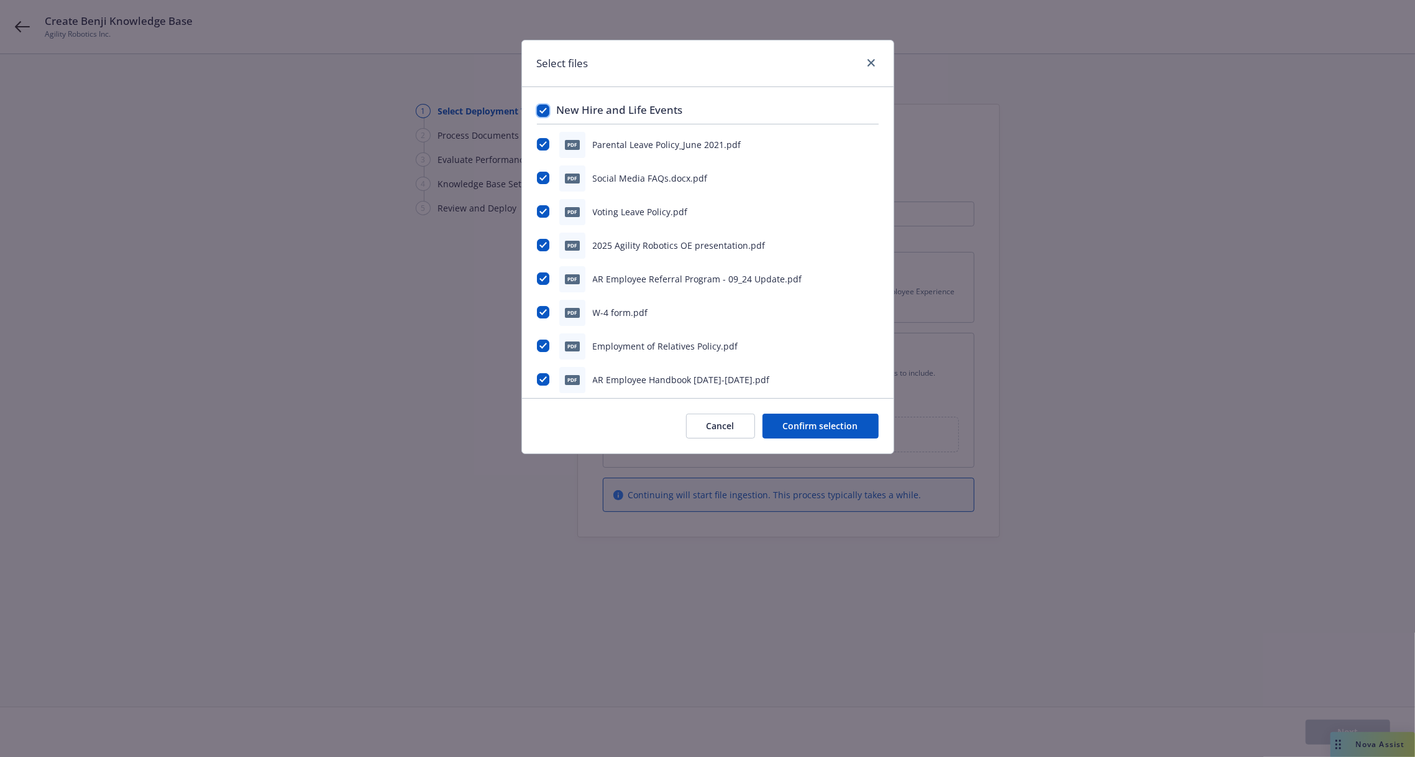
checkbox input "true"
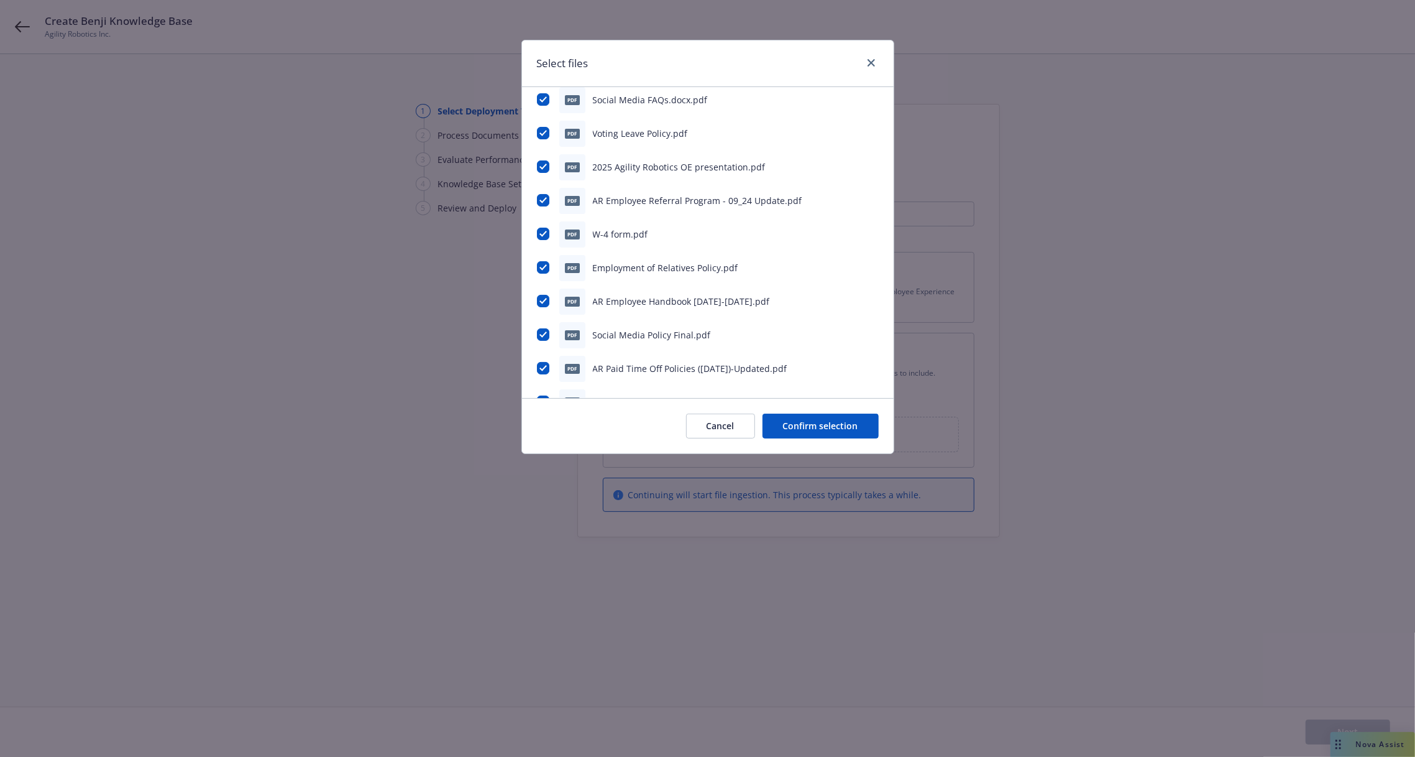
scroll to position [109, 0]
click at [539, 203] on input "checkbox" at bounding box center [543, 202] width 12 height 12
checkbox input "false"
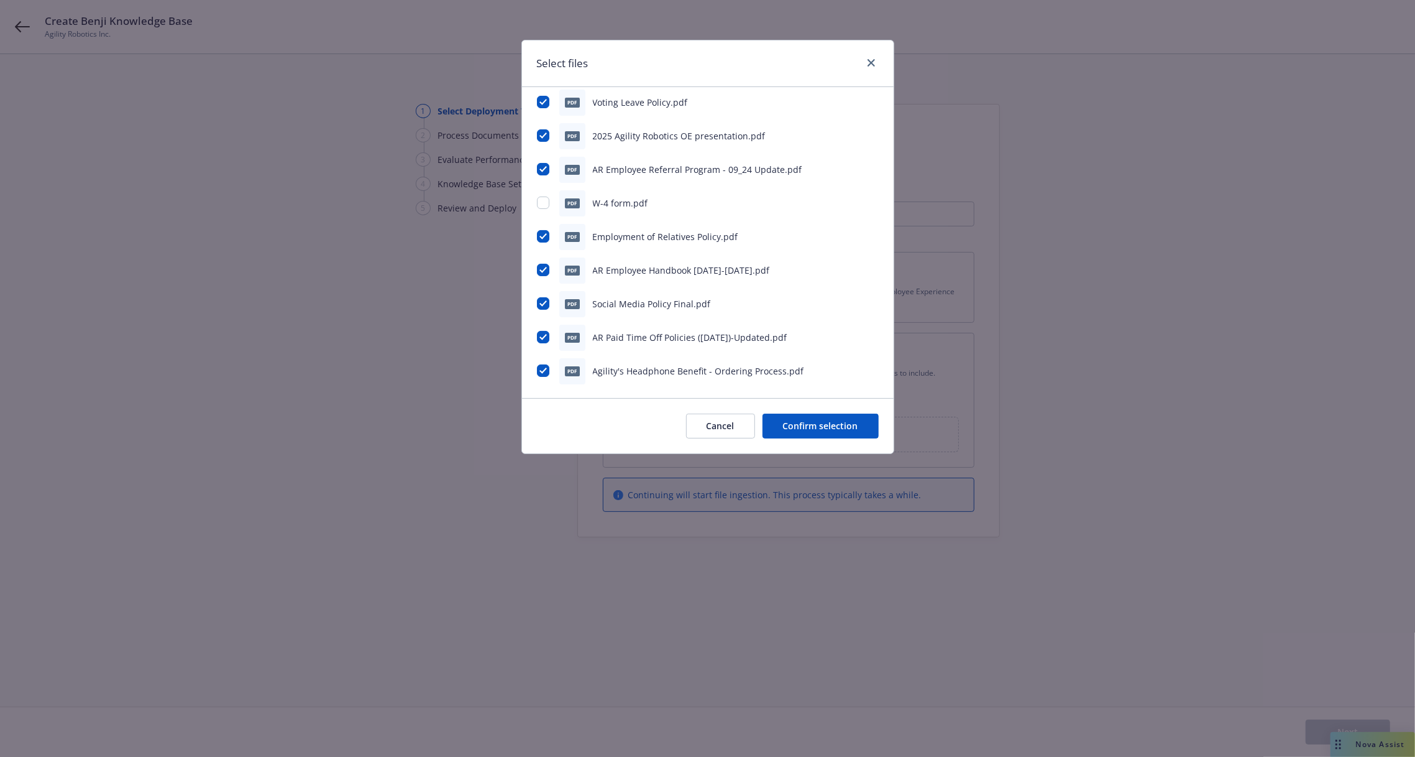
click at [823, 429] on button "Confirm selection" at bounding box center [821, 425] width 116 height 25
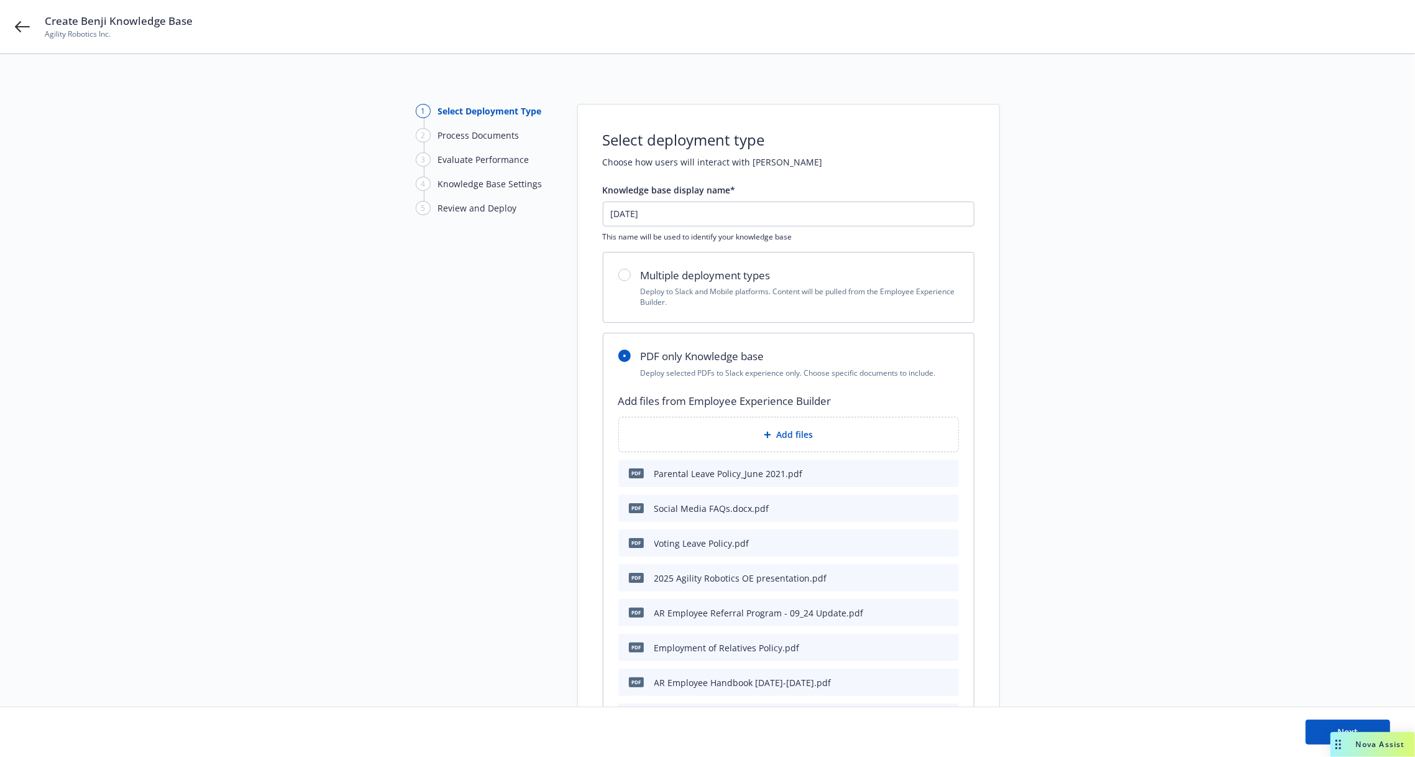
scroll to position [245, 0]
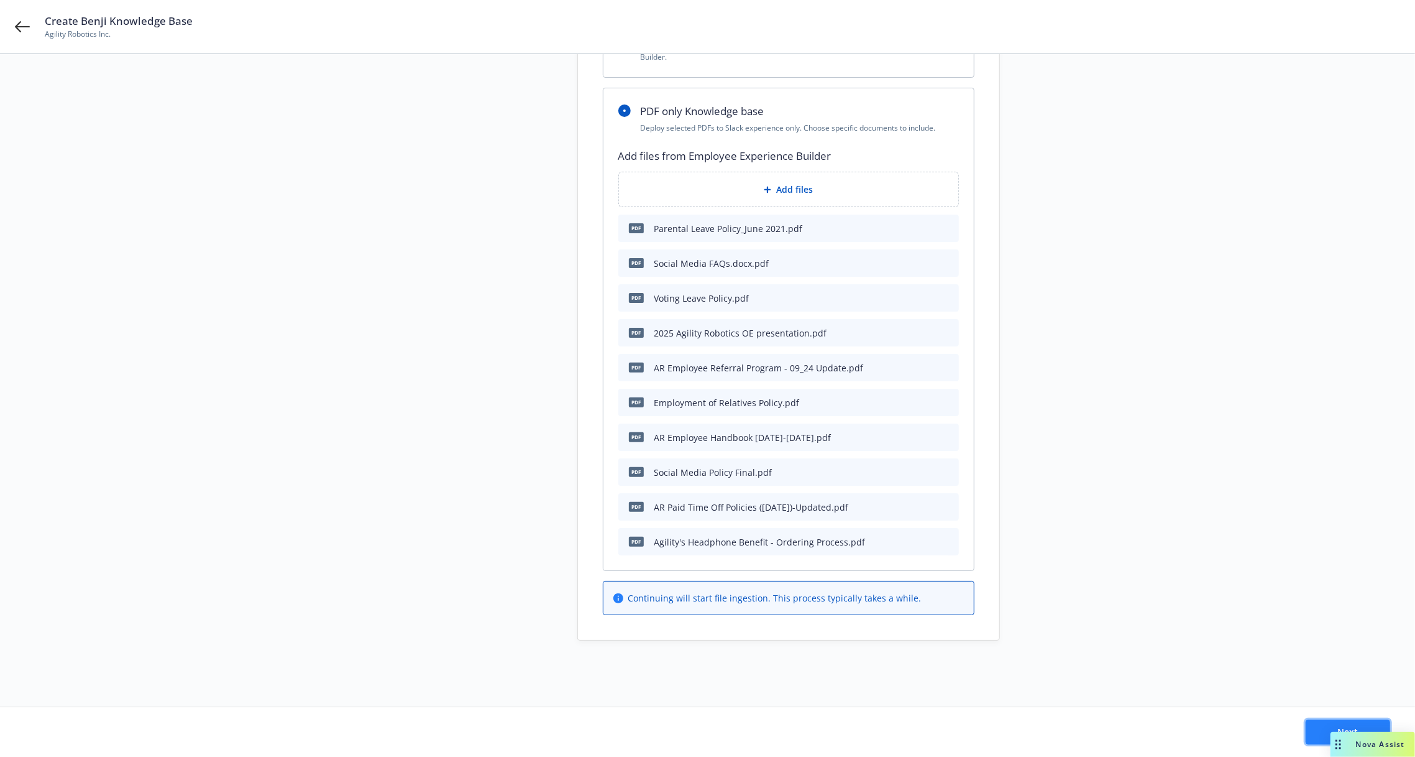
click at [1321, 735] on button "Next" at bounding box center [1348, 731] width 85 height 25
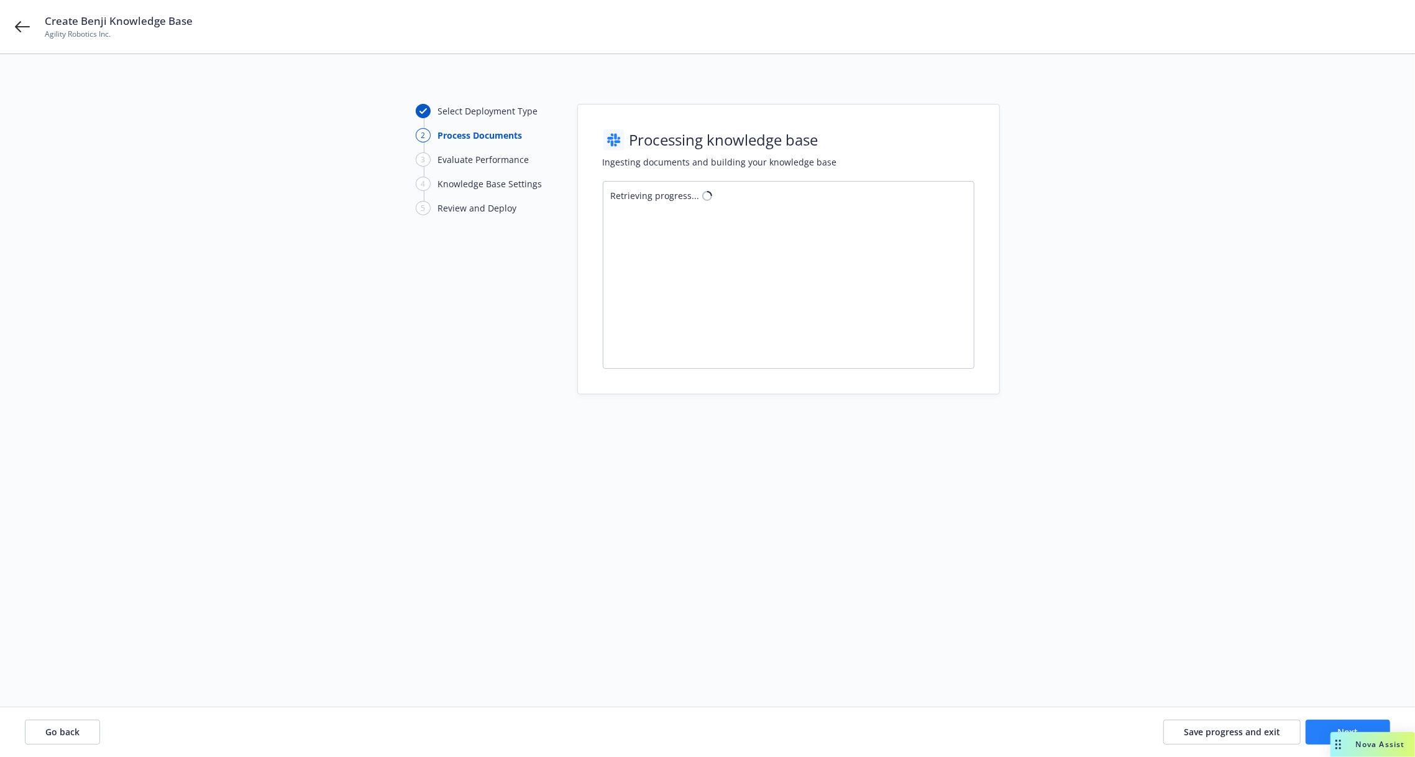
scroll to position [0, 0]
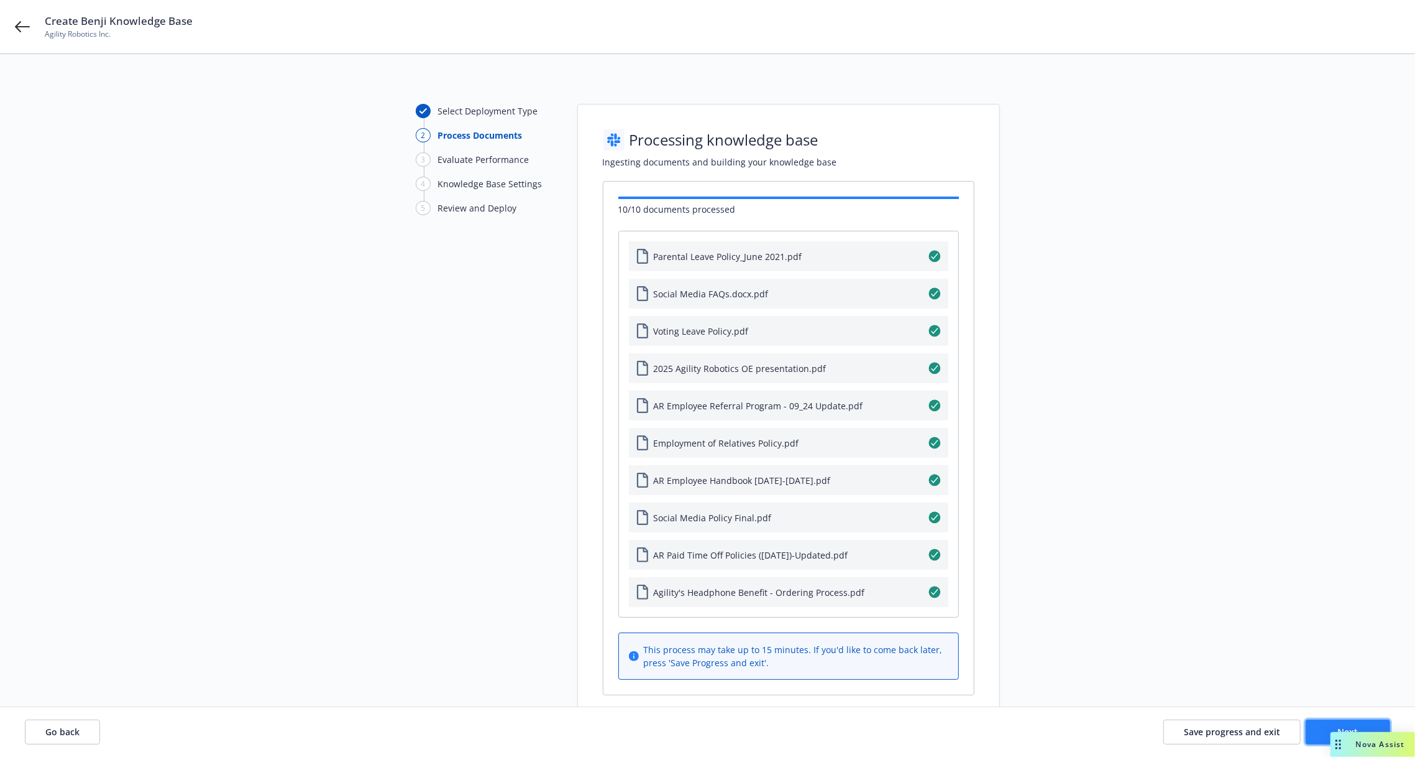
click at [1332, 724] on button "Next" at bounding box center [1348, 731] width 85 height 25
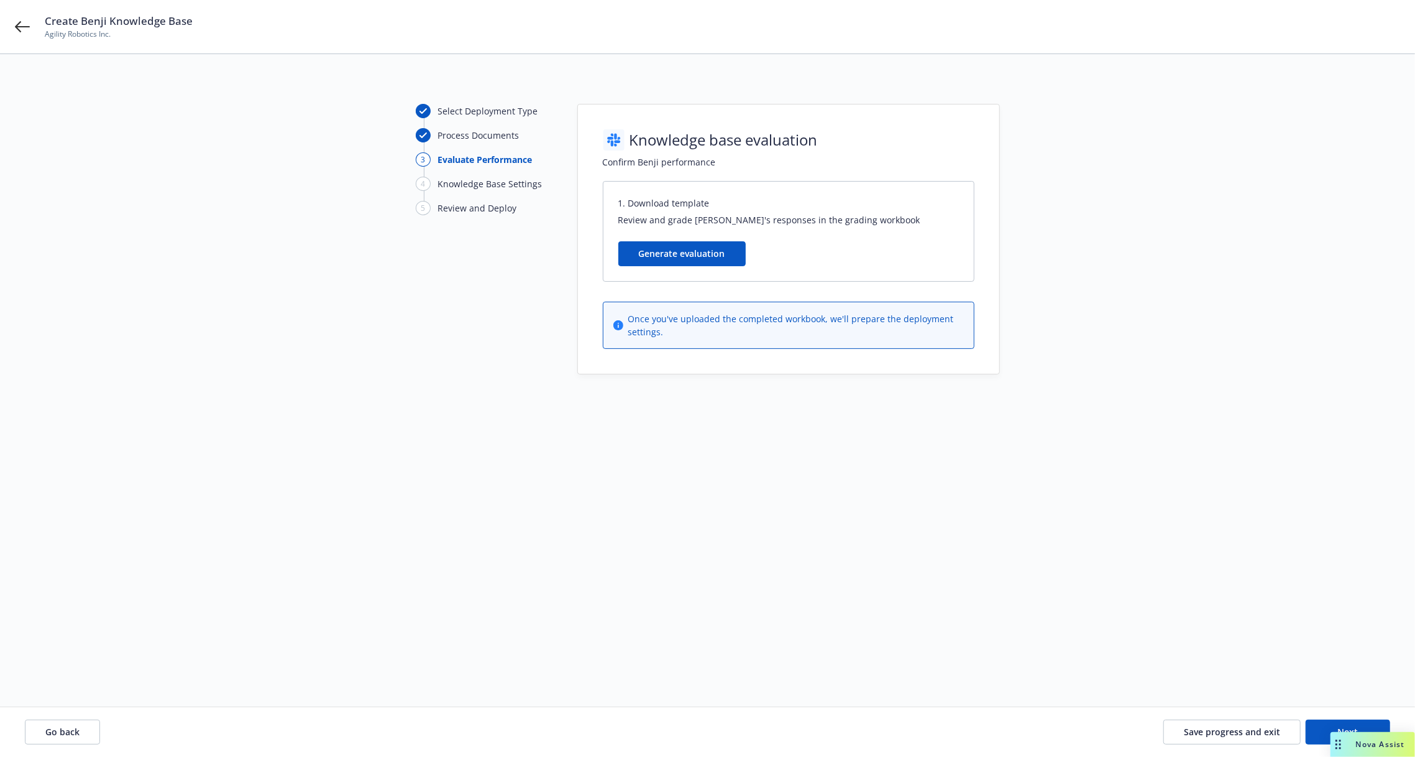
click at [706, 255] on button "Generate evaluation" at bounding box center [682, 253] width 127 height 25
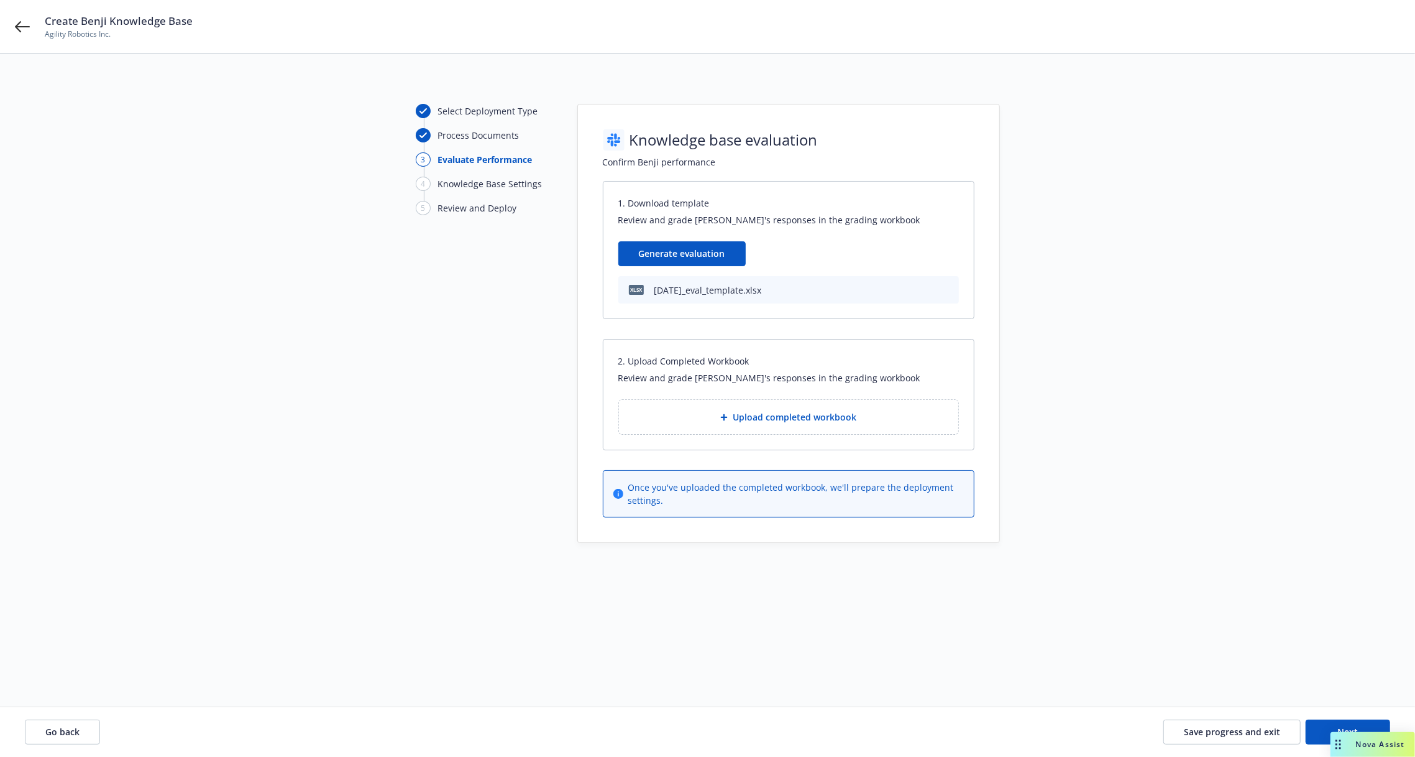
click at [946, 293] on button at bounding box center [949, 289] width 10 height 13
click at [948, 285] on icon "download file" at bounding box center [948, 289] width 10 height 10
click at [1202, 717] on div "Go back Save progress and exit Next" at bounding box center [707, 732] width 1415 height 50
click at [1202, 731] on span "Save progress and exit" at bounding box center [1232, 731] width 96 height 12
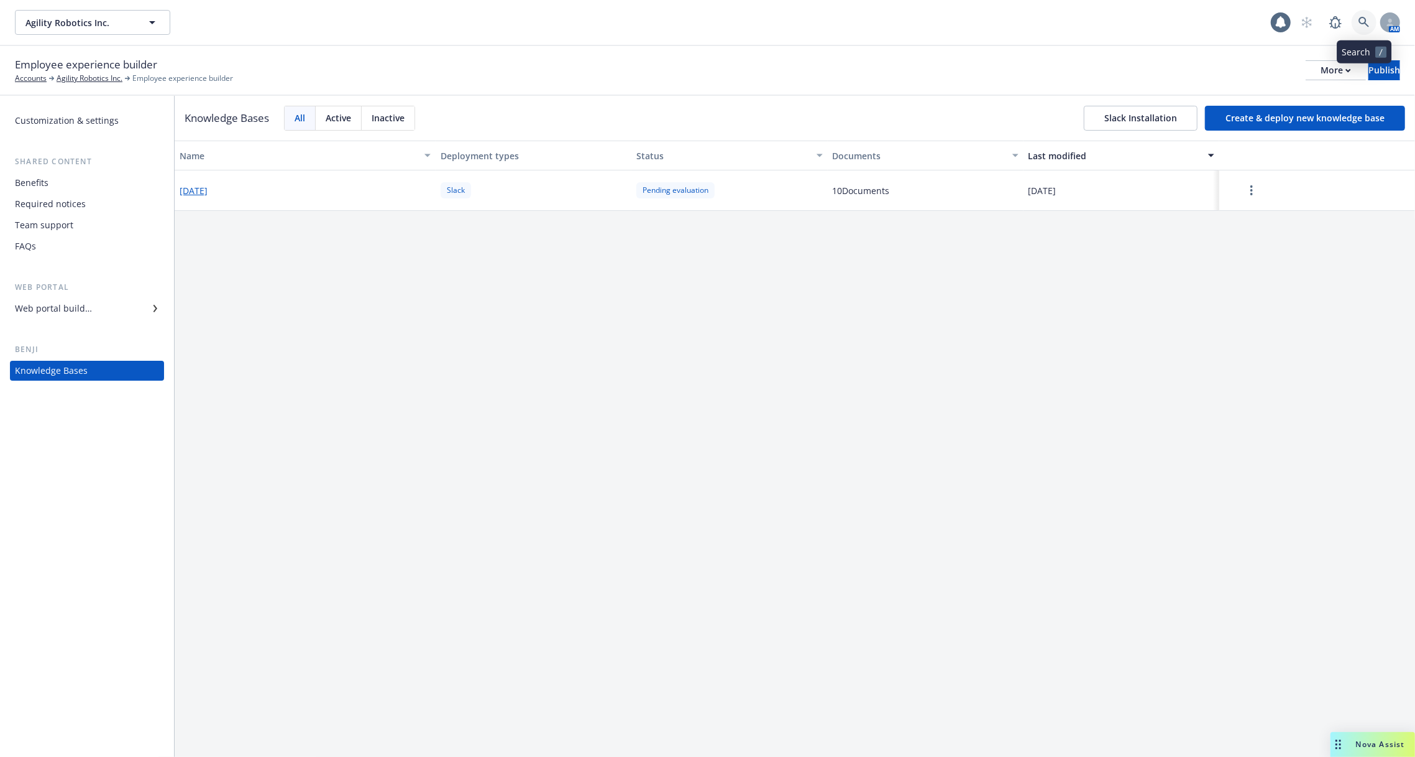
click at [1358, 18] on link at bounding box center [1364, 22] width 25 height 25
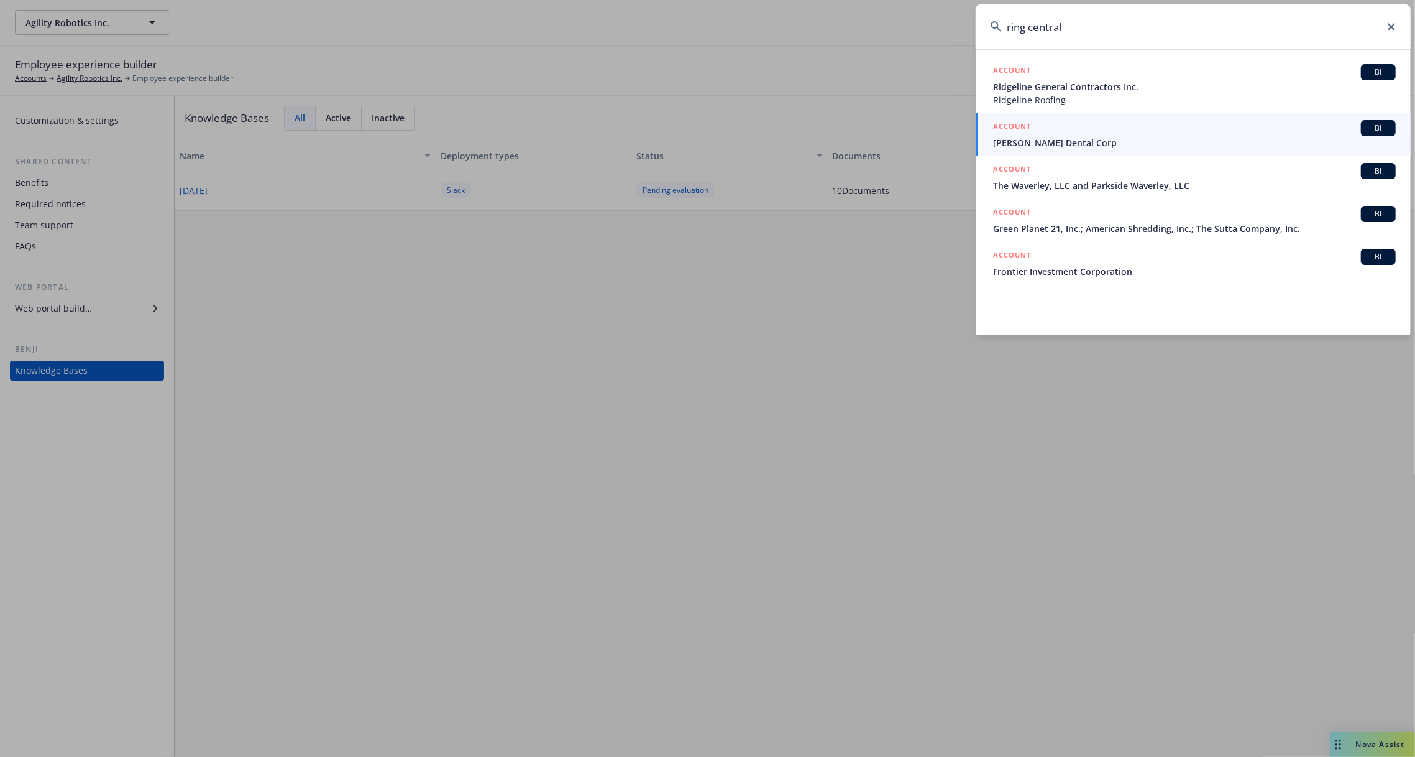
click at [1029, 30] on input "ring central" at bounding box center [1193, 26] width 435 height 45
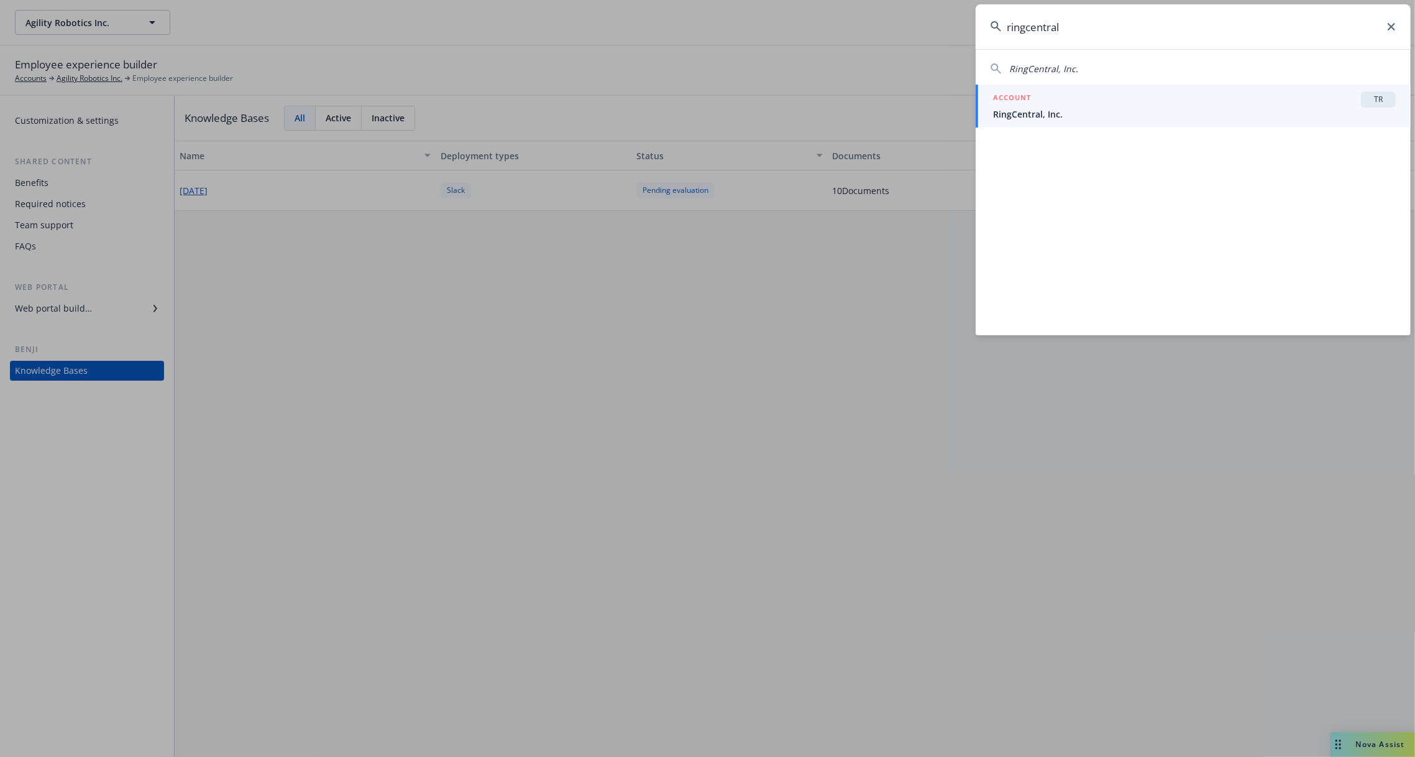
type input "ringcentral"
click at [1111, 108] on span "RingCentral, Inc." at bounding box center [1194, 114] width 403 height 13
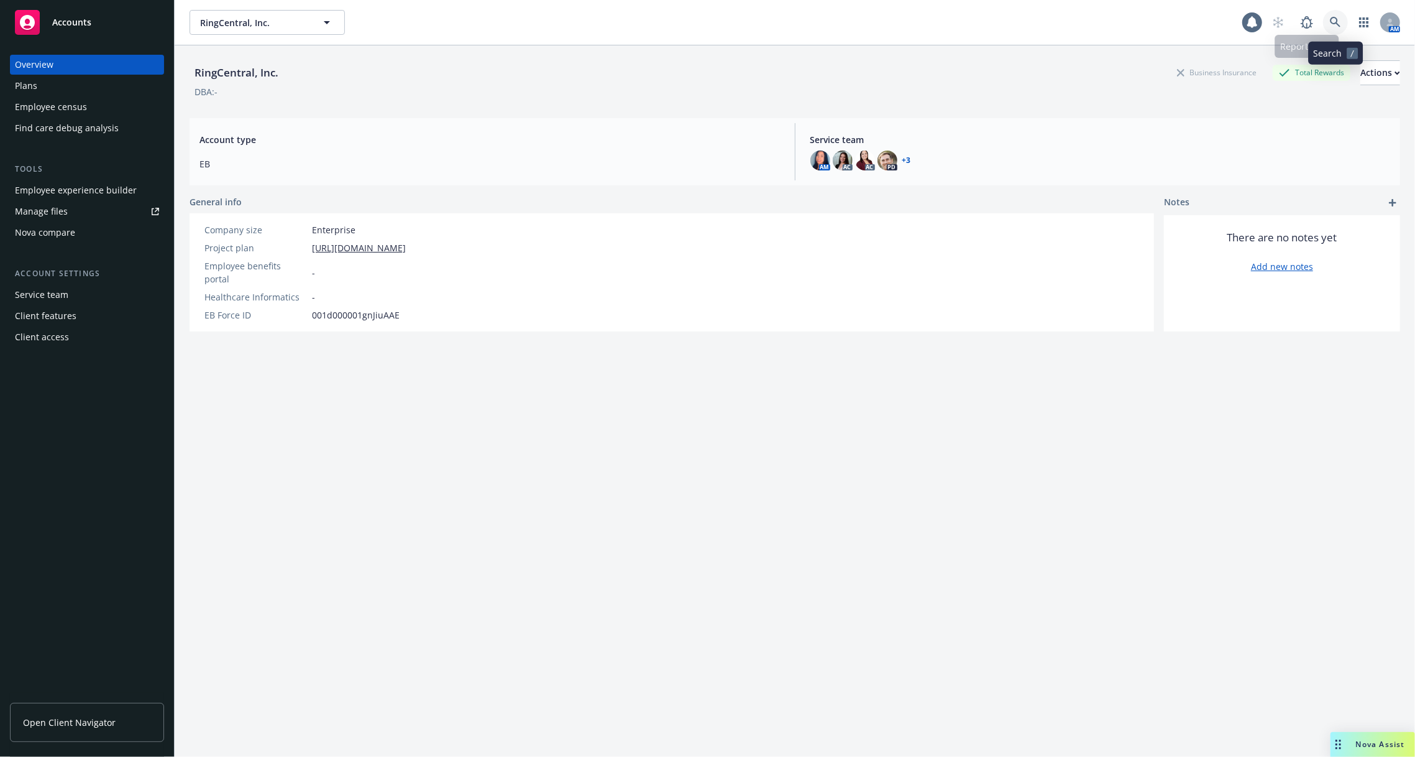
click at [1332, 26] on icon at bounding box center [1335, 22] width 11 height 11
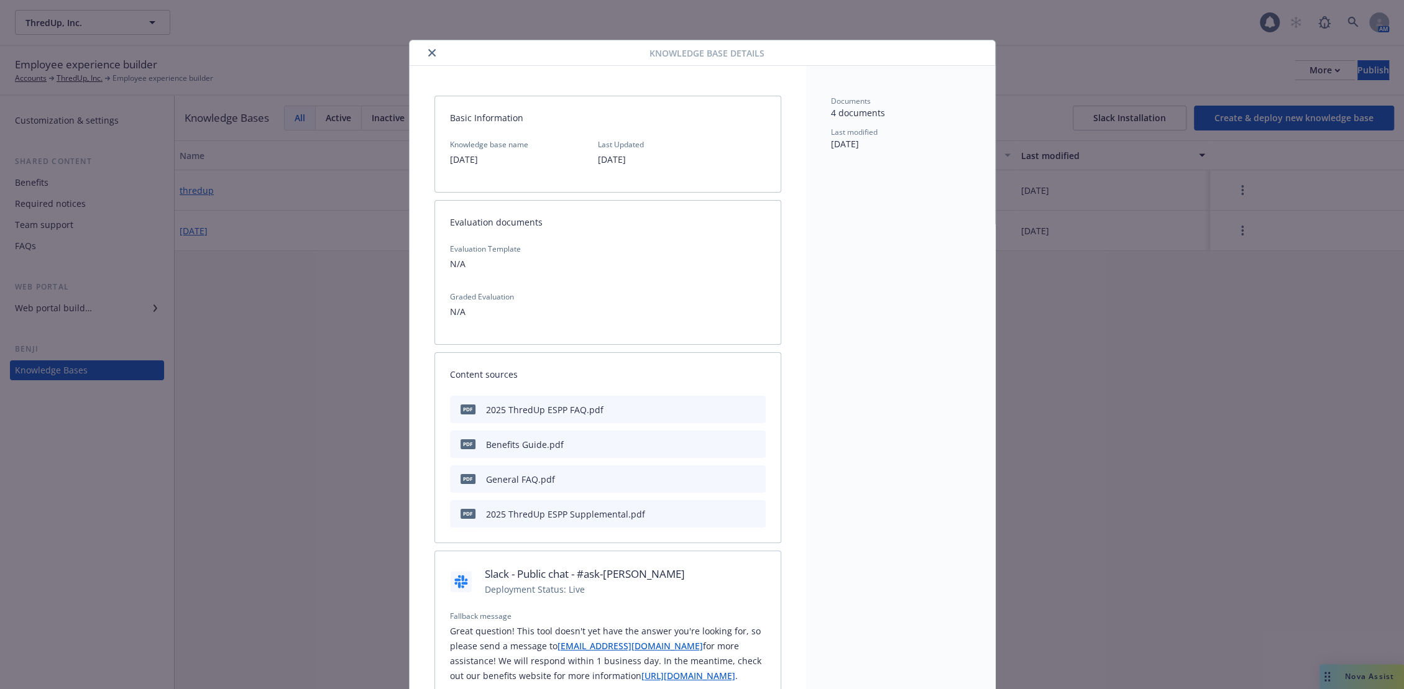
scroll to position [37, 0]
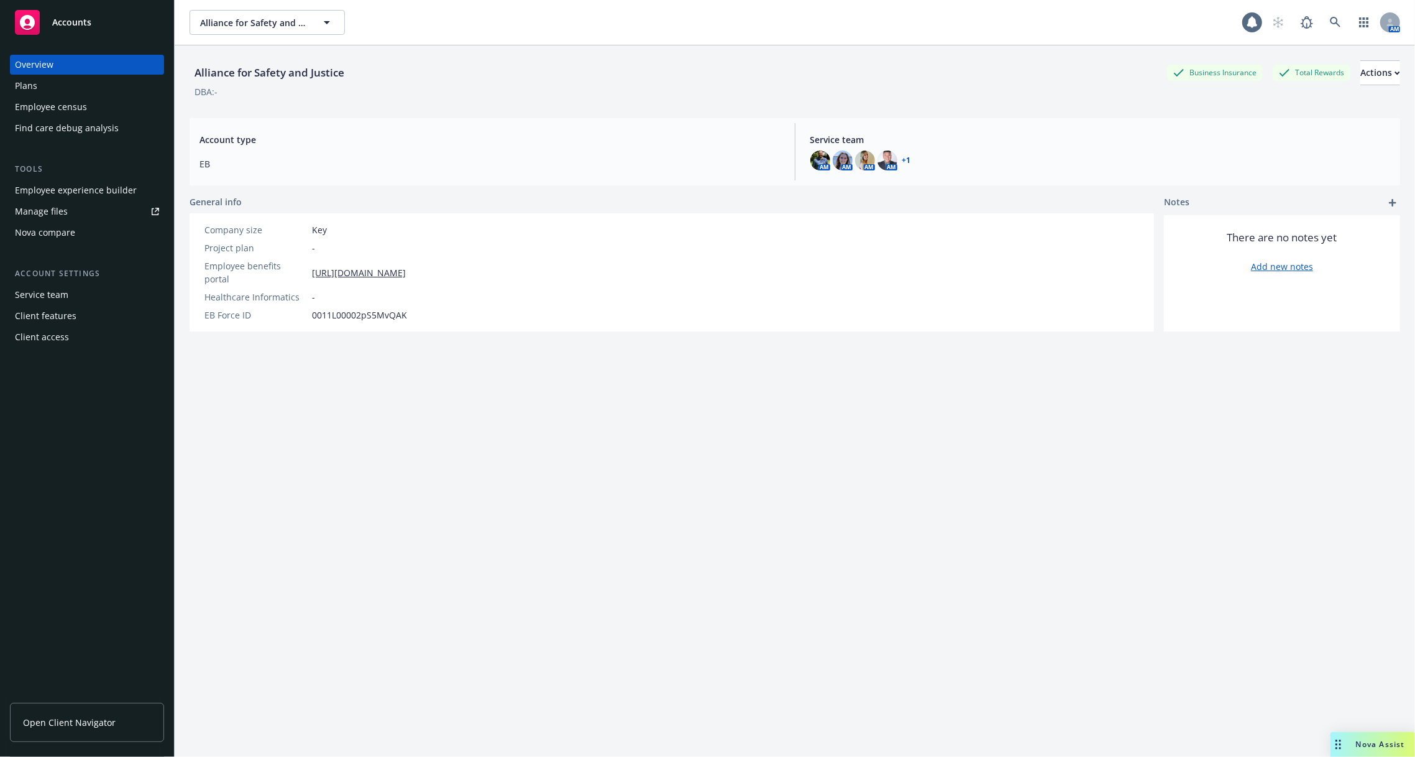
click at [114, 194] on div "Employee experience builder" at bounding box center [76, 190] width 122 height 20
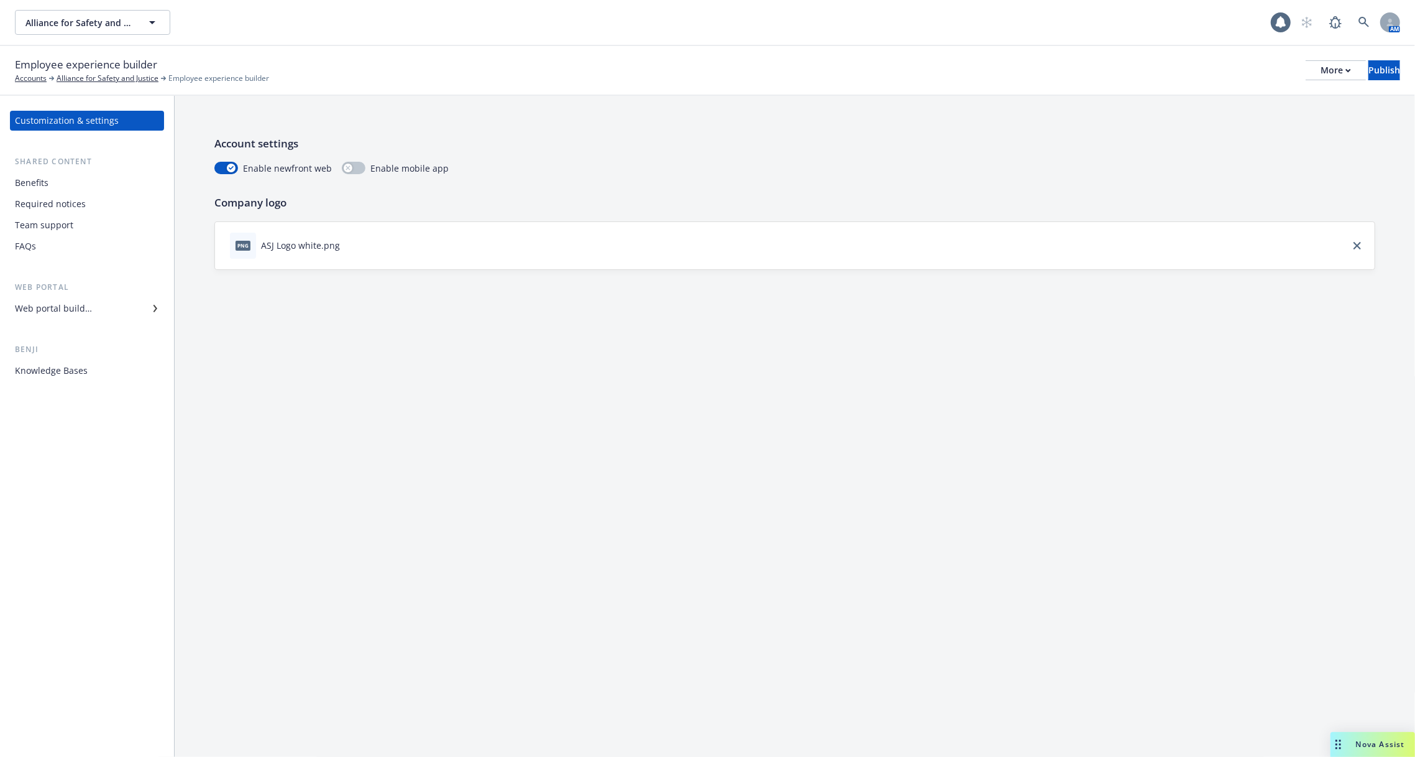
click at [89, 284] on div "Web portal" at bounding box center [87, 287] width 154 height 12
click at [58, 232] on div "Team support" at bounding box center [44, 225] width 58 height 20
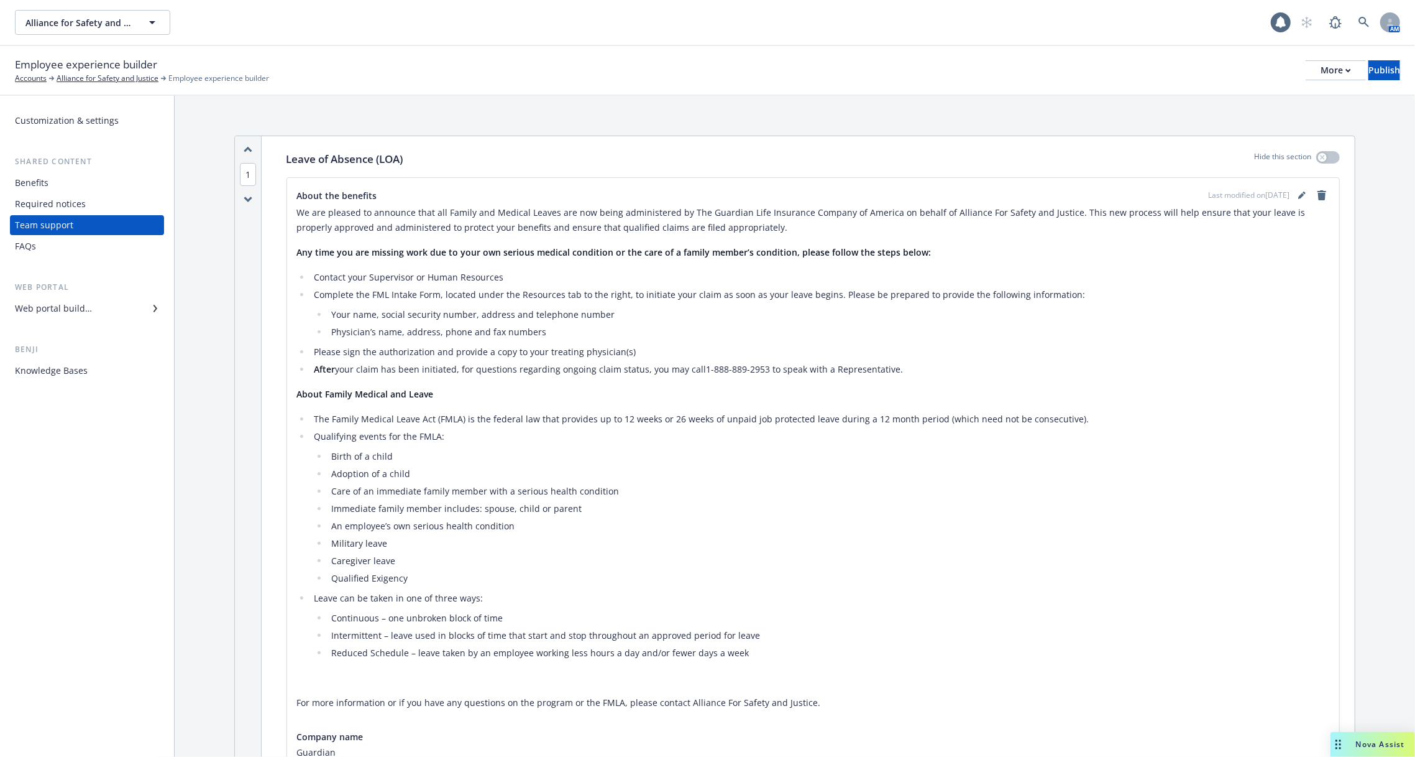
click at [85, 198] on div "Required notices" at bounding box center [87, 204] width 144 height 20
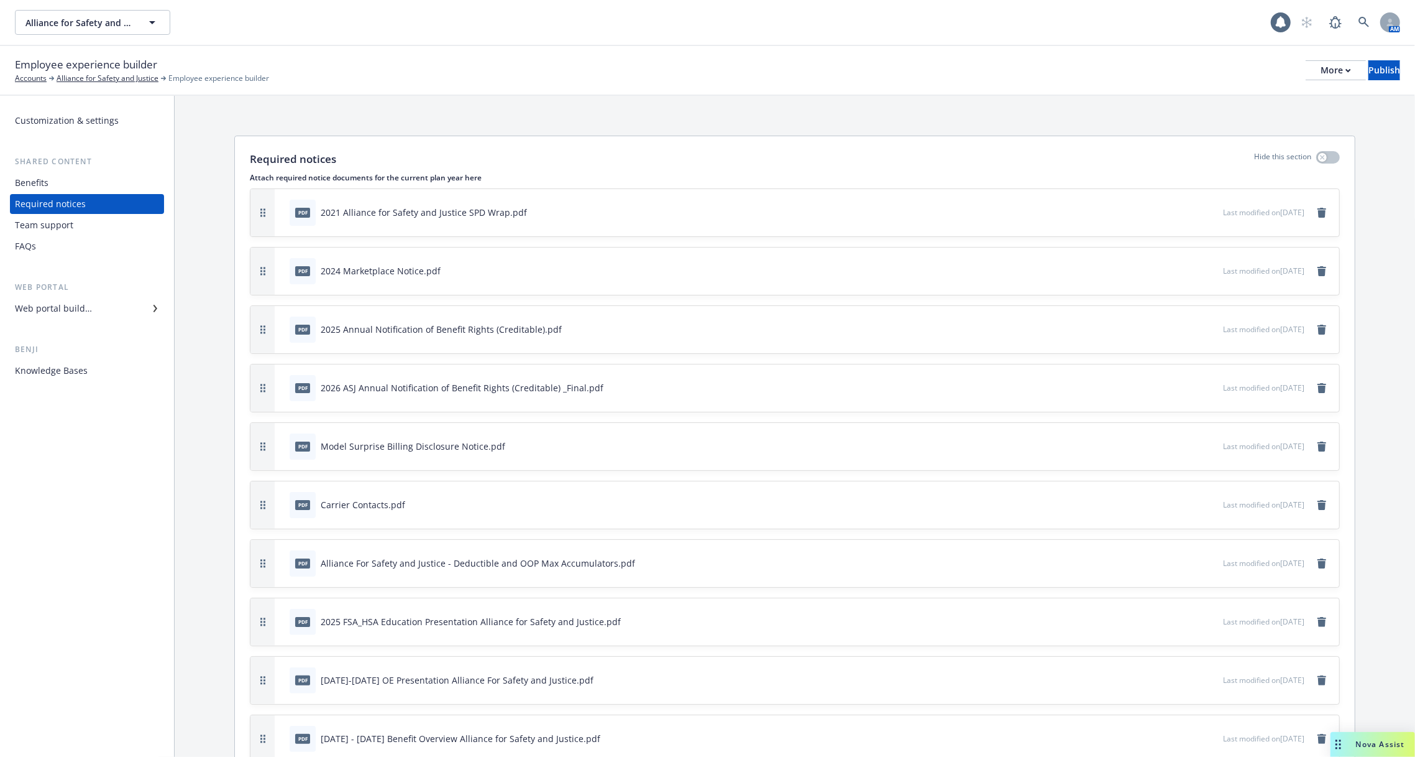
click at [67, 186] on div "Benefits" at bounding box center [87, 183] width 144 height 20
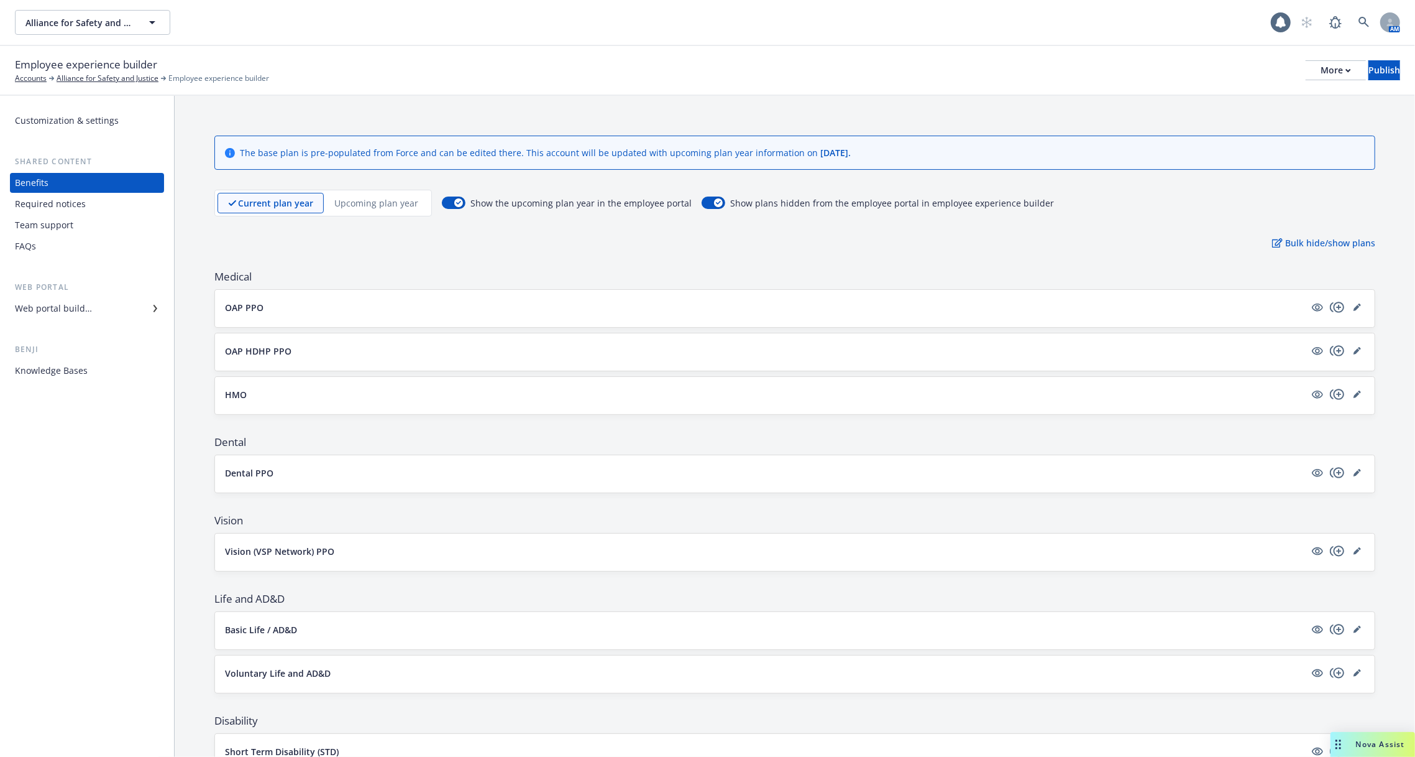
click at [68, 313] on div "Web portal builder" at bounding box center [53, 308] width 77 height 20
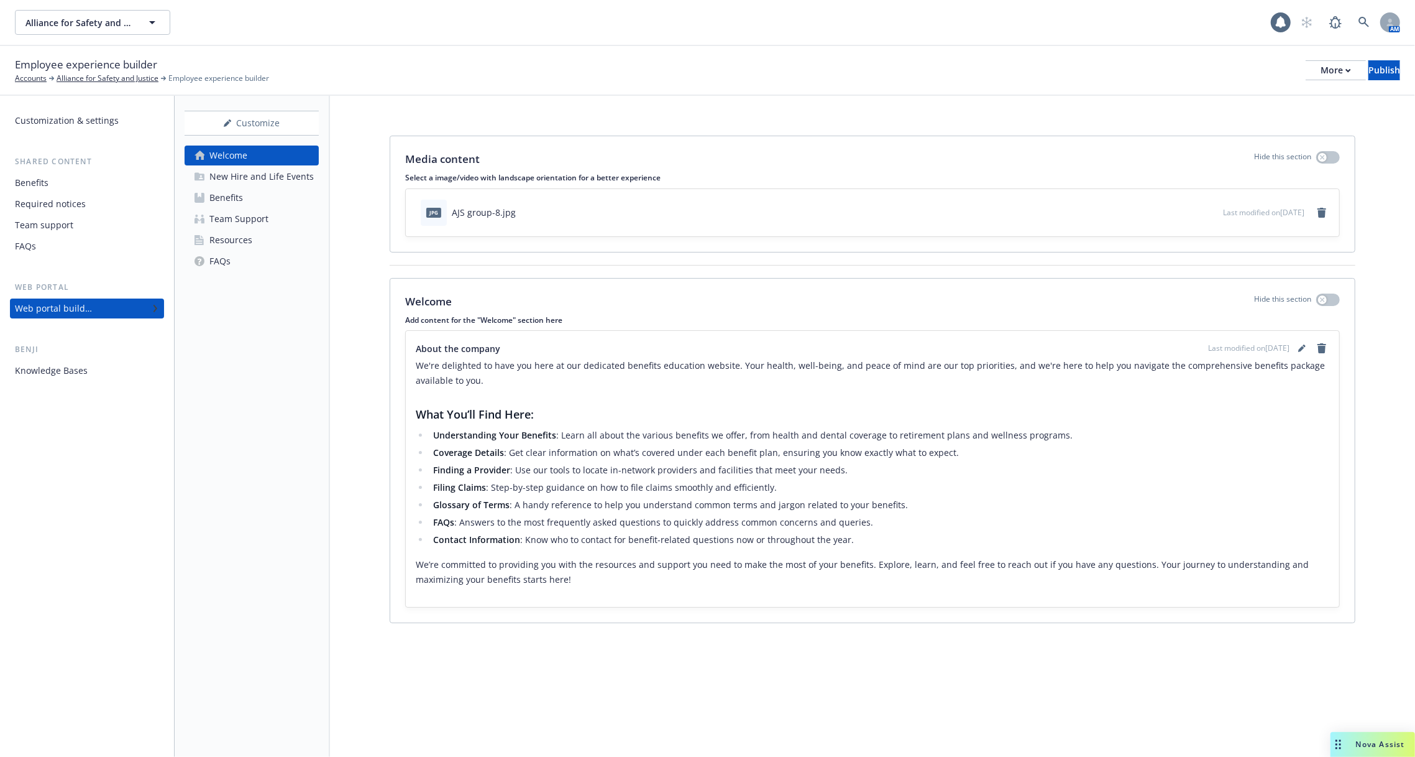
click at [229, 195] on div "Benefits" at bounding box center [226, 198] width 34 height 20
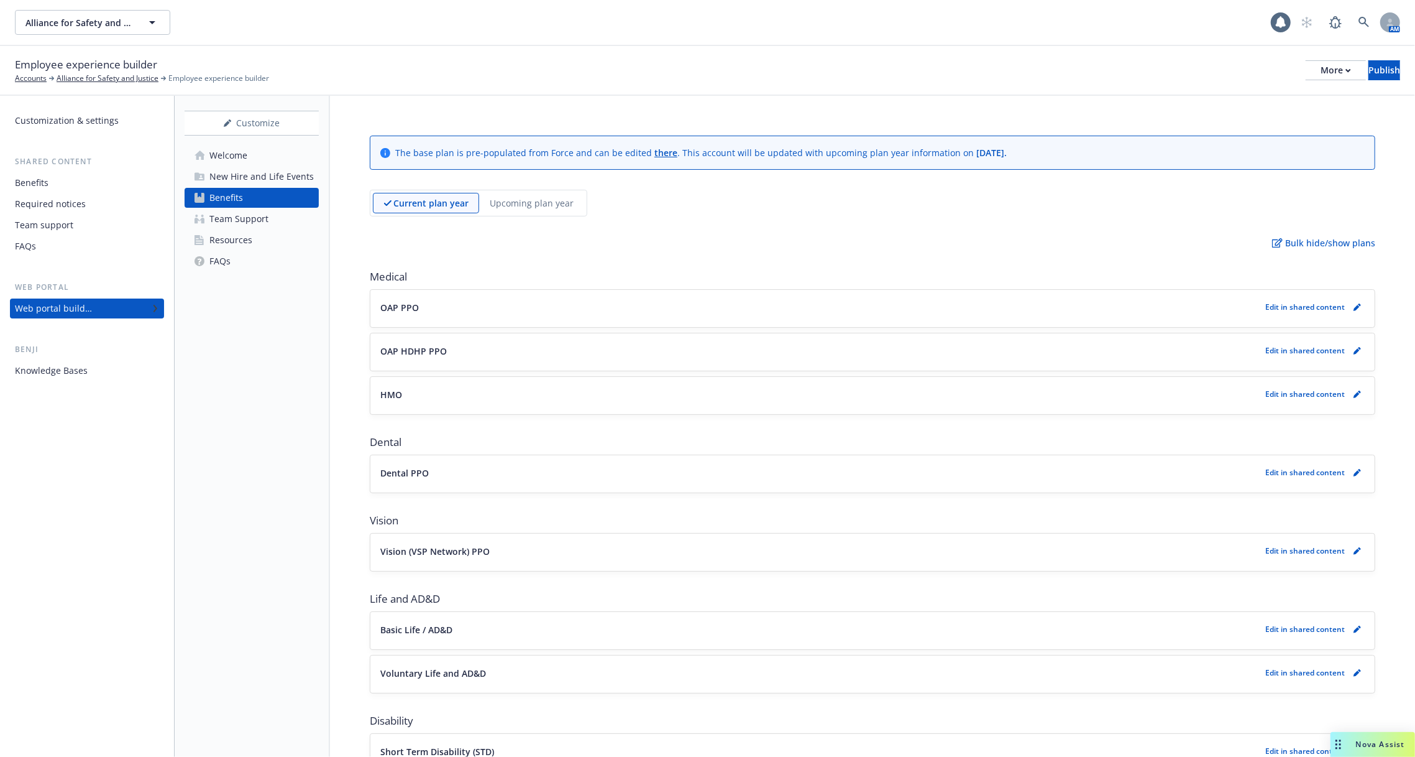
click at [249, 175] on div "New Hire and Life Events" at bounding box center [261, 177] width 104 height 20
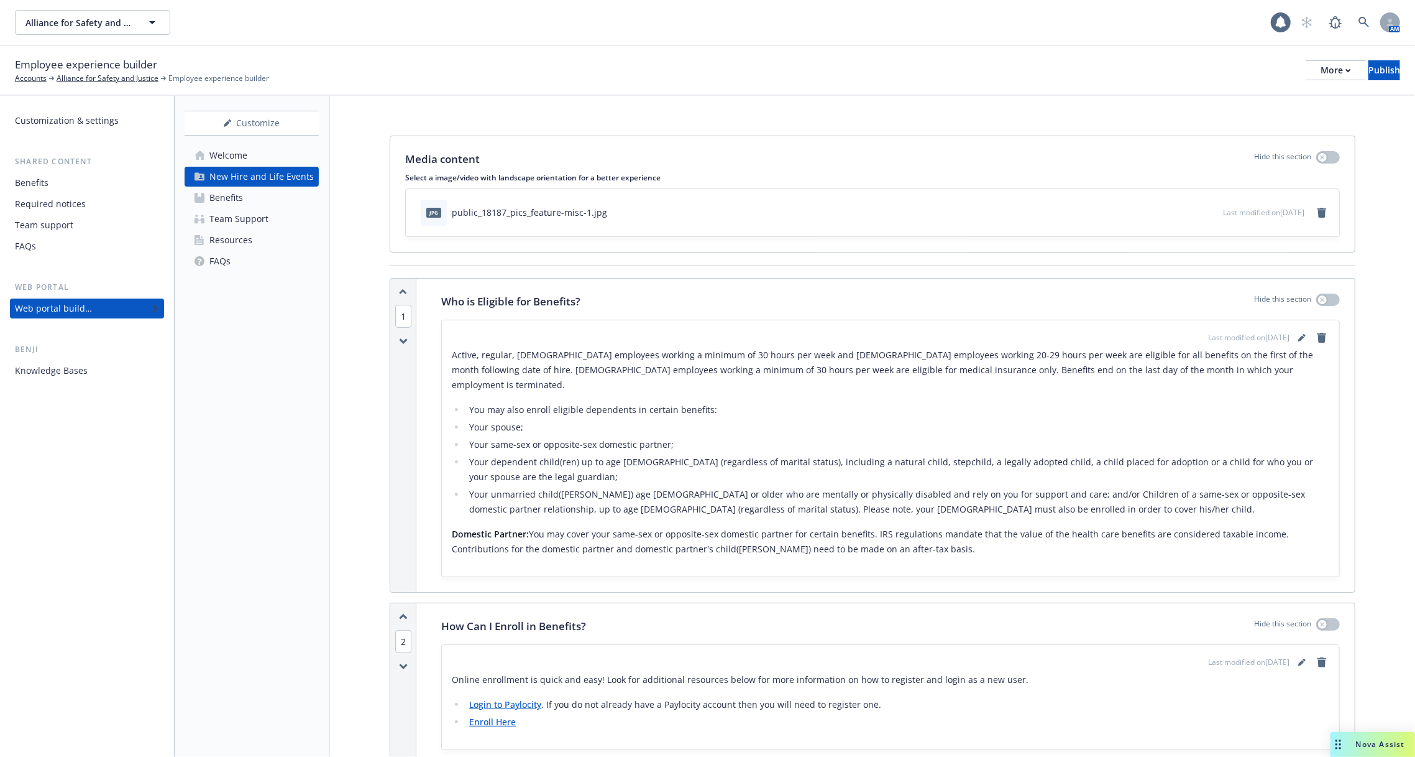
click at [273, 137] on div "Customize Welcome New Hire and Life Events Benefits Team Support Resources FAQs" at bounding box center [252, 191] width 134 height 160
click at [255, 124] on div "Customize" at bounding box center [252, 123] width 134 height 24
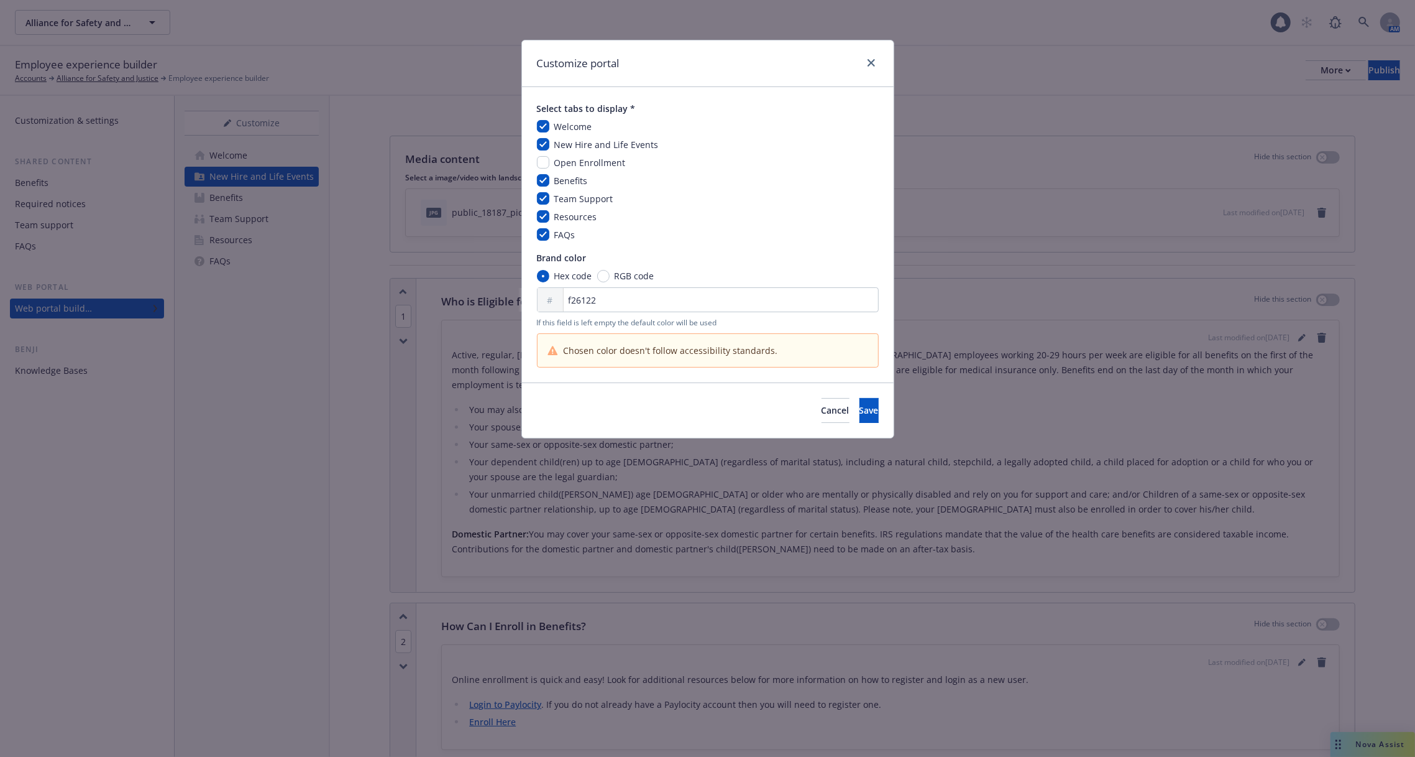
click at [564, 165] on span "Open Enrollment" at bounding box center [589, 163] width 71 height 12
click at [535, 160] on div "Select tabs to display * Welcome New Hire and Life Events Open Enrollment Benef…" at bounding box center [708, 234] width 372 height 295
click at [546, 166] on input "checkbox" at bounding box center [543, 162] width 12 height 12
checkbox input "true"
click at [860, 415] on button "Save" at bounding box center [869, 410] width 19 height 25
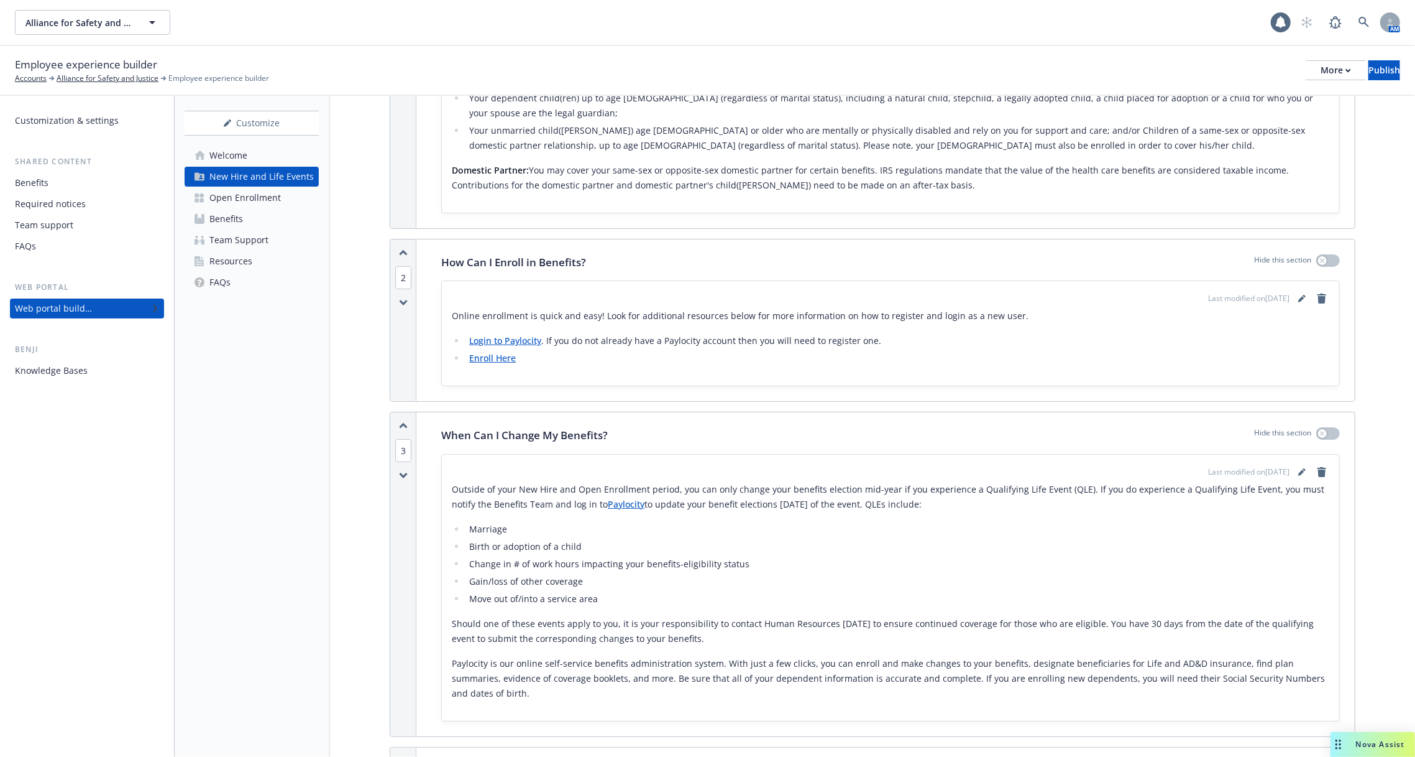
scroll to position [629, 0]
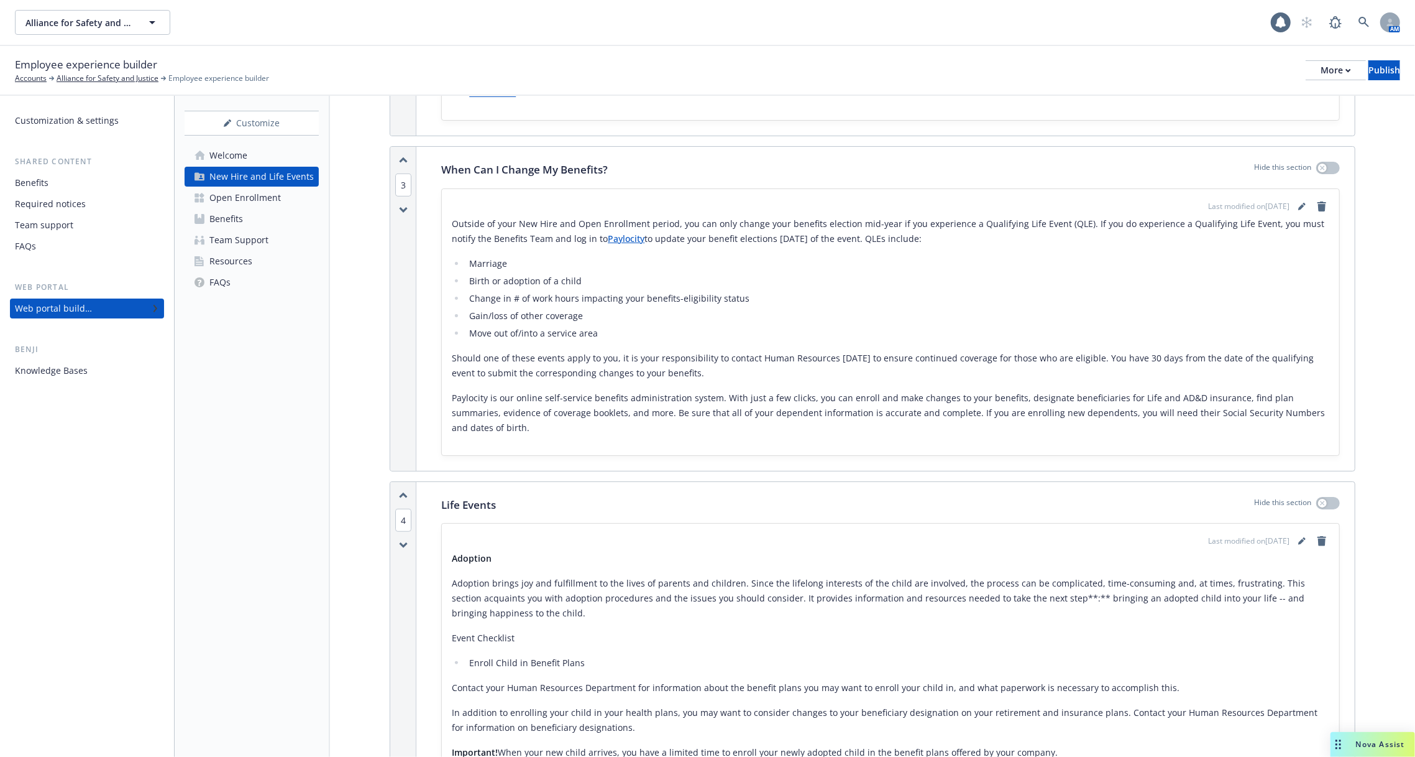
click at [256, 203] on div "Open Enrollment" at bounding box center [244, 198] width 71 height 20
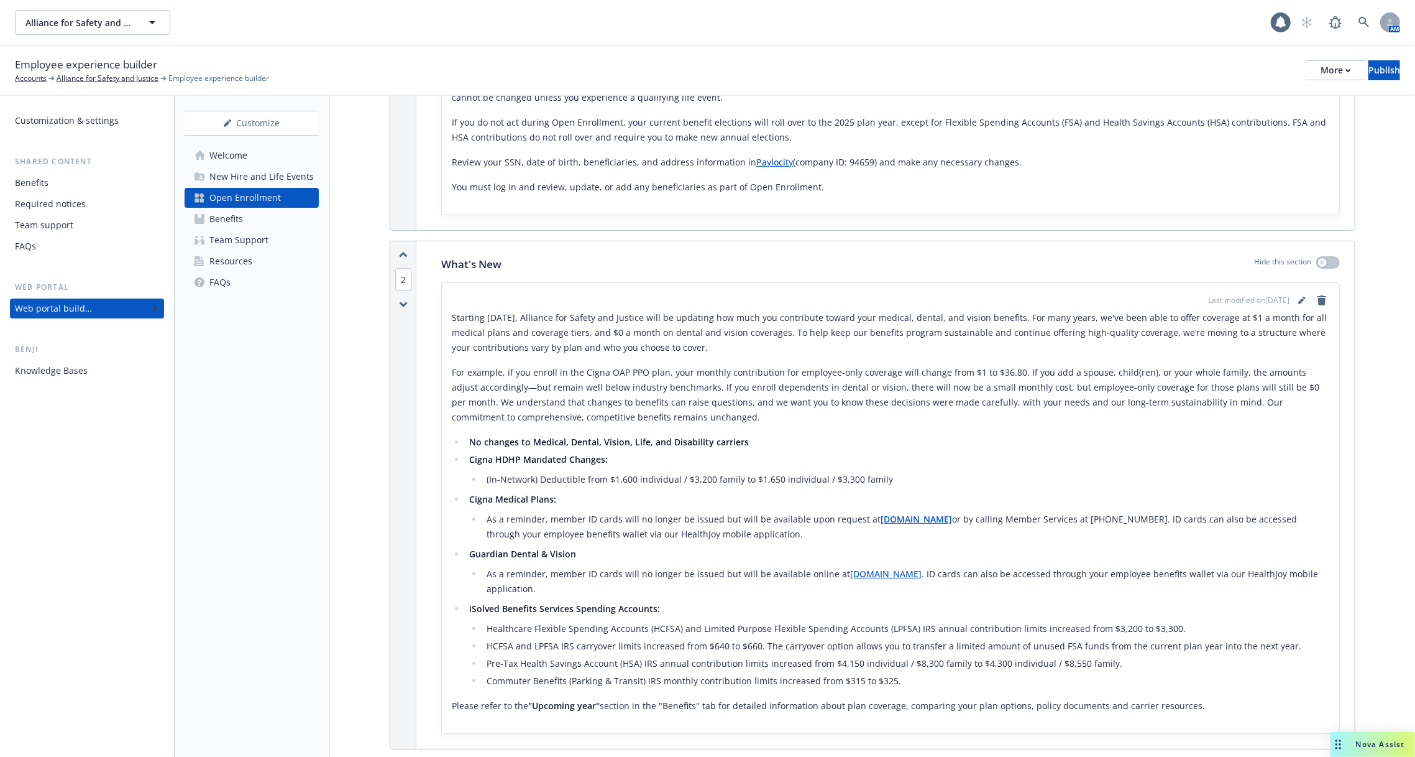
scroll to position [543, 0]
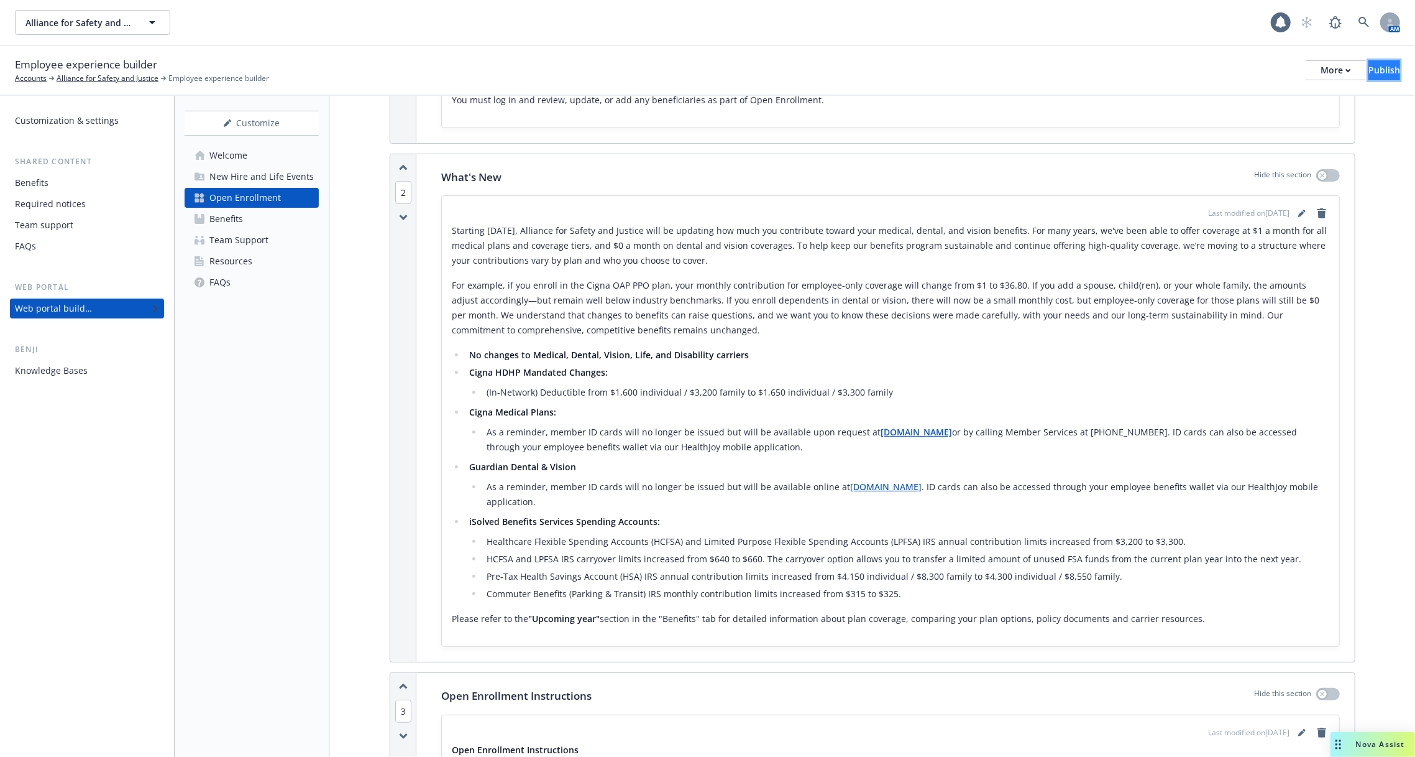
click at [1369, 71] on div "Publish" at bounding box center [1385, 70] width 32 height 19
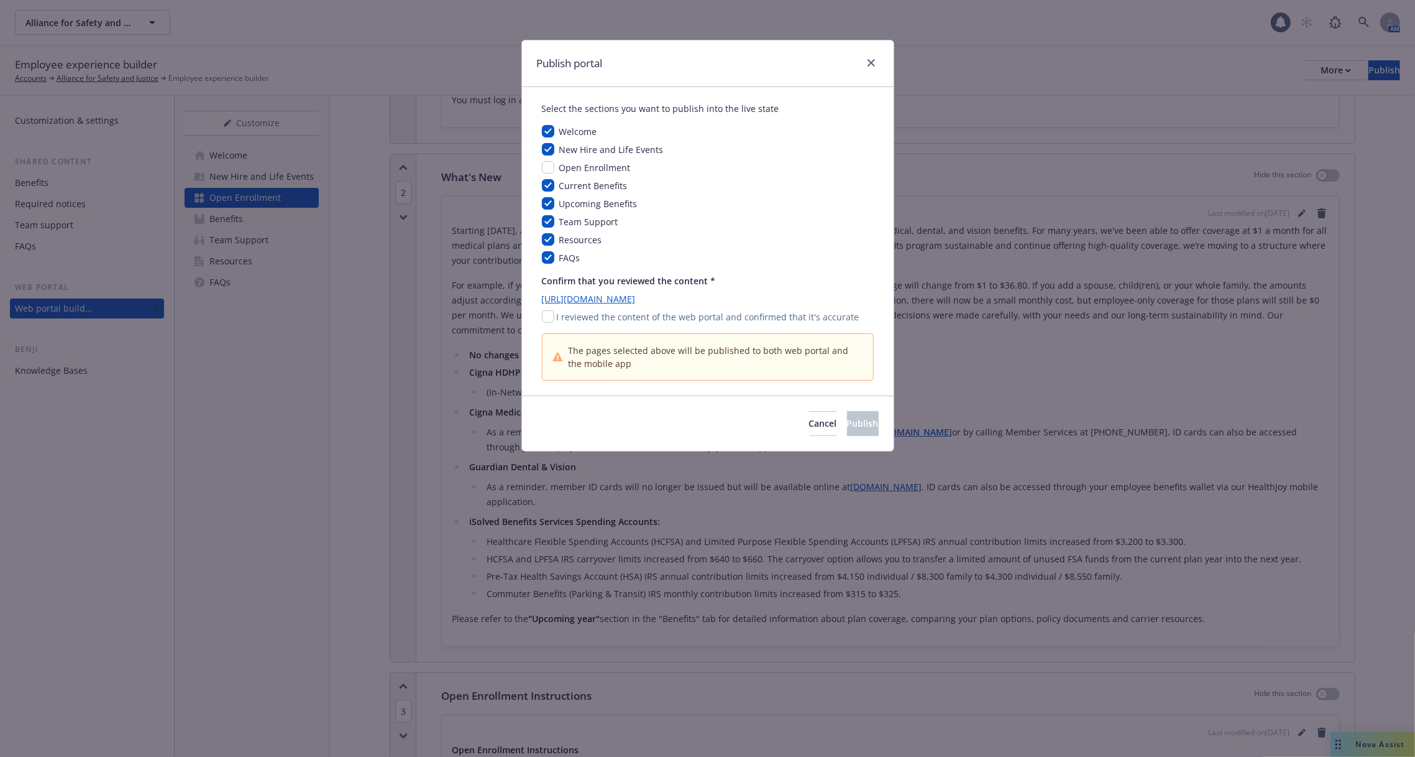
click at [1180, 301] on div "Publish portal Select the sections you want to publish into the live state Welc…" at bounding box center [707, 378] width 1415 height 757
click at [809, 429] on button "Cancel" at bounding box center [823, 423] width 28 height 25
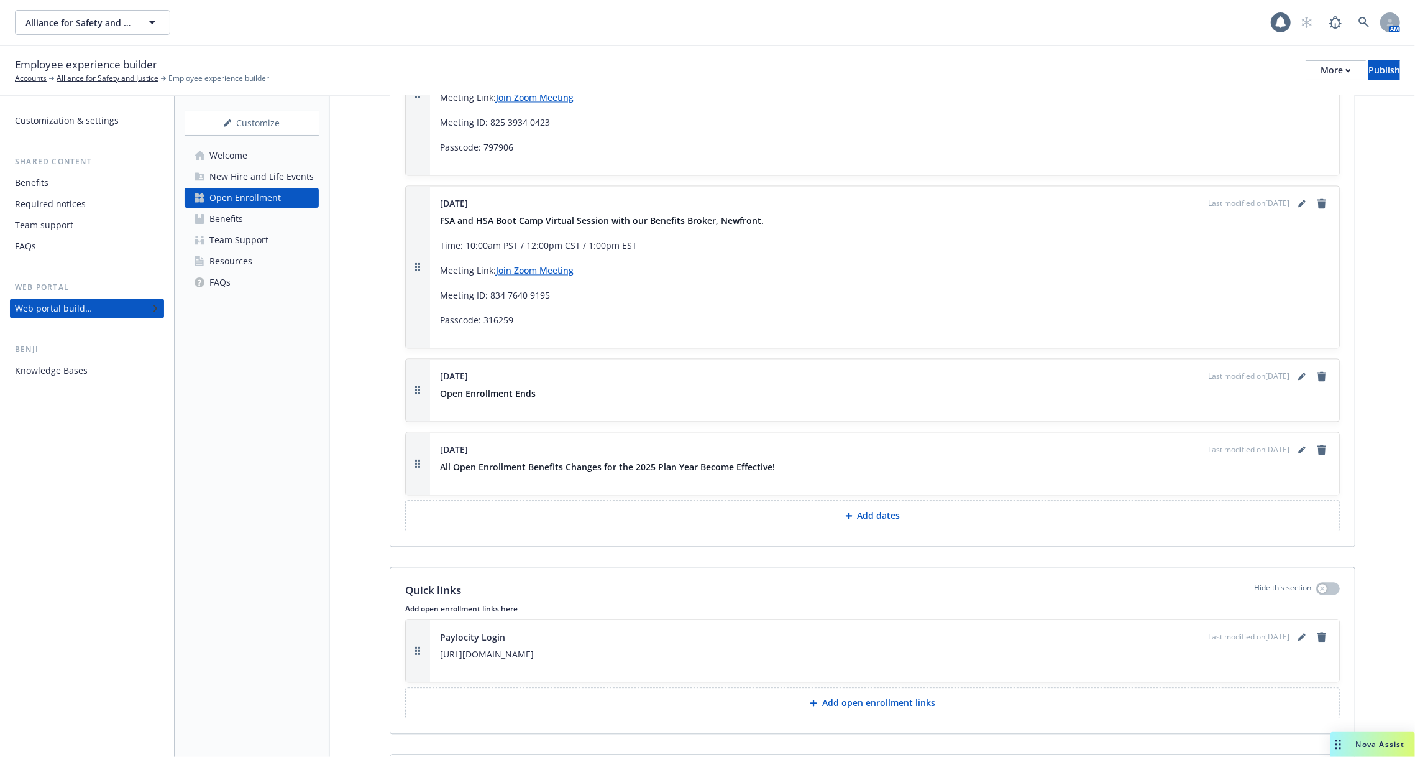
scroll to position [2664, 0]
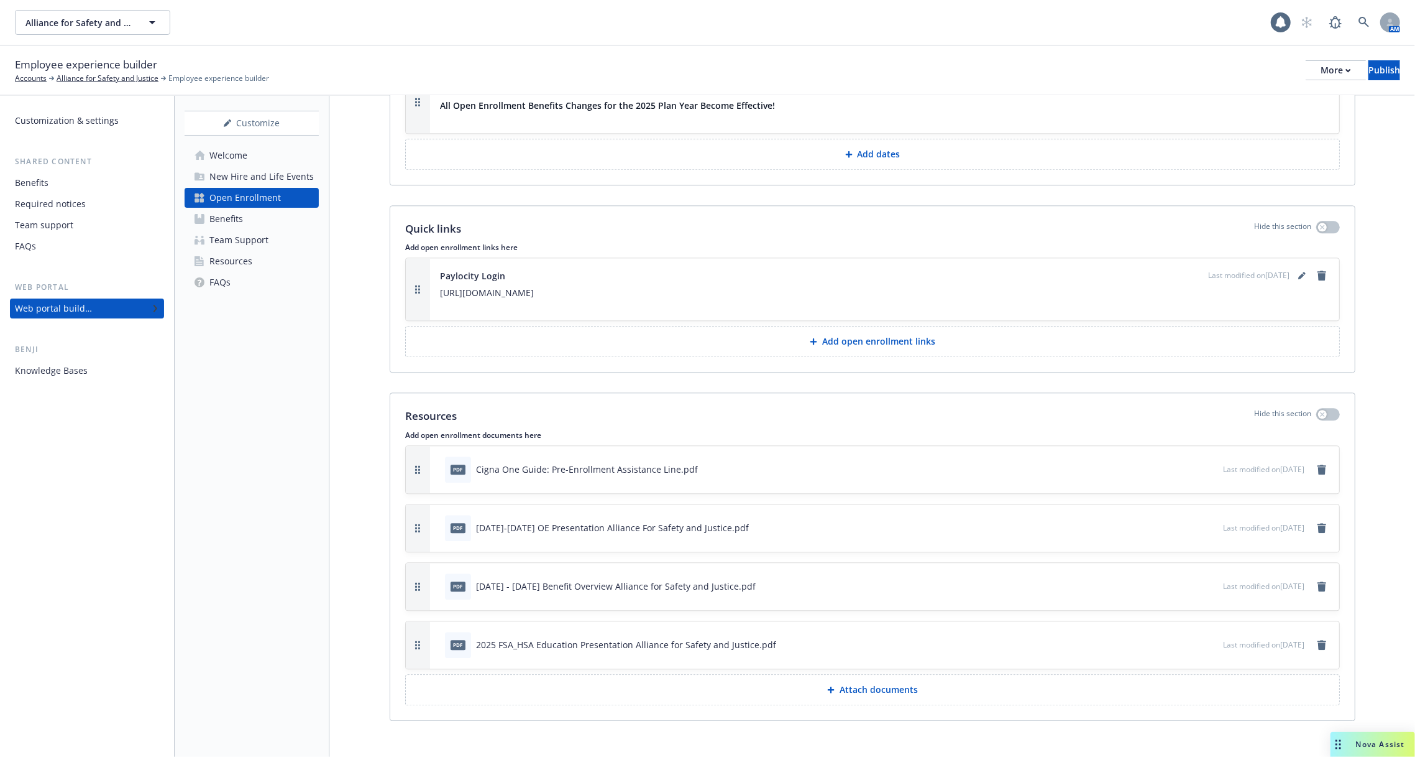
click at [755, 517] on div "pdf [DATE]-[DATE] OE Presentation Alliance For Safety and Justice.pdf" at bounding box center [831, 527] width 783 height 27
click at [1206, 522] on icon "preview file" at bounding box center [1211, 526] width 11 height 9
click at [283, 132] on div "Customize" at bounding box center [252, 123] width 134 height 24
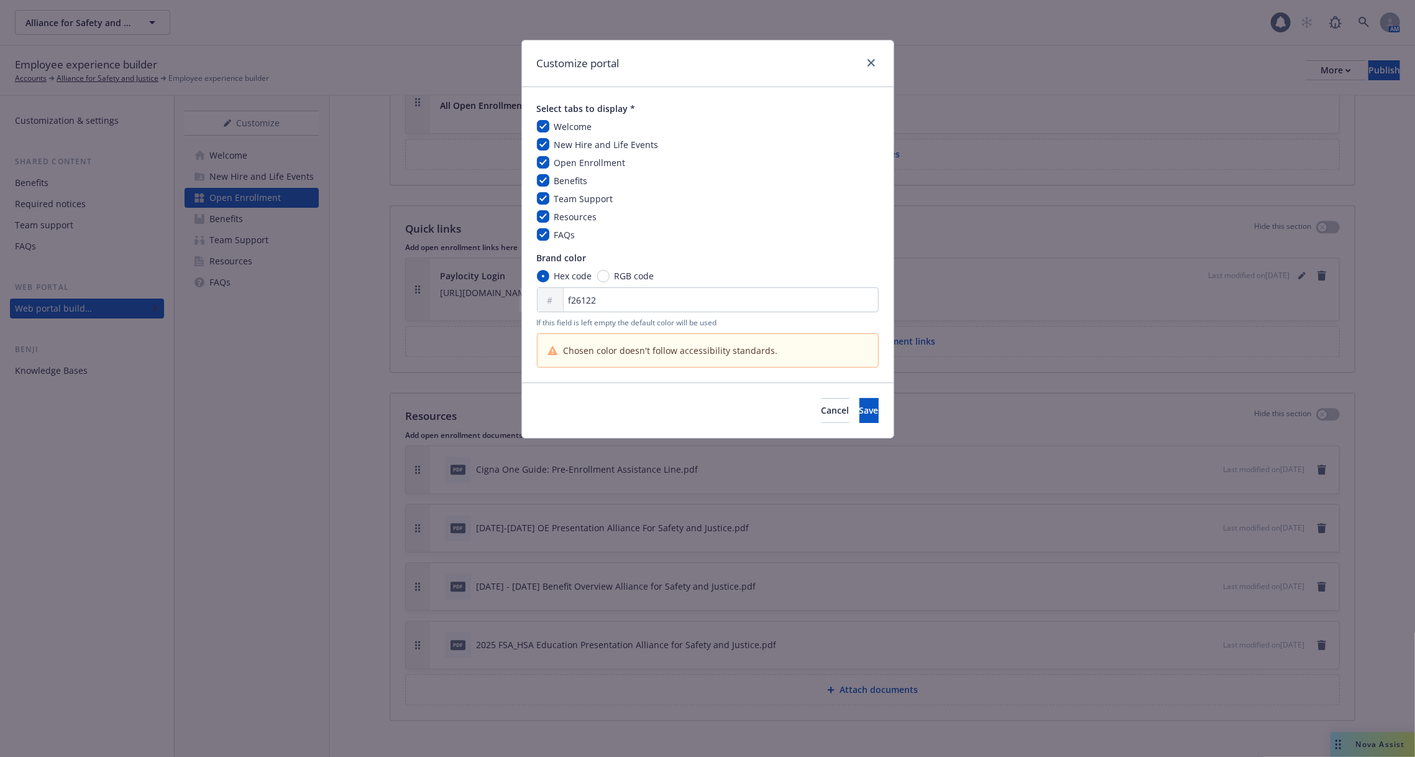
click at [536, 165] on div "Select tabs to display * Welcome New Hire and Life Events Open Enrollment Benef…" at bounding box center [708, 234] width 372 height 295
click at [547, 159] on input "checkbox" at bounding box center [543, 162] width 12 height 12
checkbox input "false"
click at [847, 423] on div "Cancel Save" at bounding box center [708, 409] width 372 height 55
click at [860, 412] on span "Save" at bounding box center [869, 410] width 19 height 12
